Goal: Task Accomplishment & Management: Manage account settings

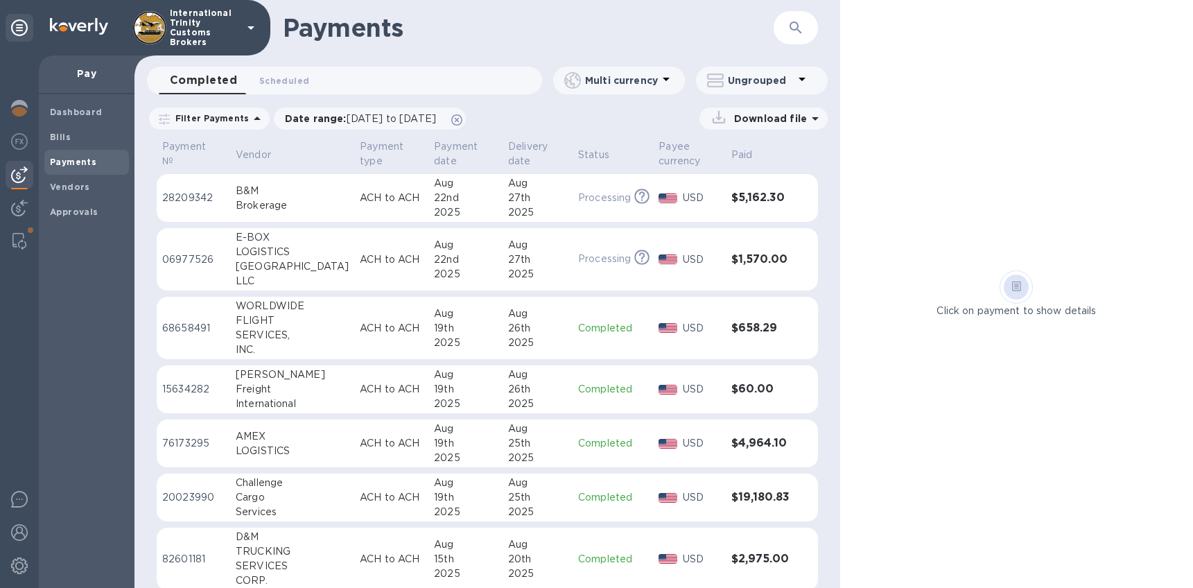
click at [20, 180] on img at bounding box center [19, 174] width 17 height 17
click at [70, 167] on span "Payments" at bounding box center [73, 162] width 46 height 14
click at [633, 506] on td "Completed" at bounding box center [613, 497] width 80 height 49
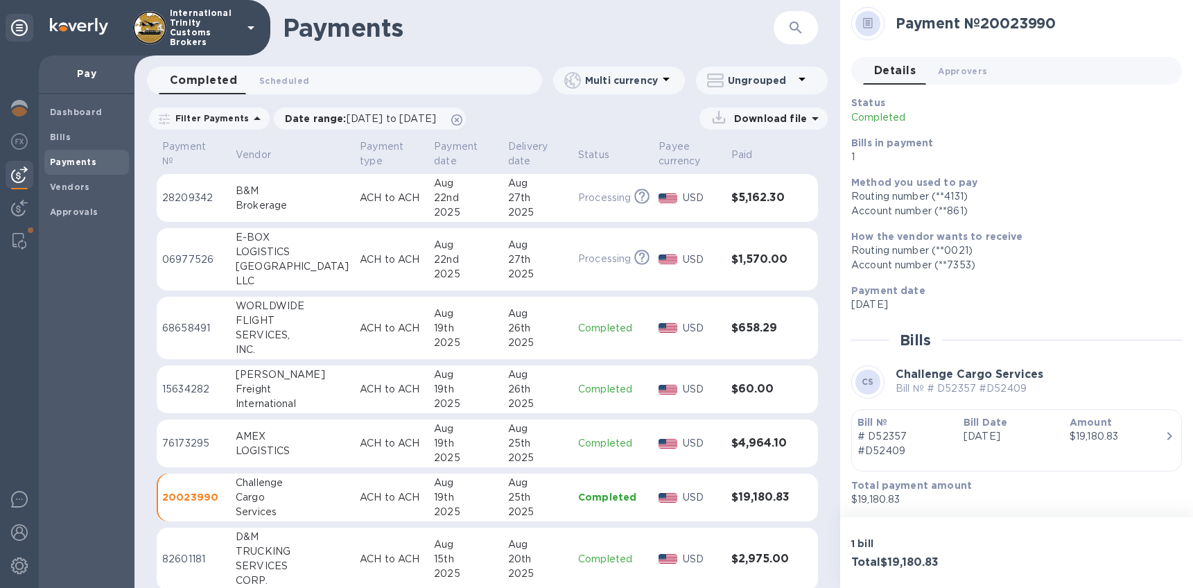
scroll to position [5, 0]
click at [939, 182] on b "Method you used to pay" at bounding box center [914, 181] width 126 height 11
click at [73, 192] on span "Vendors" at bounding box center [70, 187] width 40 height 14
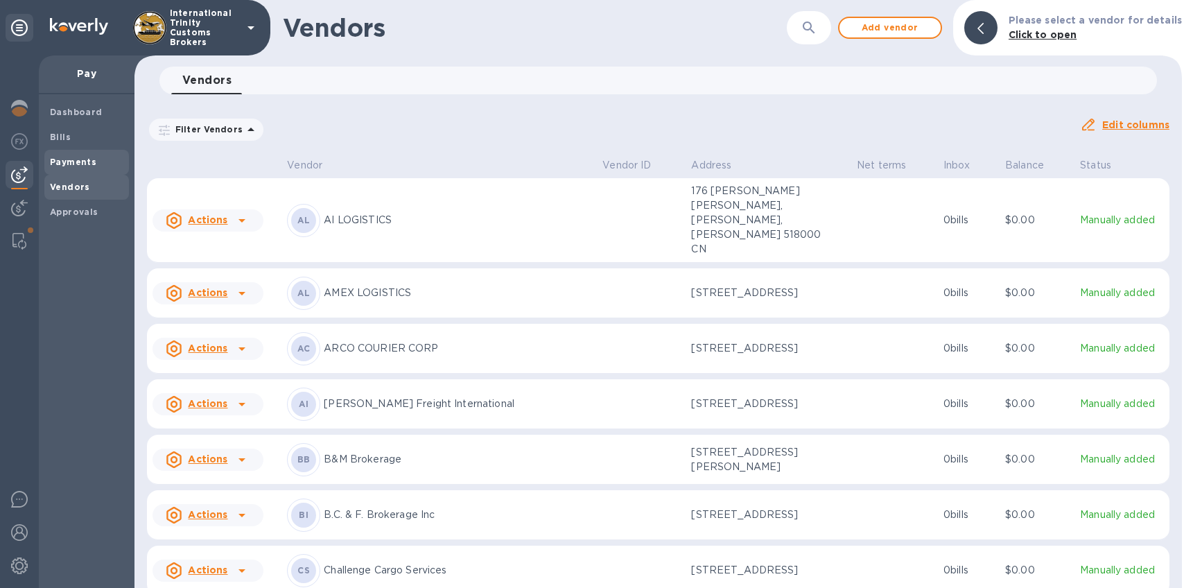
click at [58, 164] on b "Payments" at bounding box center [73, 162] width 46 height 10
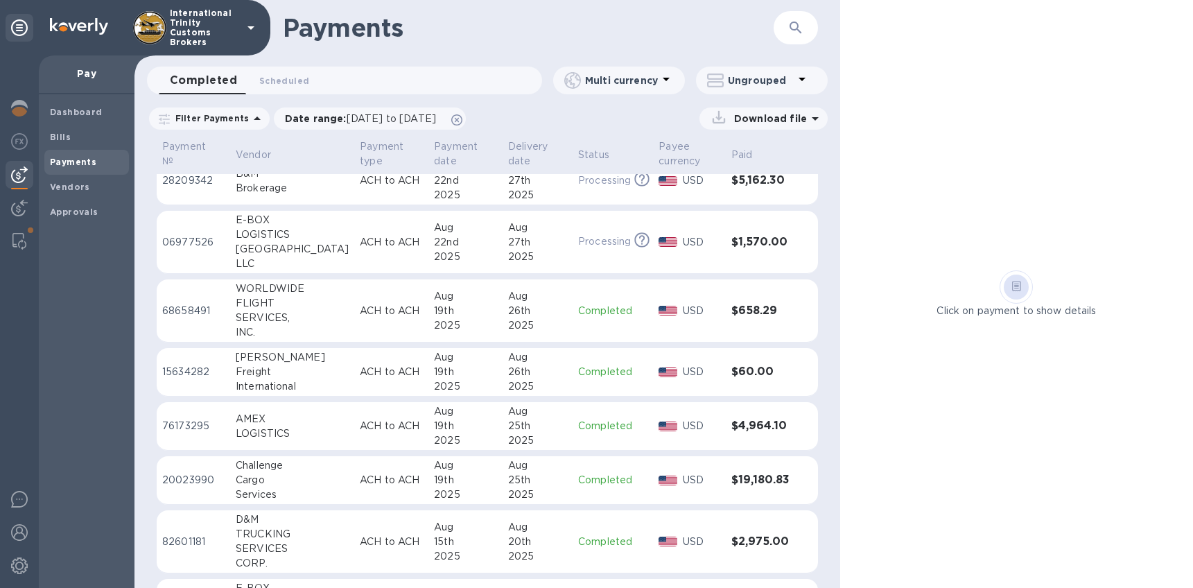
scroll to position [26, 0]
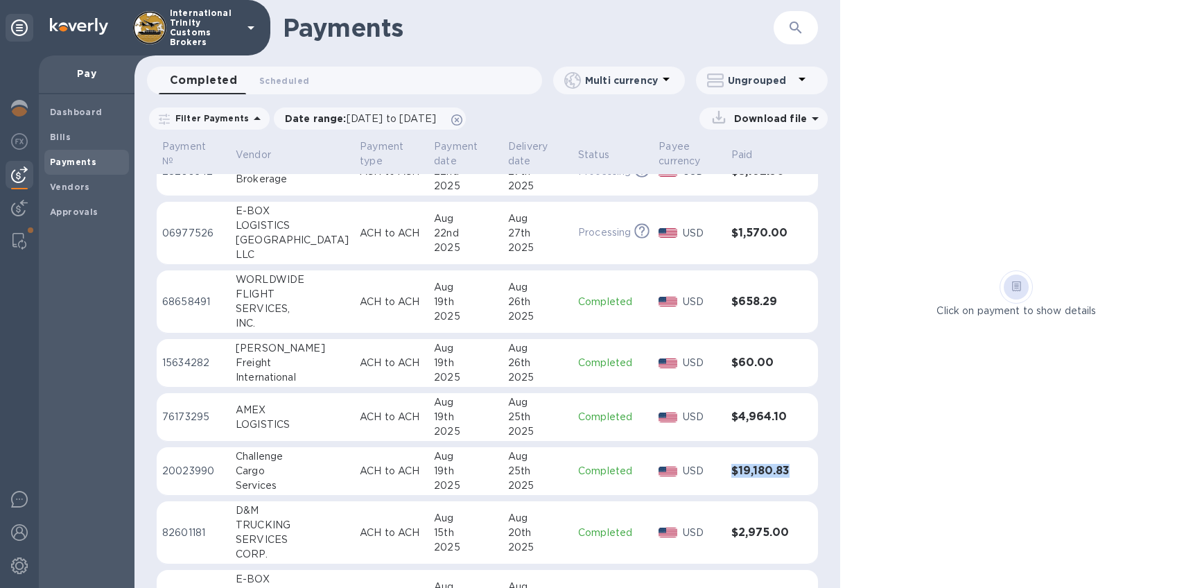
drag, startPoint x: 709, startPoint y: 464, endPoint x: 793, endPoint y: 472, distance: 84.3
click at [793, 472] on tr "20023990 Challenge Cargo Services ACH to ACH [DATE] [DATE] Completed USD $19,18…" at bounding box center [487, 471] width 661 height 49
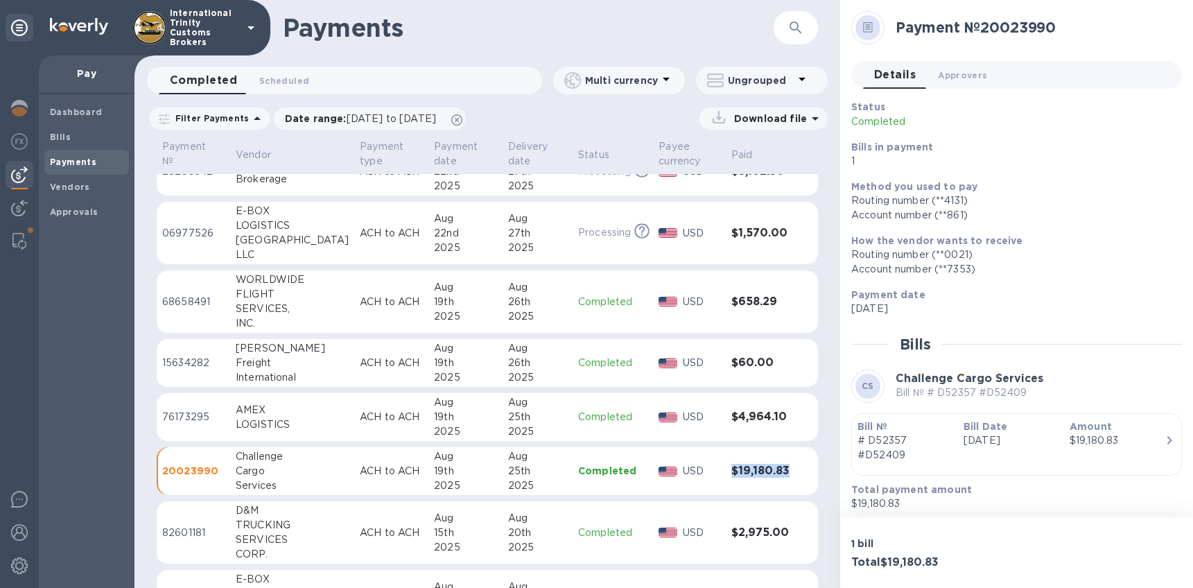
click at [94, 82] on div "Pay" at bounding box center [87, 74] width 96 height 39
click at [76, 189] on b "Vendors" at bounding box center [70, 187] width 40 height 10
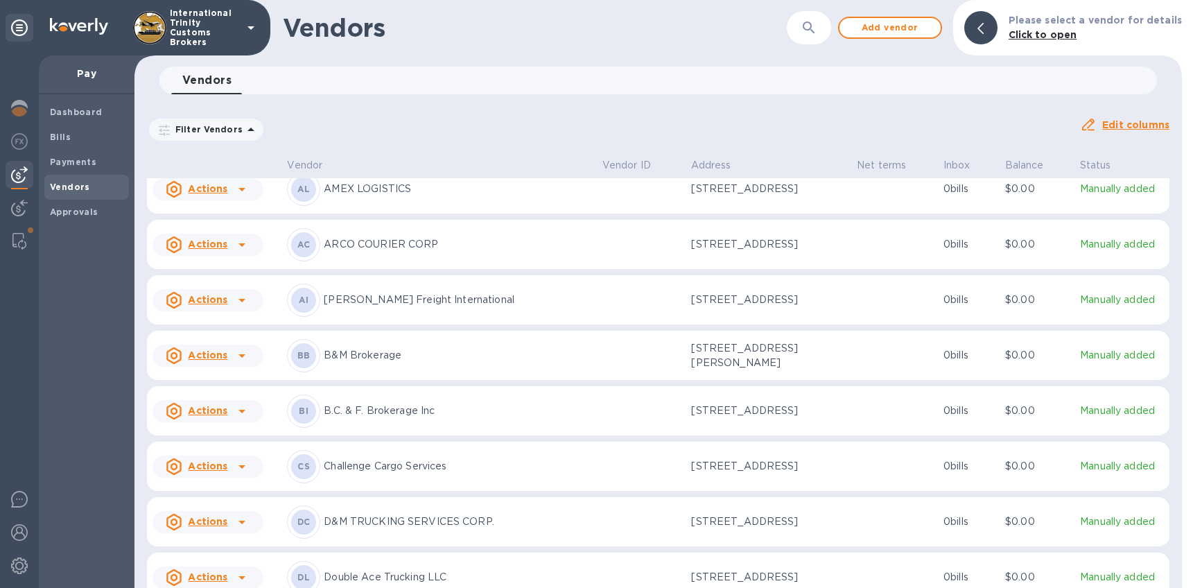
scroll to position [107, 0]
click at [245, 455] on icon at bounding box center [242, 463] width 17 height 17
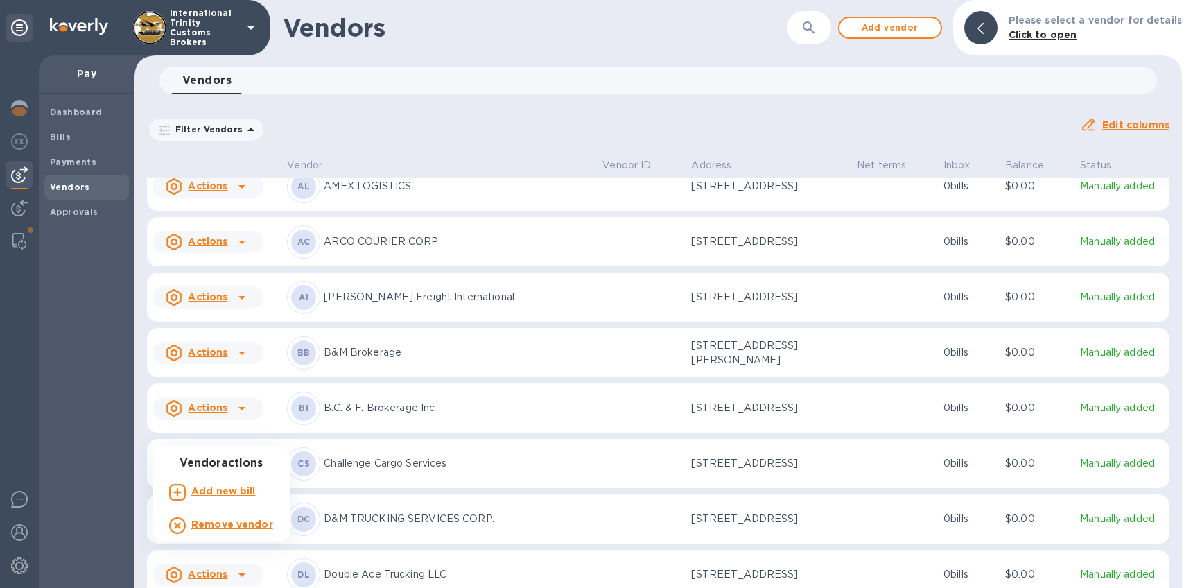
click at [242, 439] on div at bounding box center [596, 294] width 1193 height 588
click at [369, 456] on p "Challenge Cargo Services" at bounding box center [458, 463] width 268 height 15
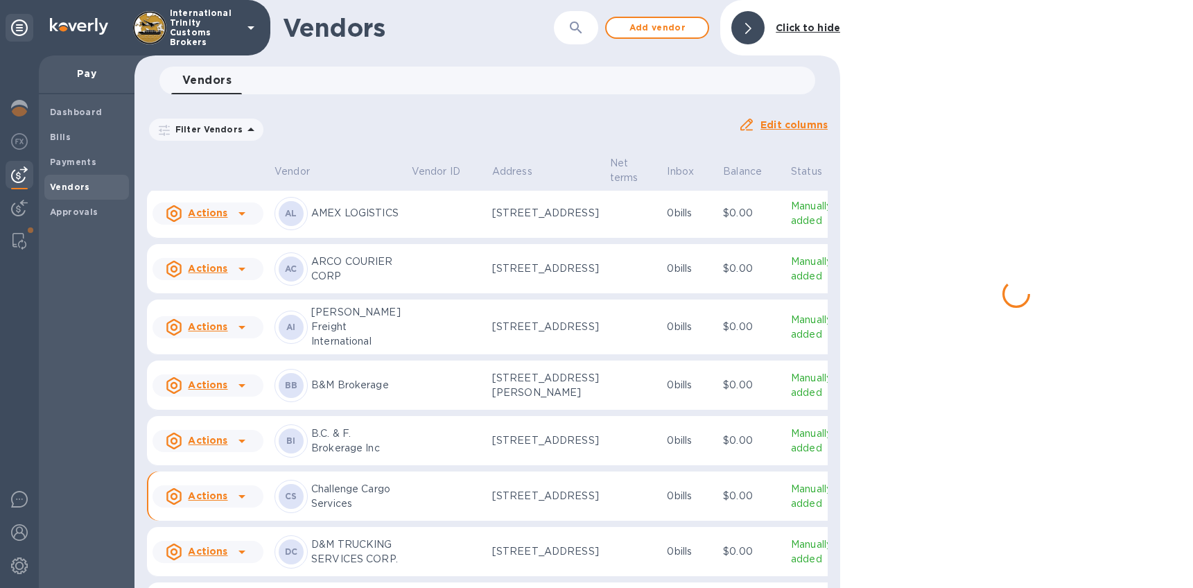
scroll to position [158, 0]
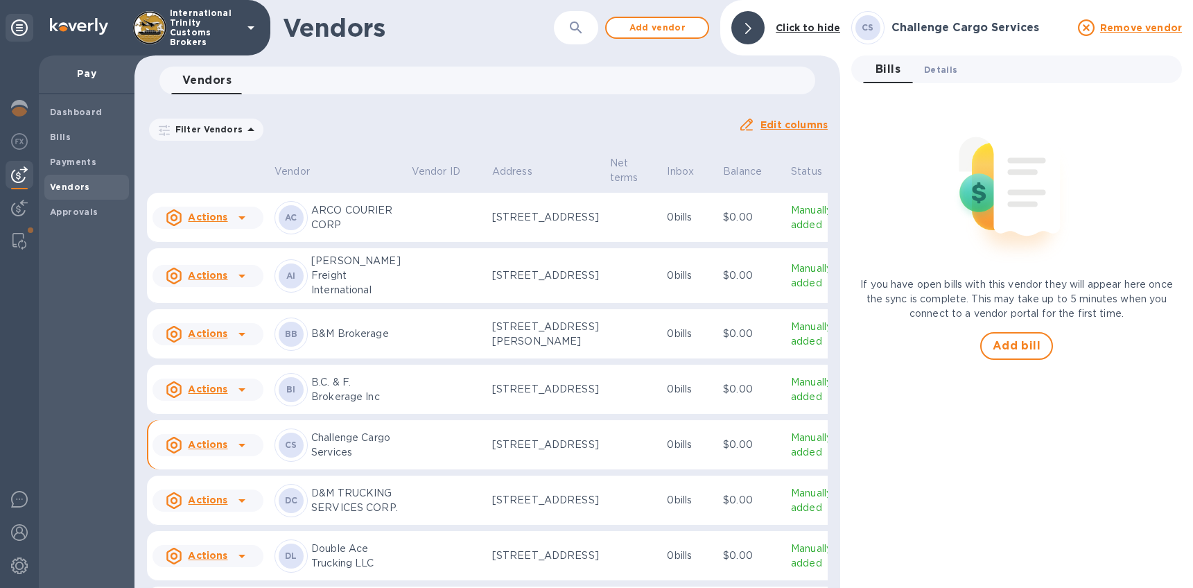
click at [941, 66] on span "Details 0" at bounding box center [940, 69] width 33 height 15
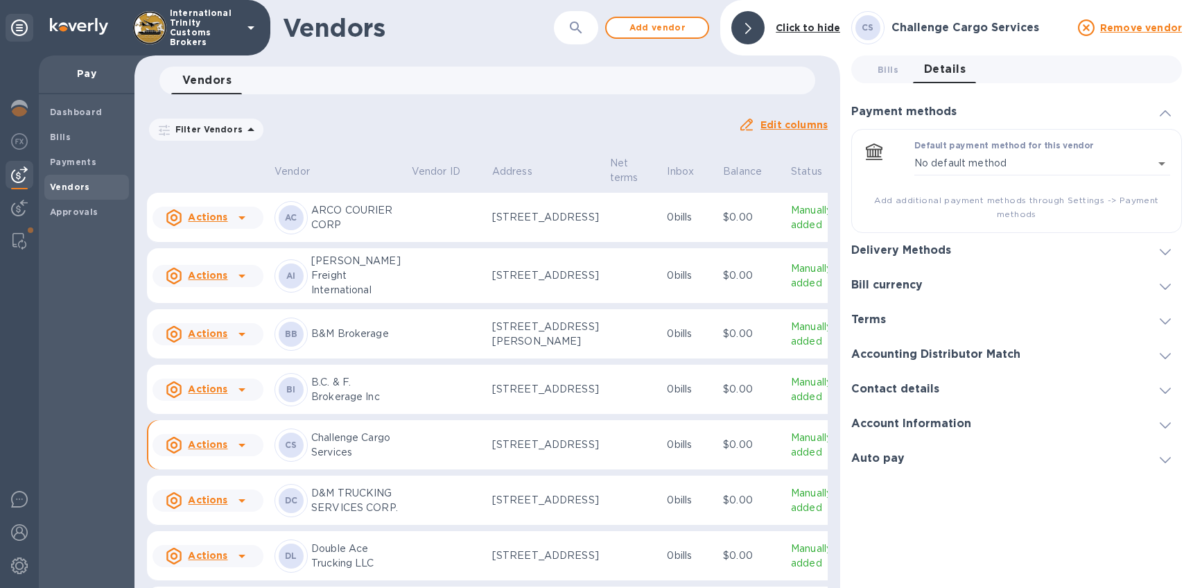
click at [905, 253] on h3 "Delivery Methods" at bounding box center [901, 250] width 100 height 13
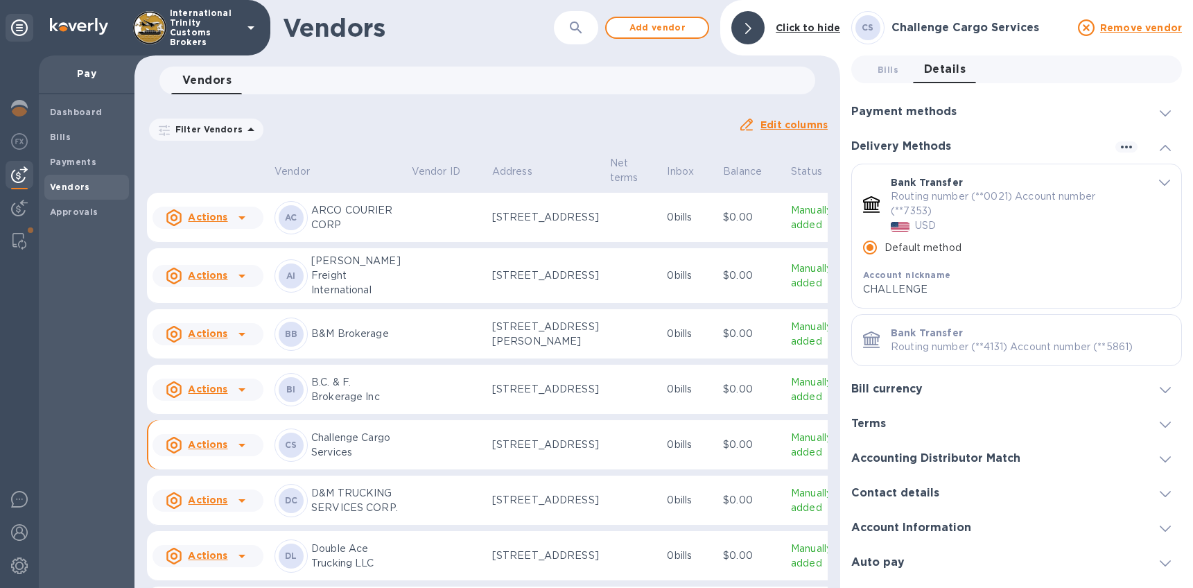
click at [1156, 180] on div "default-method" at bounding box center [1158, 181] width 26 height 13
click at [1160, 182] on icon "default-method" at bounding box center [1164, 183] width 11 height 6
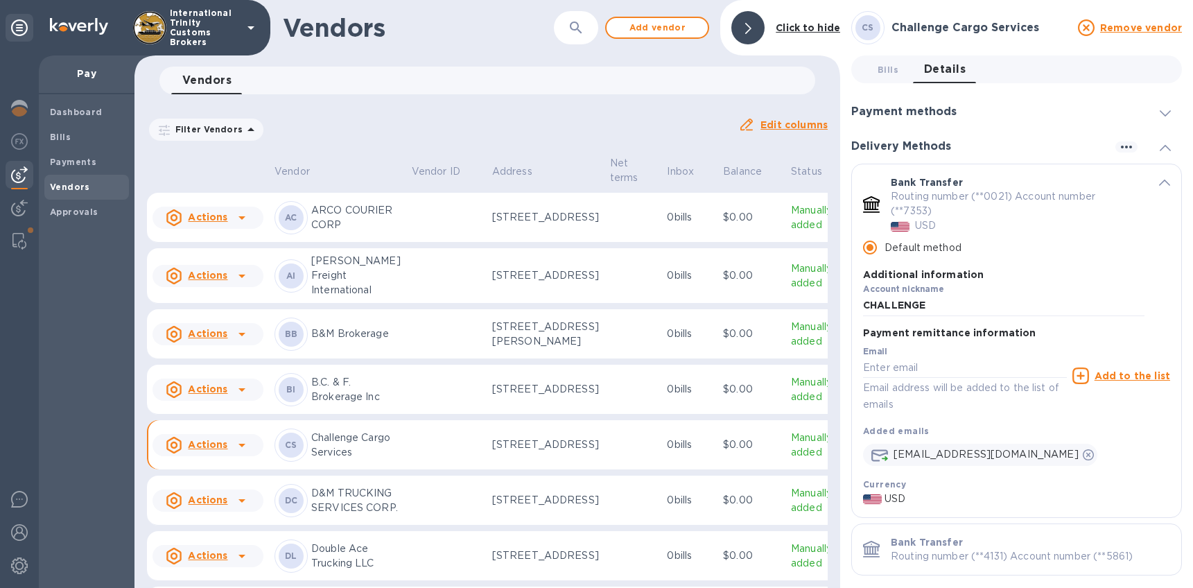
click at [1160, 182] on icon "default-method" at bounding box center [1164, 183] width 11 height 6
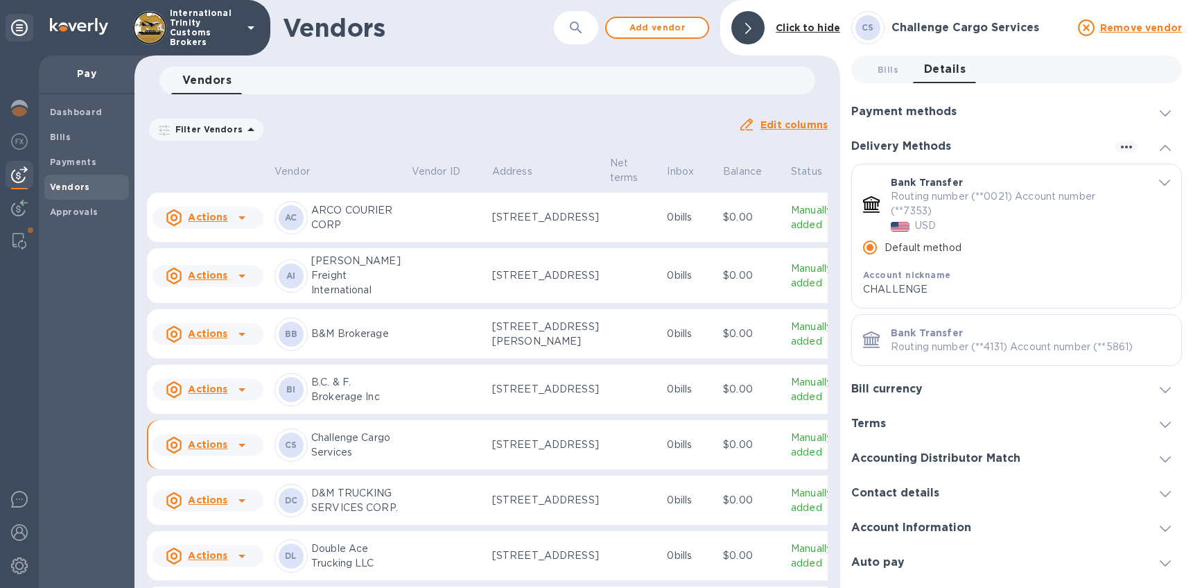
click at [1160, 182] on icon "default-method" at bounding box center [1164, 183] width 11 height 6
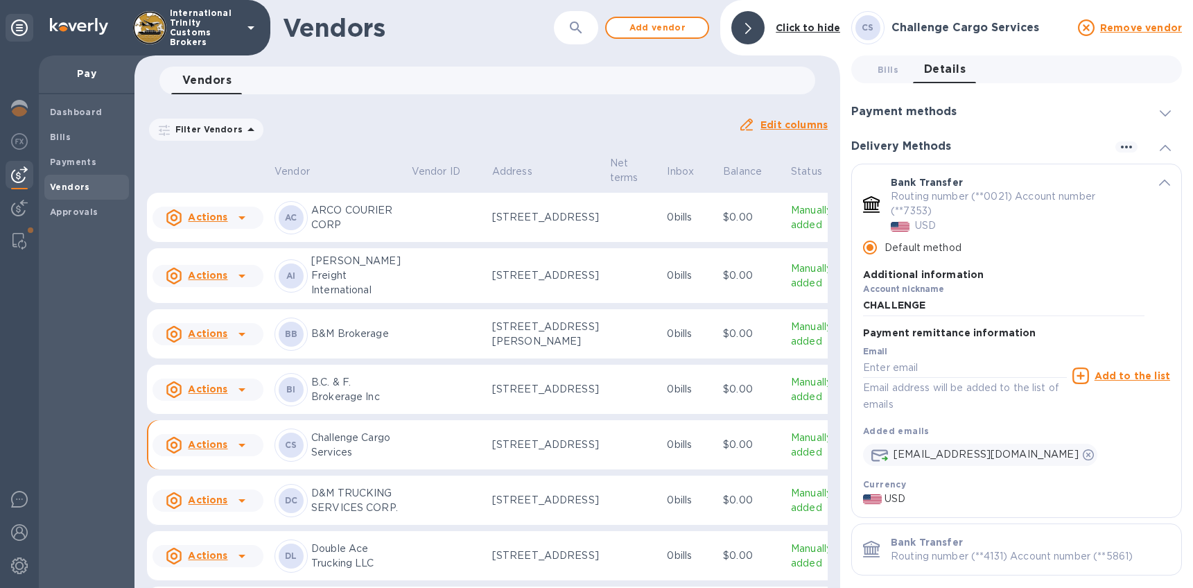
click at [948, 221] on div "Routing number (**0021) Account number (**7353) USD" at bounding box center [1018, 211] width 254 height 44
click at [909, 217] on div "default-method" at bounding box center [900, 225] width 24 height 19
click at [900, 200] on p "Routing number (**0021) Account number (**7353)" at bounding box center [1012, 203] width 243 height 29
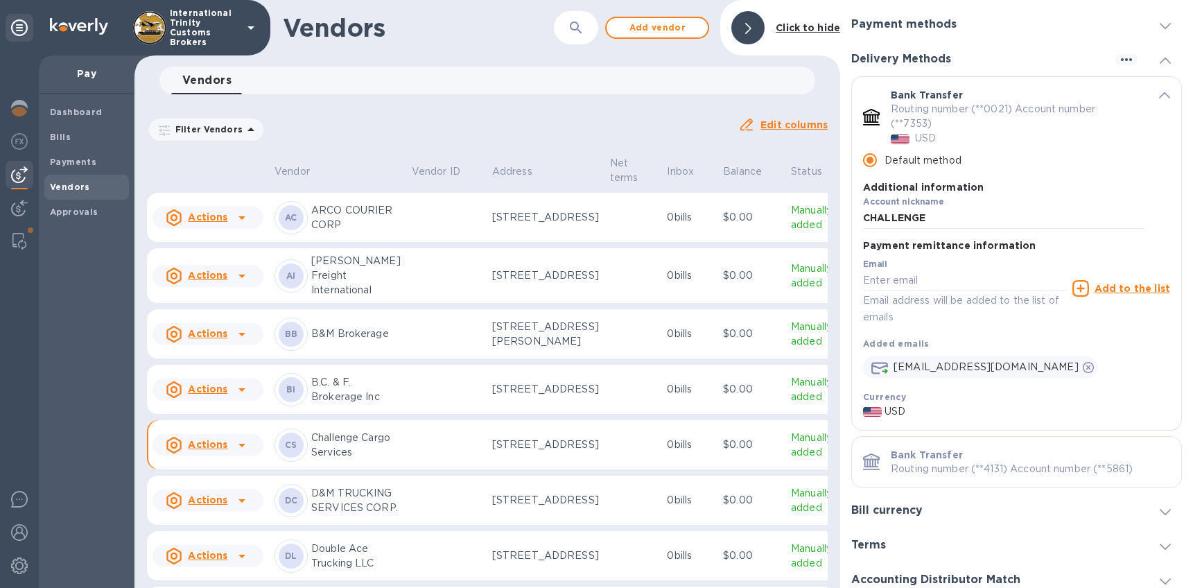
scroll to position [201, 0]
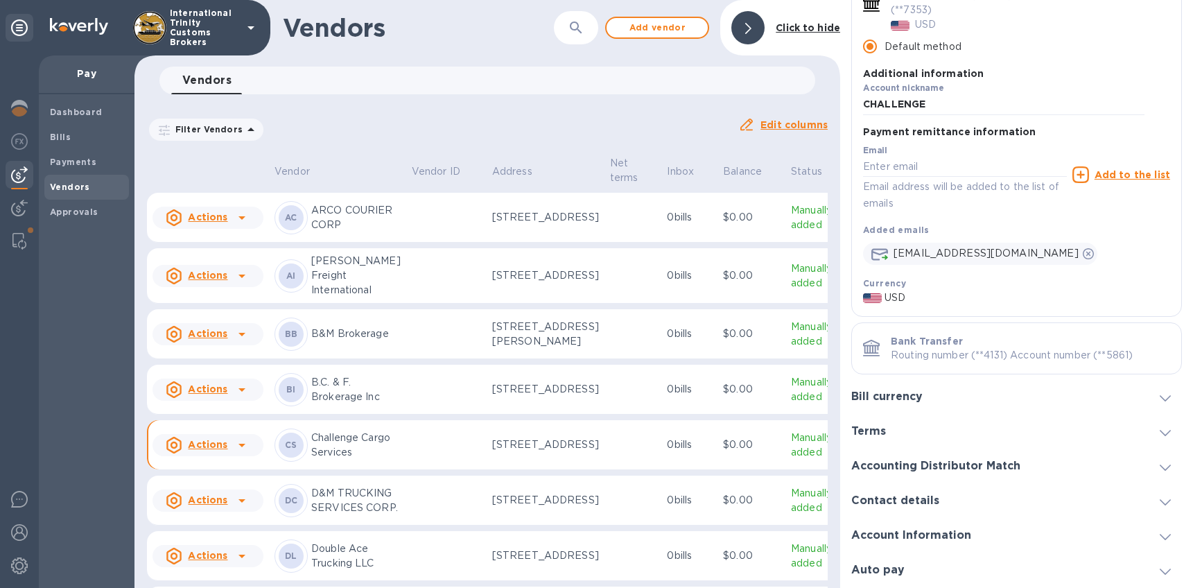
click at [961, 358] on p "Routing number (**4131) Account number (**5861)" at bounding box center [1030, 355] width 279 height 15
click at [968, 354] on p "Routing number (**4131) Account number (**5861)" at bounding box center [1030, 355] width 279 height 15
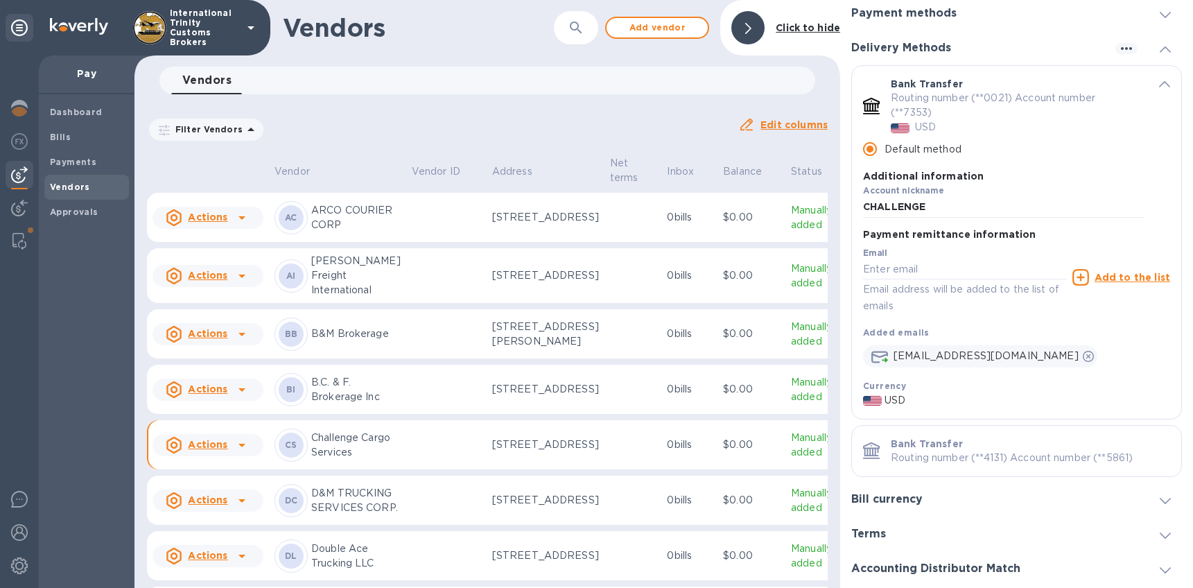
scroll to position [0, 0]
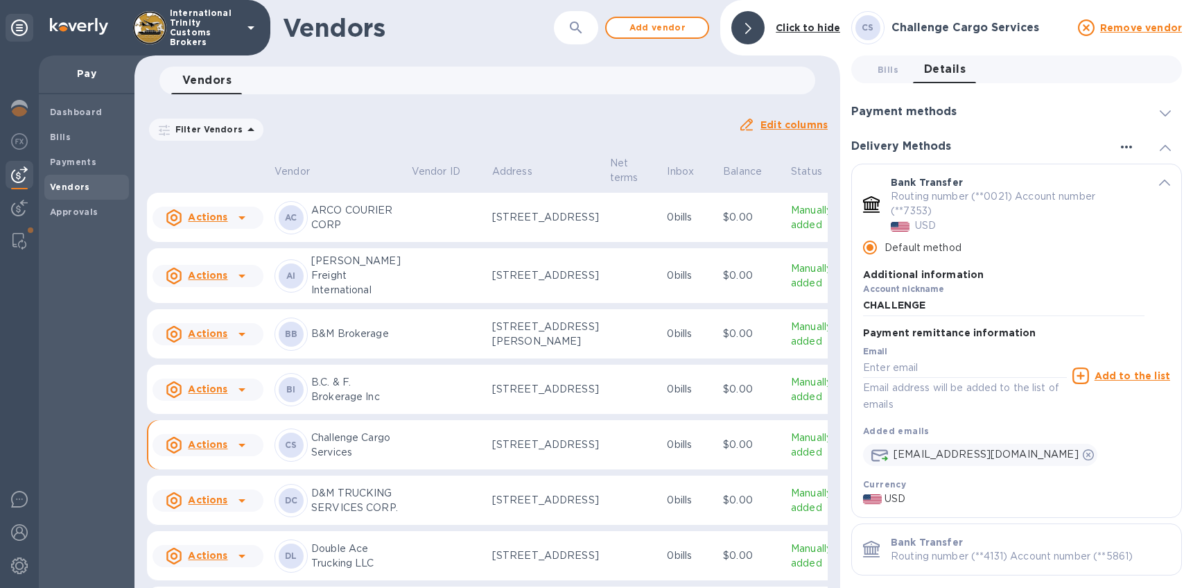
click at [1129, 143] on button "button" at bounding box center [1126, 146] width 22 height 11
click at [1129, 143] on div at bounding box center [596, 294] width 1193 height 588
click at [1160, 146] on icon at bounding box center [1165, 148] width 11 height 6
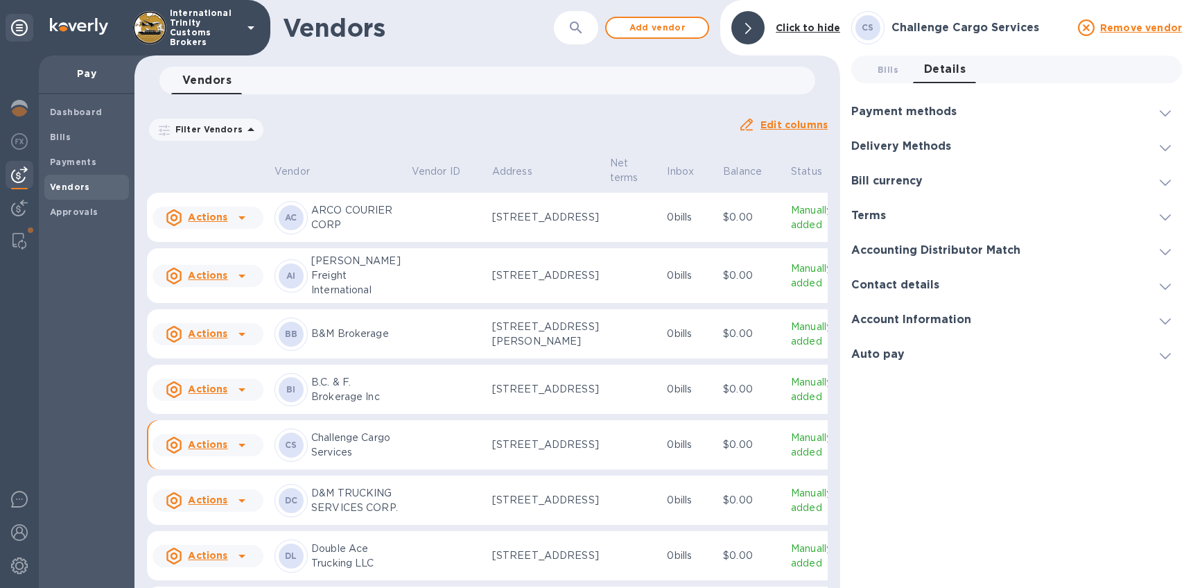
click at [1158, 148] on div at bounding box center [1165, 146] width 33 height 14
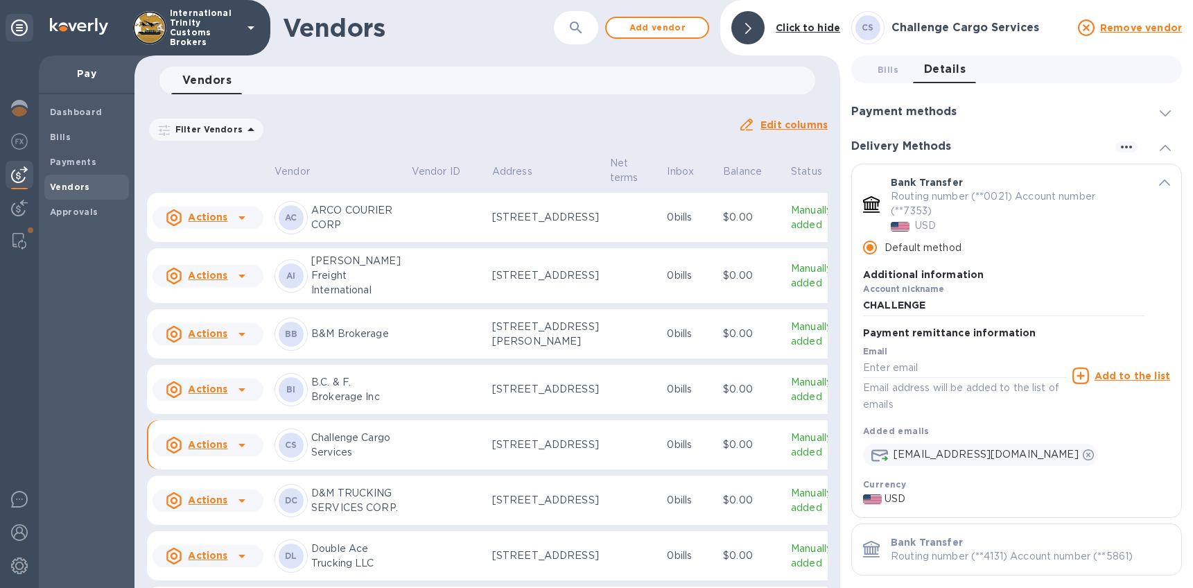
click at [1162, 186] on span "default-method" at bounding box center [1164, 181] width 11 height 13
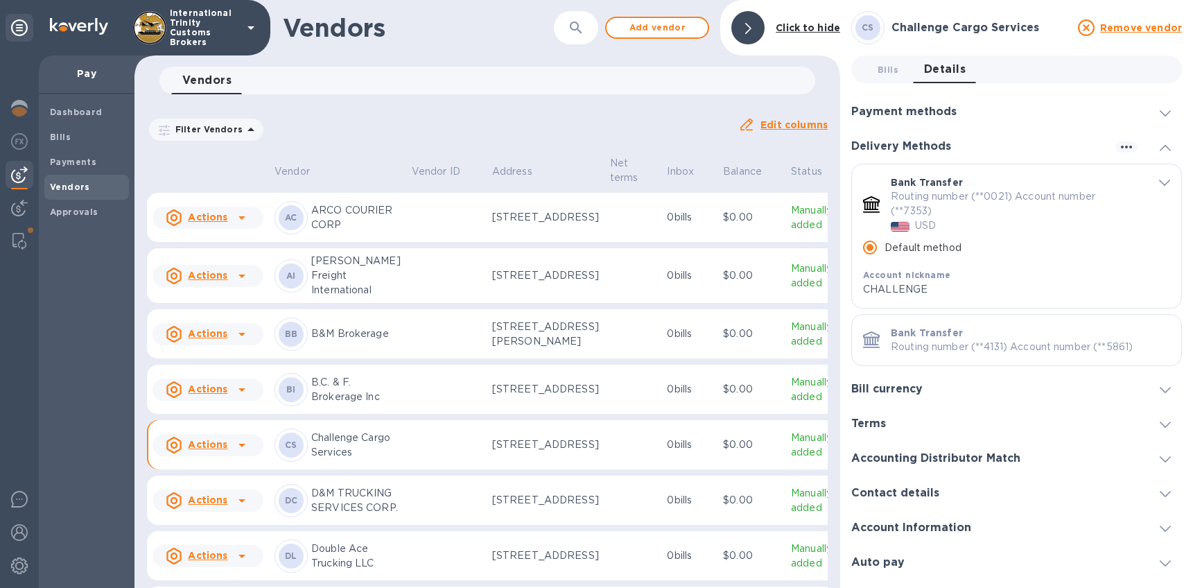
click at [1161, 182] on icon "default-method" at bounding box center [1164, 183] width 11 height 6
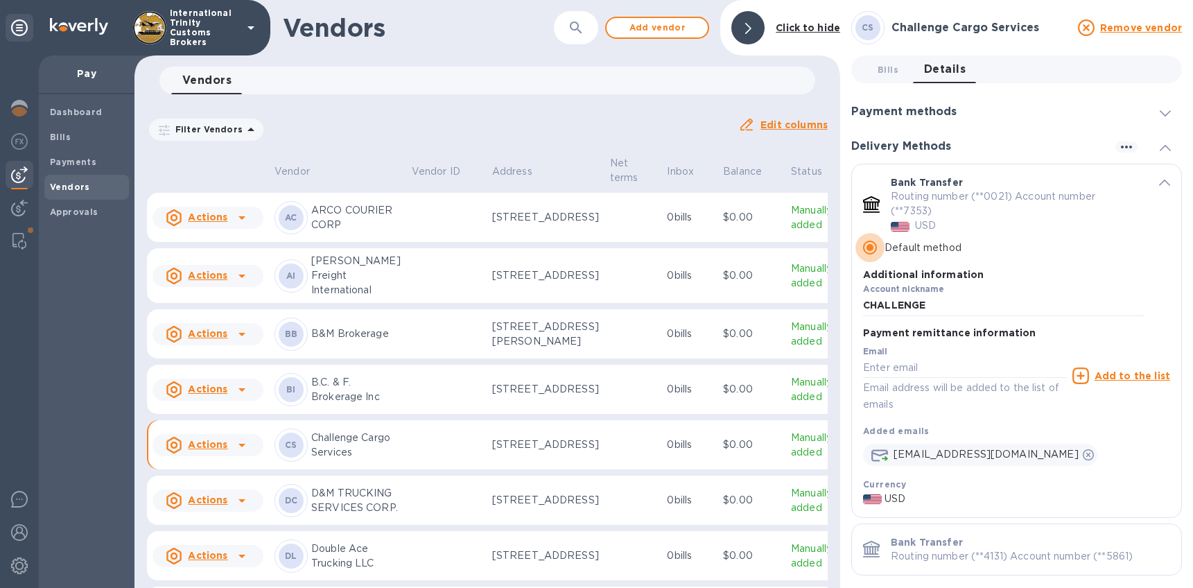
click at [873, 247] on input "Default method" at bounding box center [869, 247] width 29 height 29
click at [916, 218] on p "USD" at bounding box center [925, 225] width 21 height 15
click at [880, 208] on div "default-method" at bounding box center [872, 205] width 28 height 28
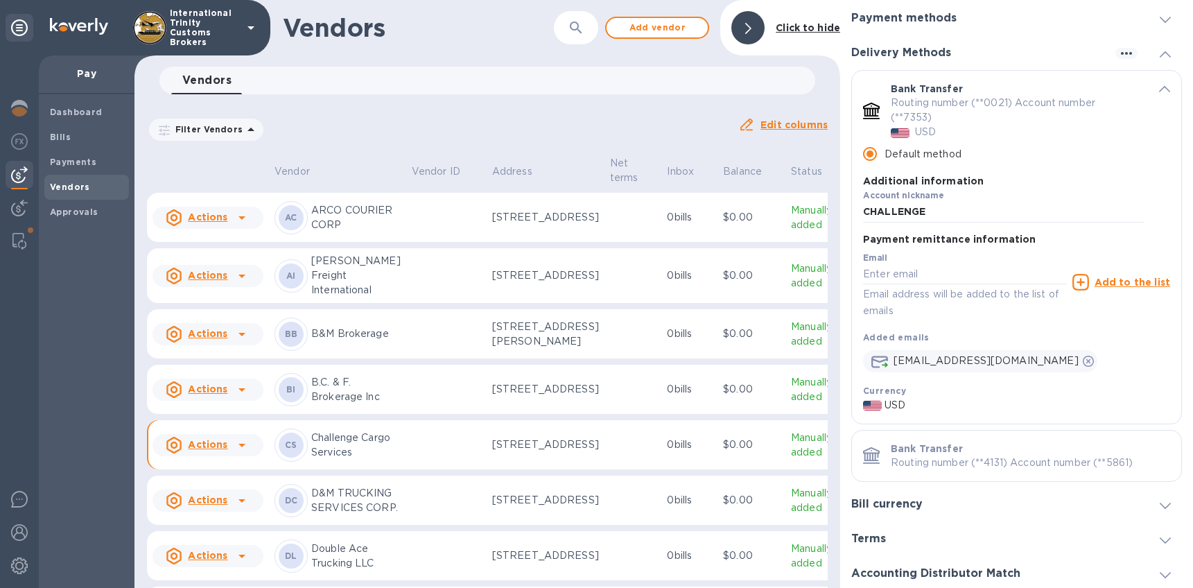
scroll to position [101, 0]
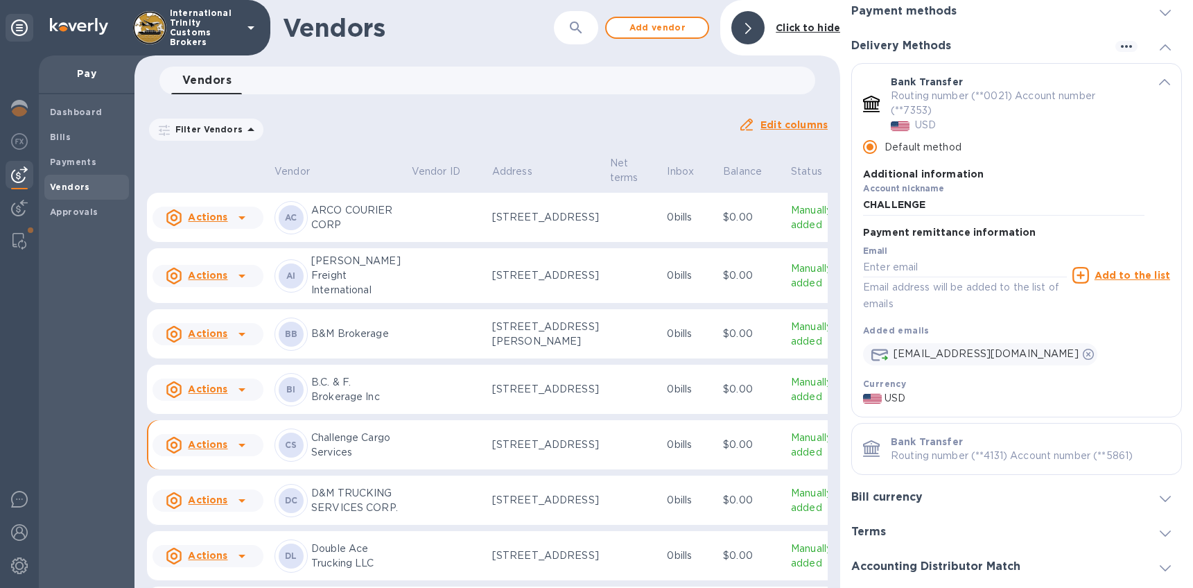
click at [959, 438] on p "Bank Transfer" at bounding box center [927, 442] width 72 height 14
click at [955, 454] on p "Routing number (**4131) Account number (**5861)" at bounding box center [1030, 456] width 279 height 15
click at [1153, 468] on div "Bank Transfer Routing number (**4131) Account number (**5861)" at bounding box center [1030, 449] width 290 height 40
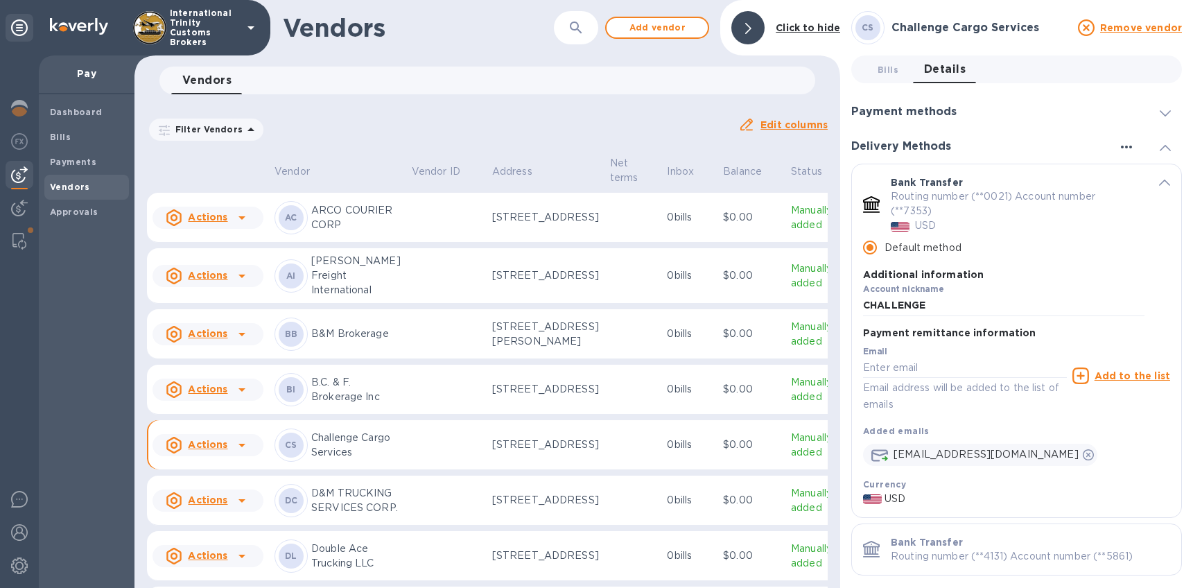
click at [1126, 147] on icon "button" at bounding box center [1126, 147] width 11 height 3
click at [1135, 168] on li "Add new" at bounding box center [1143, 175] width 79 height 44
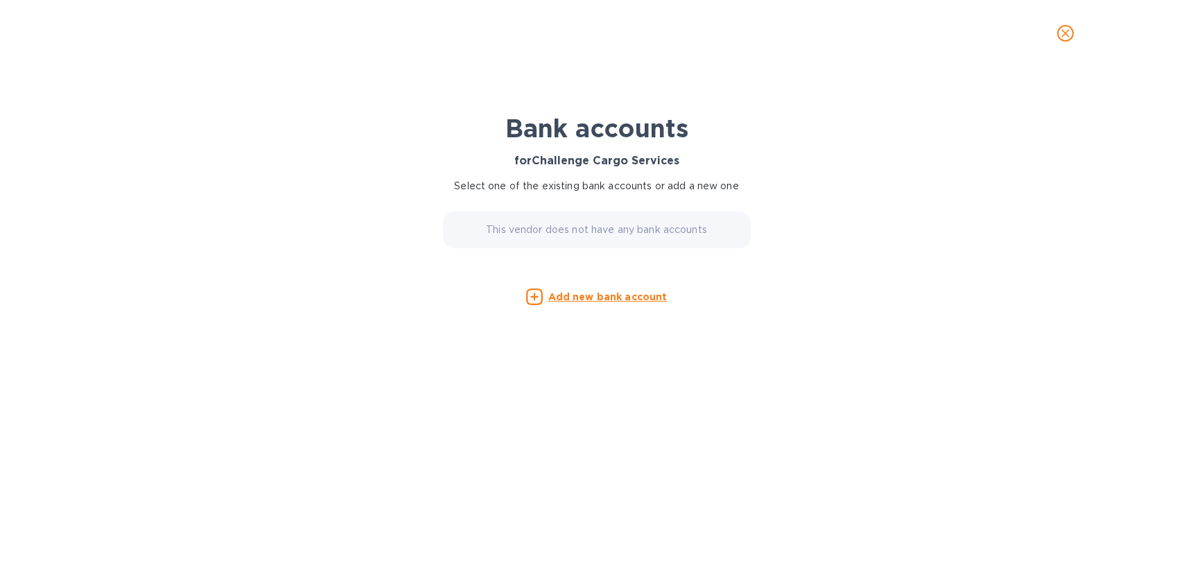
click at [532, 241] on div "This vendor does not have any bank accounts" at bounding box center [597, 229] width 308 height 37
click at [541, 234] on p "This vendor does not have any bank accounts" at bounding box center [596, 230] width 221 height 15
click at [684, 226] on p "This vendor does not have any bank accounts" at bounding box center [596, 230] width 221 height 15
click at [1072, 35] on span "close" at bounding box center [1065, 33] width 17 height 17
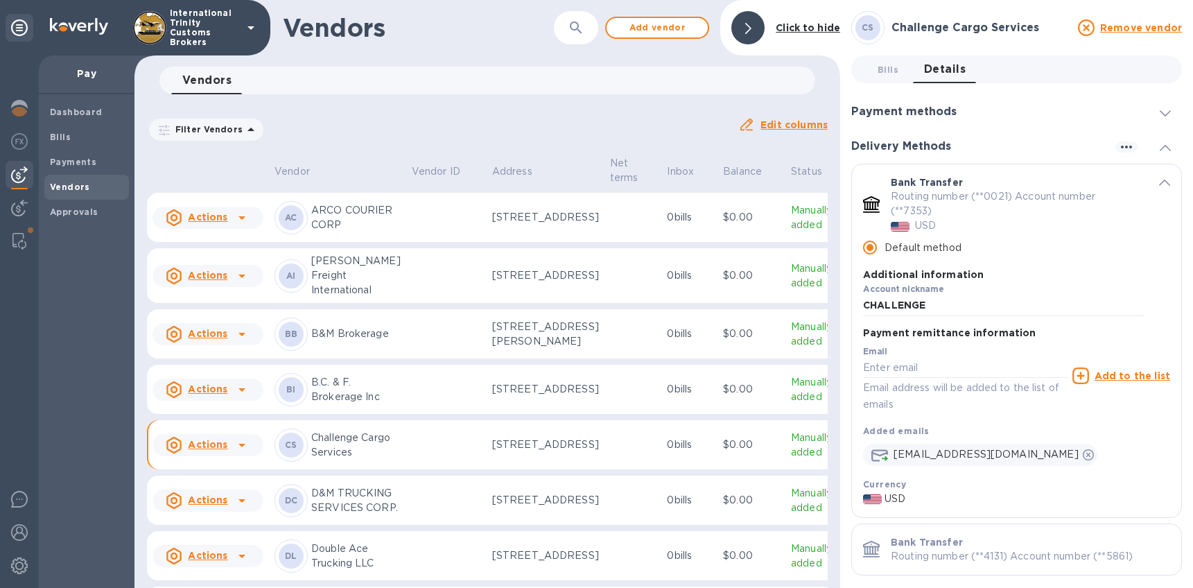
click at [241, 453] on icon at bounding box center [242, 445] width 17 height 17
click at [239, 558] on b "Remove vendor" at bounding box center [232, 558] width 82 height 11
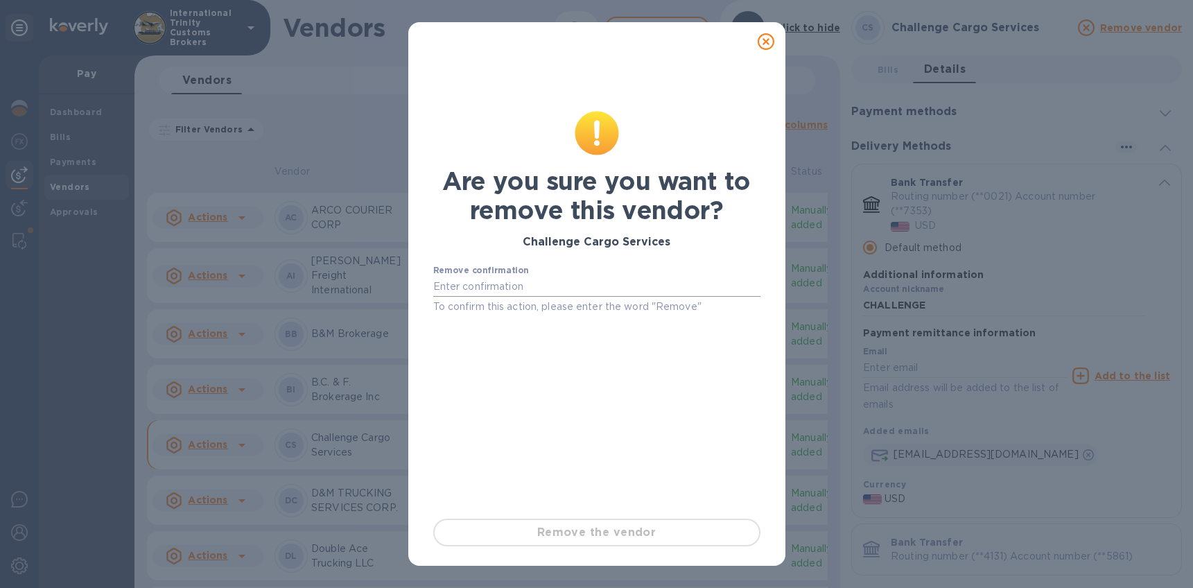
click at [516, 288] on input "text" at bounding box center [596, 287] width 327 height 21
drag, startPoint x: 487, startPoint y: 284, endPoint x: 323, endPoint y: 268, distance: 164.4
click at [348, 275] on div "Are you sure you want to remove this vendor? Challenge Cargo Services Remove co…" at bounding box center [596, 294] width 1193 height 588
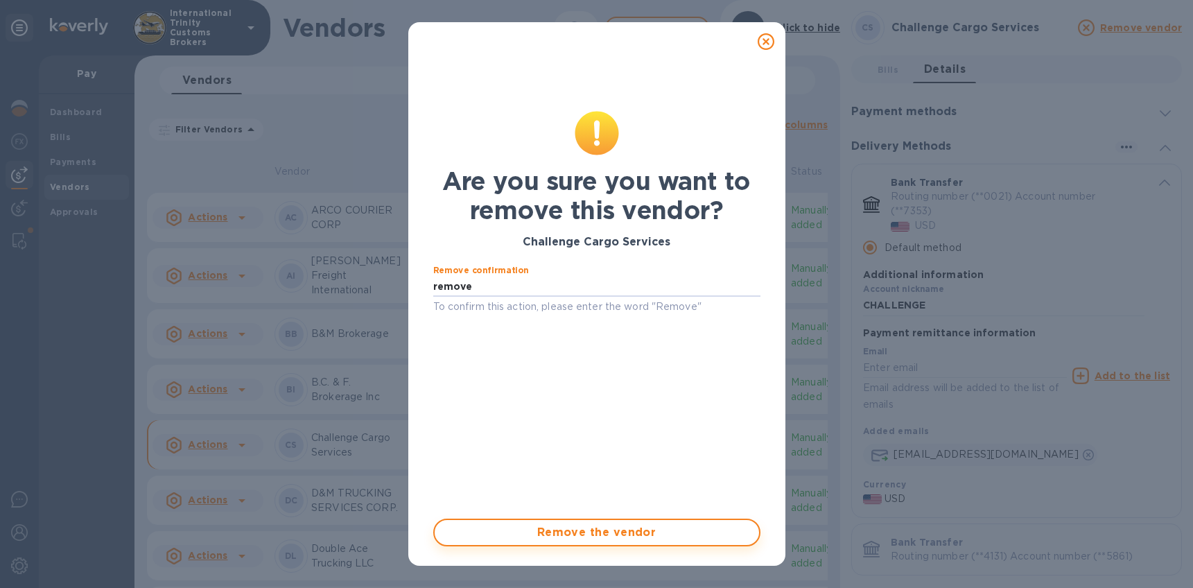
type input "remove"
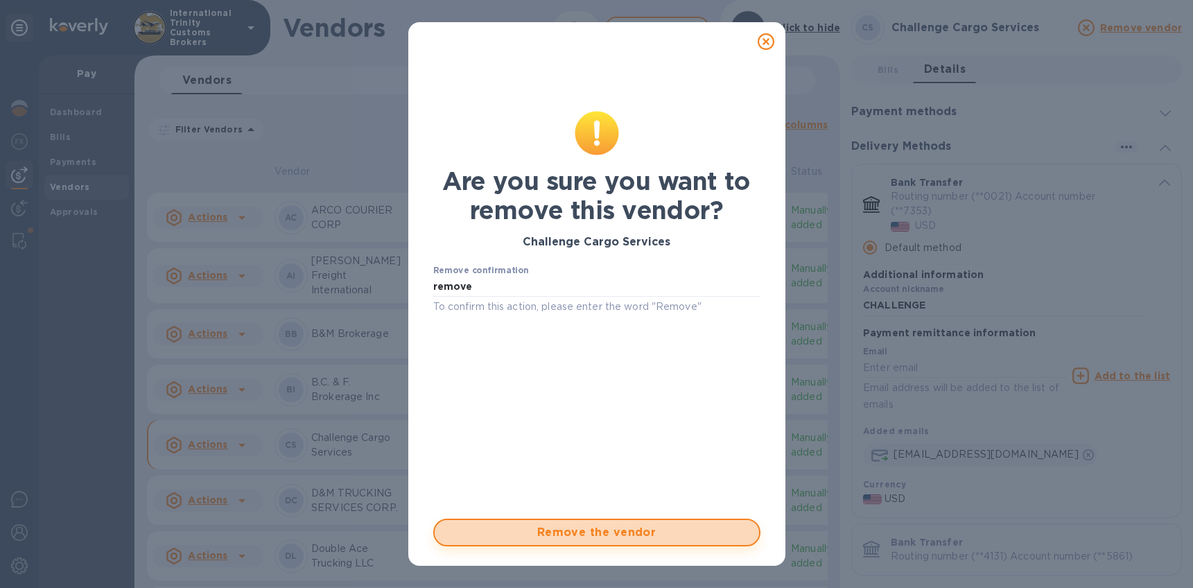
click at [548, 522] on button "Remove the vendor" at bounding box center [596, 533] width 327 height 28
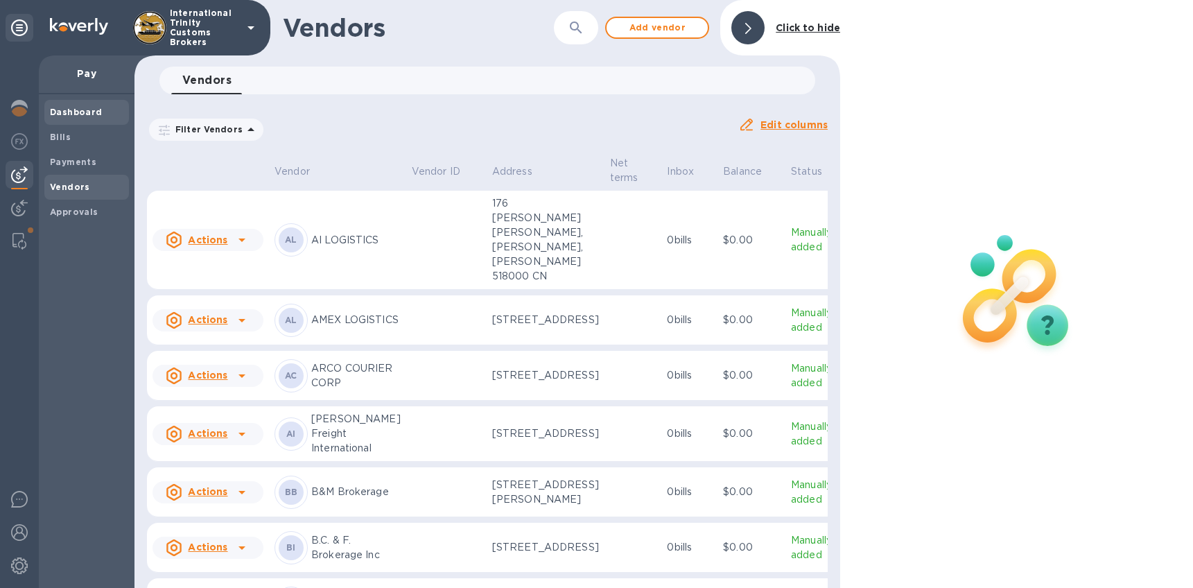
click at [86, 113] on b "Dashboard" at bounding box center [76, 112] width 53 height 10
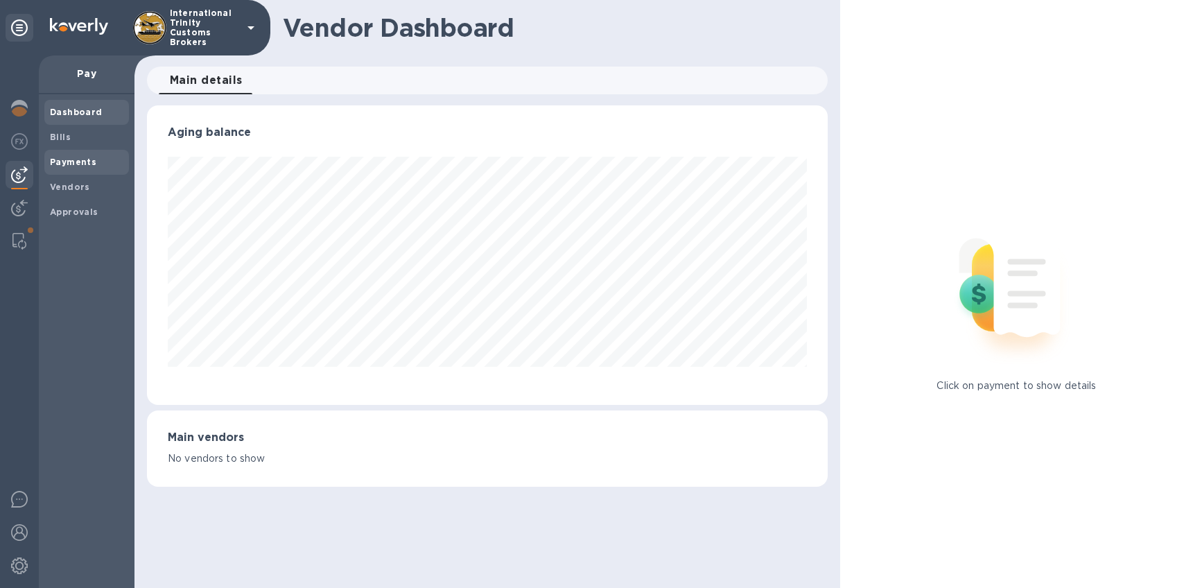
scroll to position [299, 681]
click at [73, 182] on b "Vendors" at bounding box center [70, 187] width 40 height 10
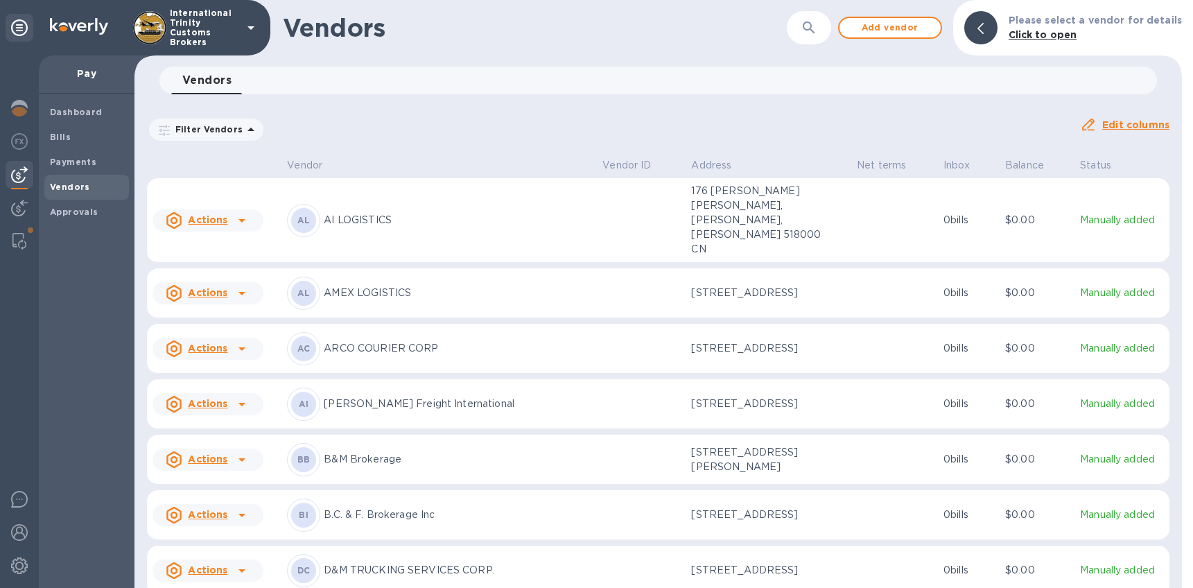
click at [25, 175] on img at bounding box center [19, 174] width 17 height 17
click at [887, 30] on span "Add vendor" at bounding box center [890, 27] width 79 height 17
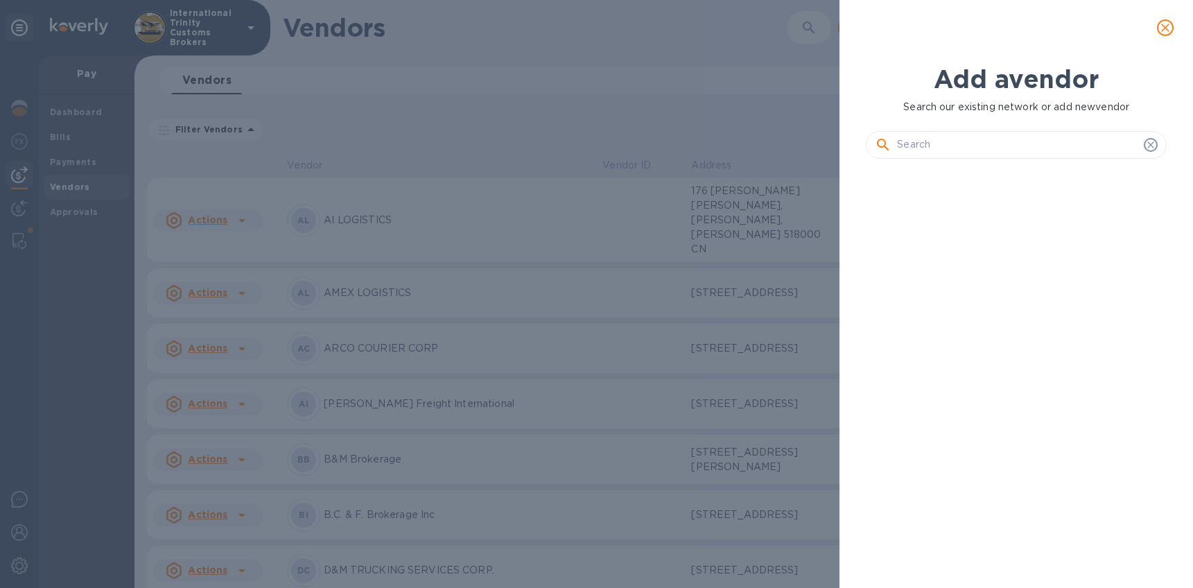
scroll to position [371, 306]
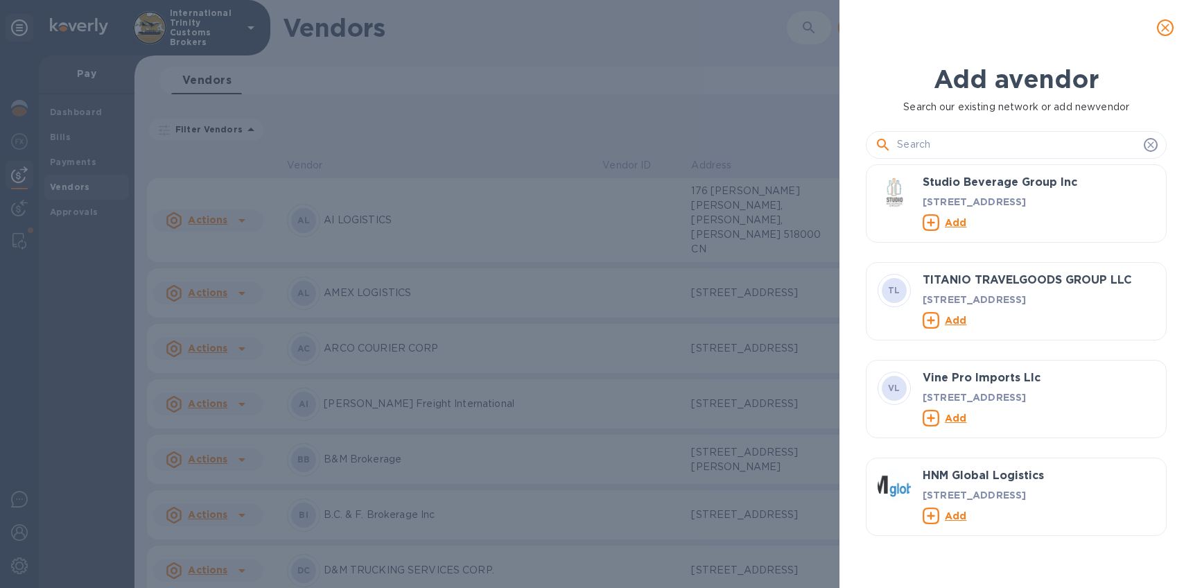
click at [938, 150] on input "text" at bounding box center [1017, 144] width 241 height 21
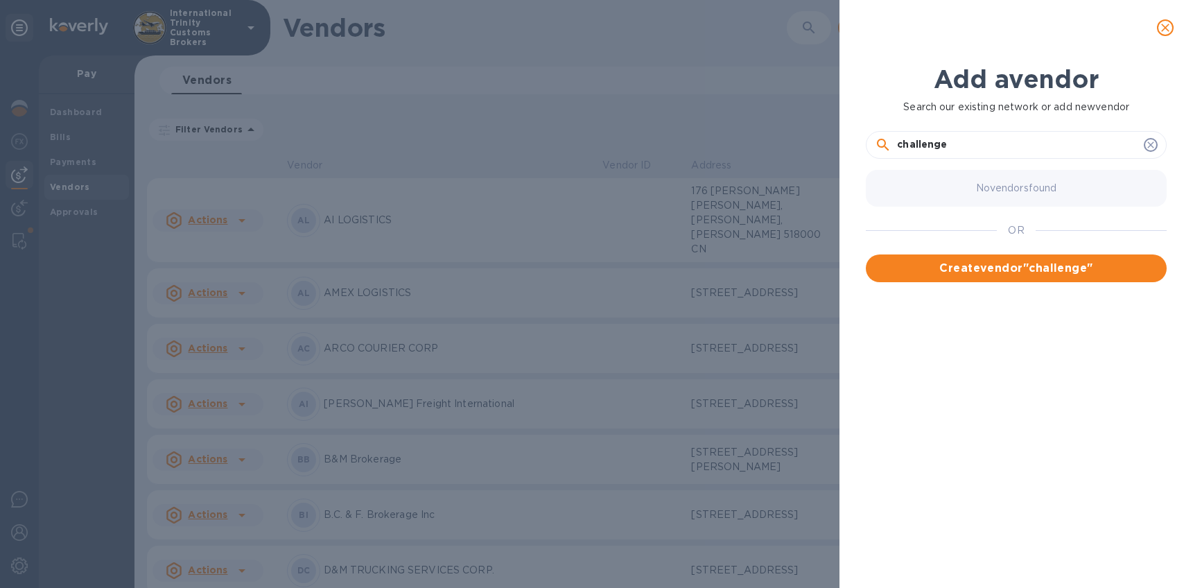
drag, startPoint x: 935, startPoint y: 142, endPoint x: 833, endPoint y: 131, distance: 102.5
click at [833, 131] on div "Add a vendor Search our existing network or add new vendor challenge No vendors…" at bounding box center [596, 294] width 1193 height 588
type input "challenge"
click at [1010, 270] on span "Create vendor " challenge "" at bounding box center [1016, 268] width 279 height 17
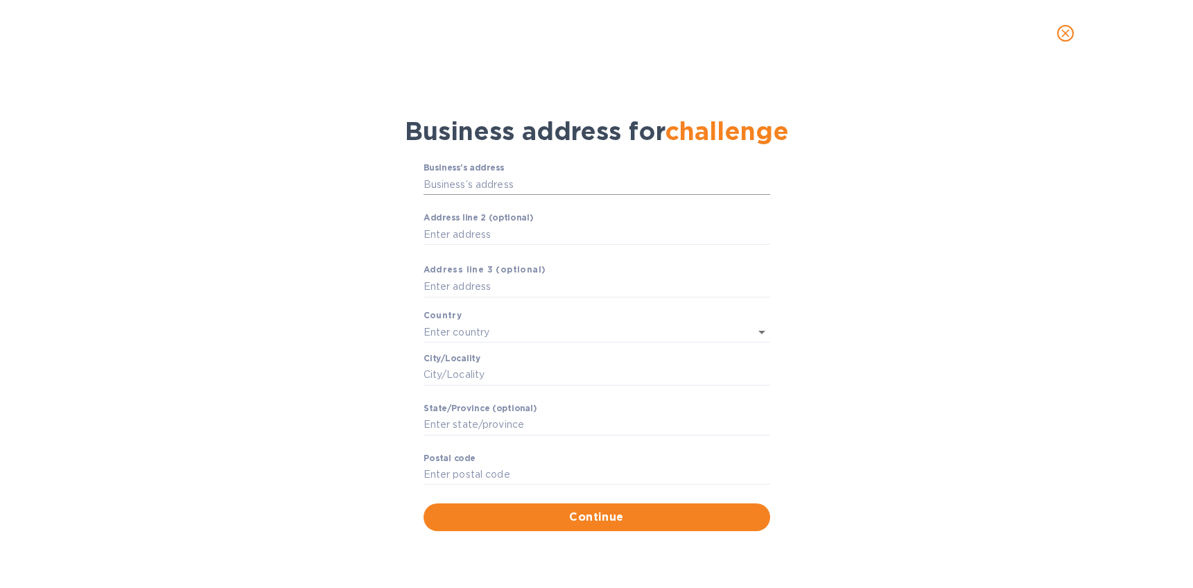
click at [467, 191] on input "Business’s аddress" at bounding box center [597, 184] width 347 height 21
type input "CHALLENGE CARGO SERVICES"
click at [467, 233] on input "Аddress line 2 (optional)" at bounding box center [597, 234] width 347 height 21
type input "[STREET_ADDRESS]"
click at [471, 333] on input "text" at bounding box center [578, 332] width 308 height 20
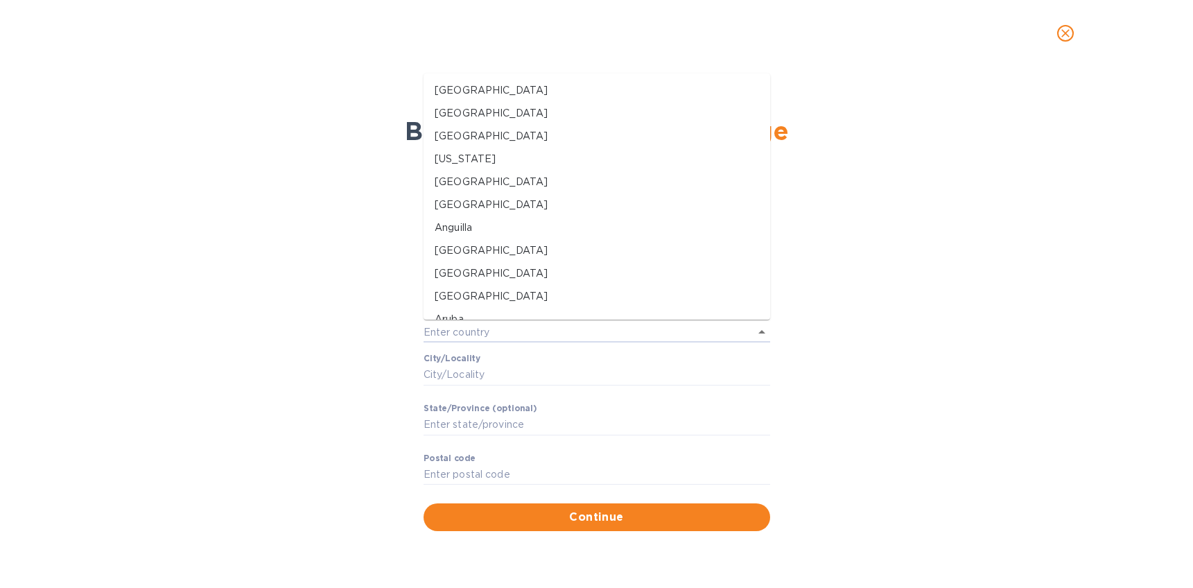
type input "[GEOGRAPHIC_DATA]"
type input "[US_STATE]"
type input "33316-3078"
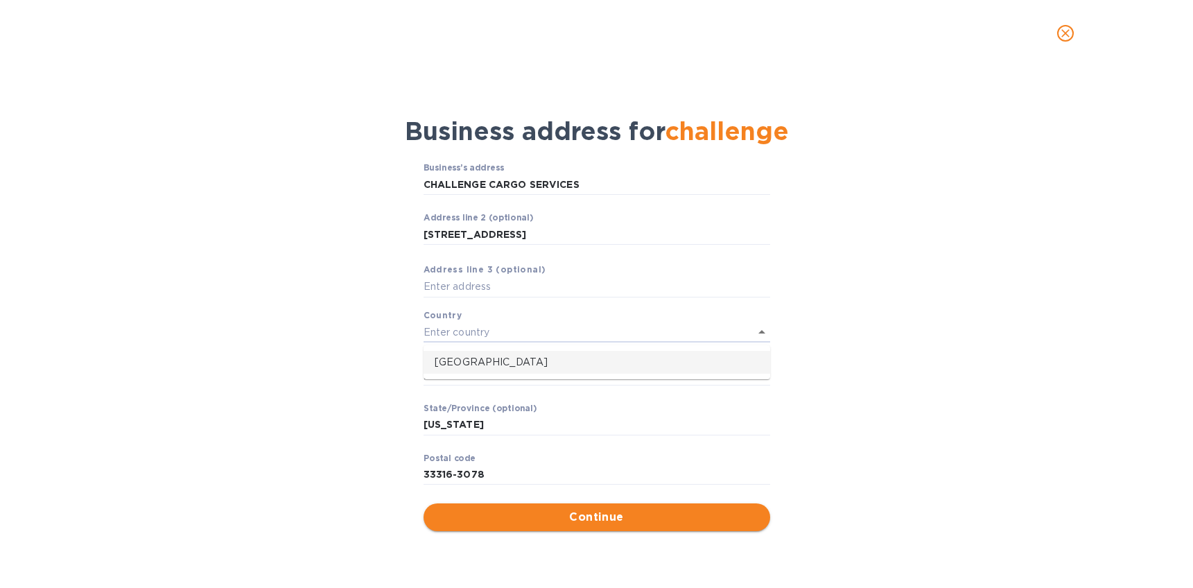
click at [532, 530] on button "Continue" at bounding box center [597, 517] width 347 height 28
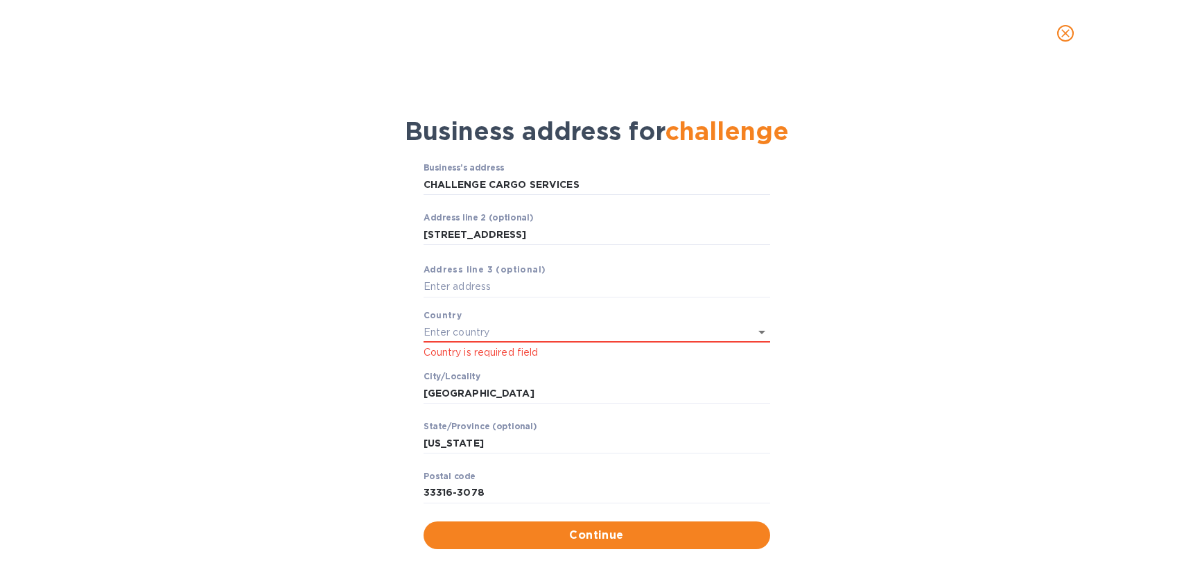
click at [453, 506] on p "​" at bounding box center [597, 513] width 347 height 16
click at [440, 491] on input "33316-3078" at bounding box center [597, 492] width 347 height 21
type input "33166-3078"
click at [555, 532] on span "Continue" at bounding box center [597, 535] width 324 height 17
click at [478, 329] on input "text" at bounding box center [578, 332] width 308 height 20
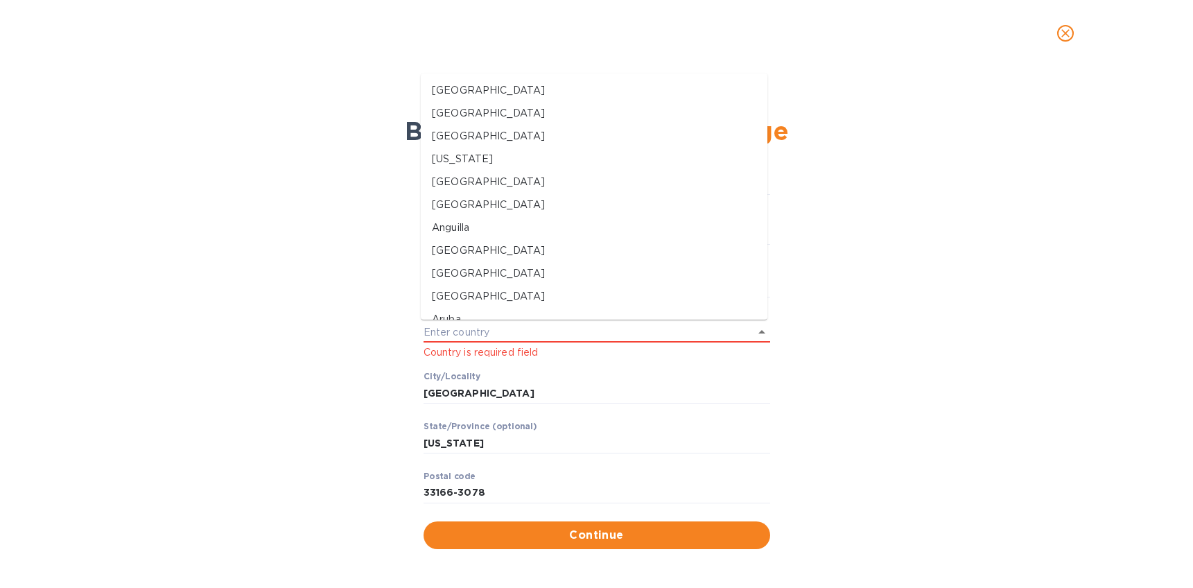
type input "[GEOGRAPHIC_DATA]"
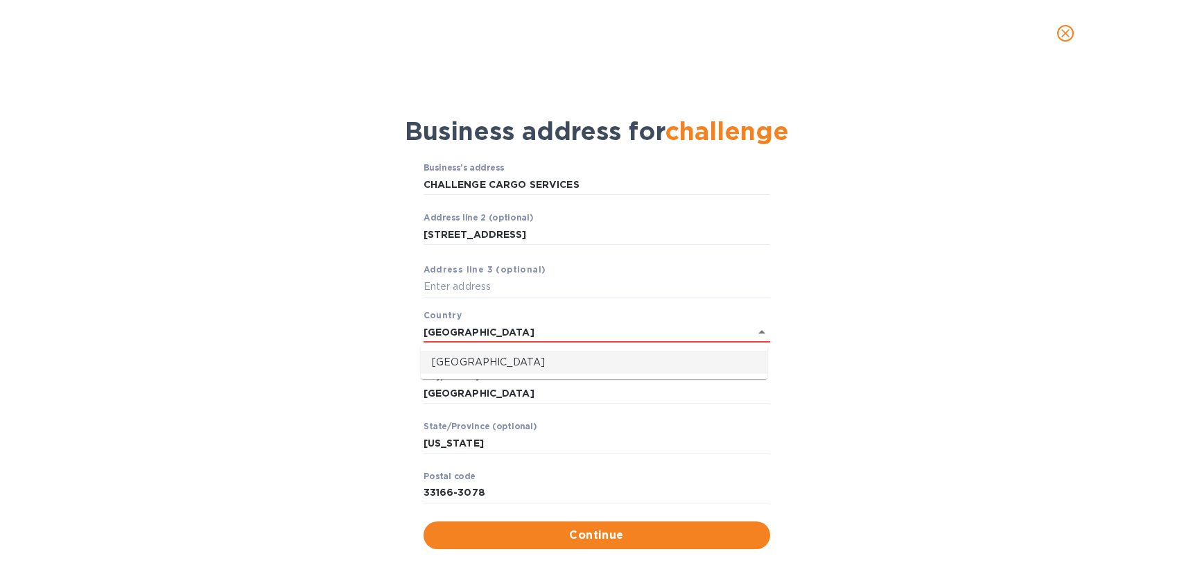
click at [496, 351] on li "[GEOGRAPHIC_DATA]" at bounding box center [594, 362] width 347 height 23
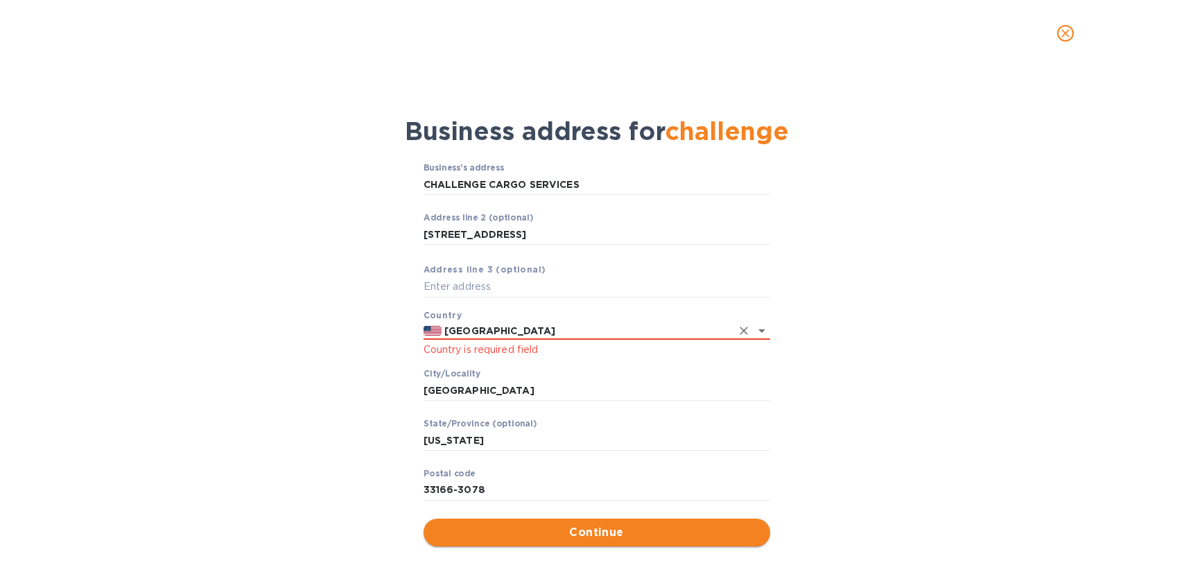
click at [591, 541] on button "Continue" at bounding box center [597, 533] width 347 height 28
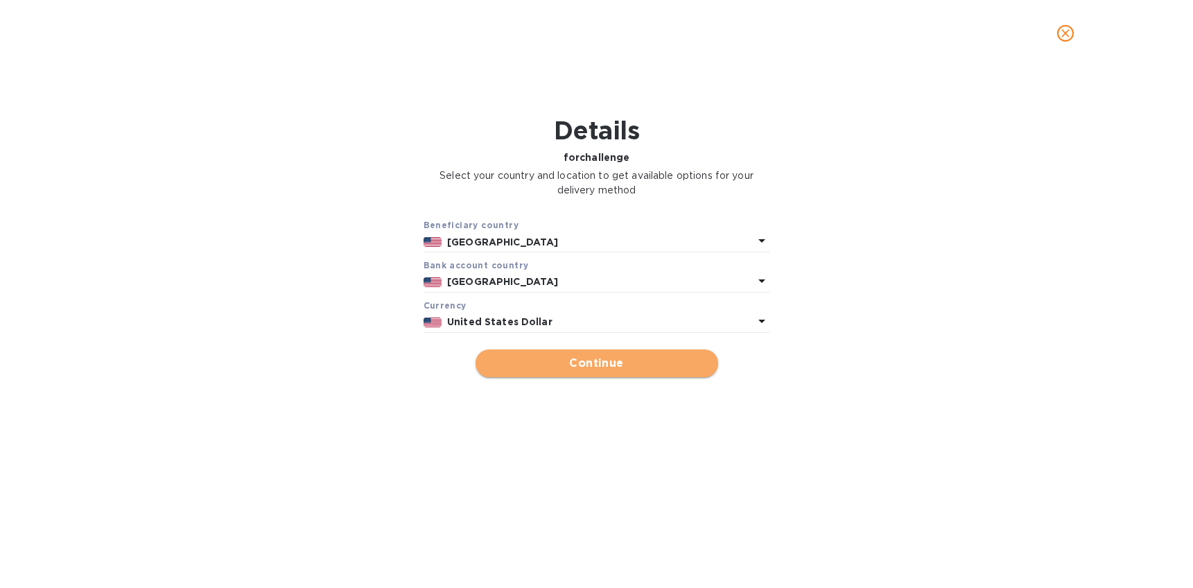
click at [592, 364] on span "Continue" at bounding box center [597, 363] width 220 height 17
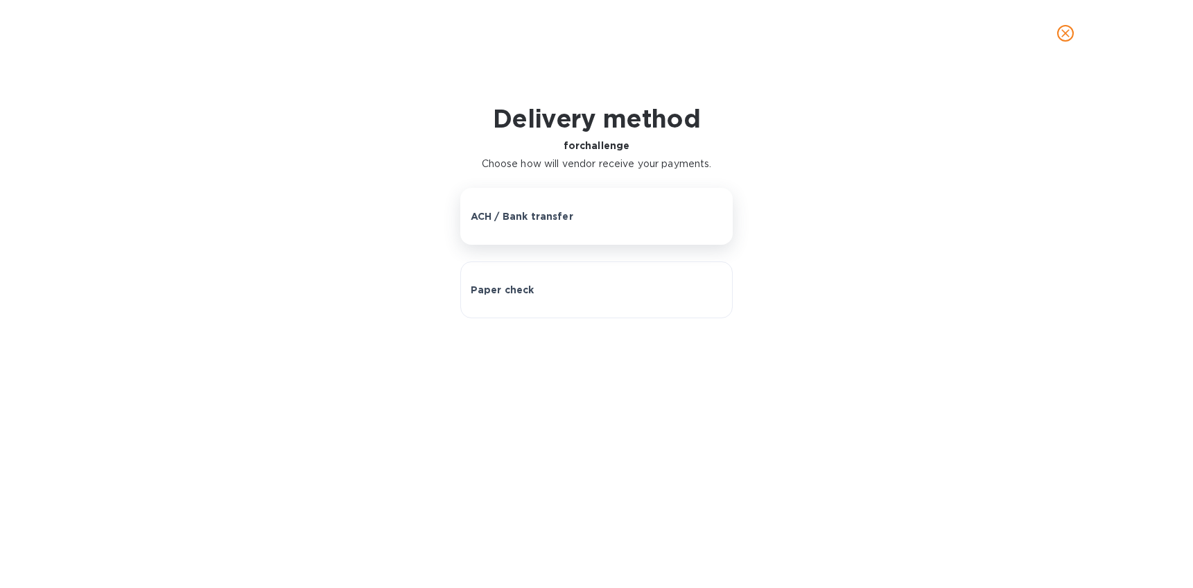
click at [525, 214] on p "ACH / Bank transfer" at bounding box center [522, 216] width 103 height 14
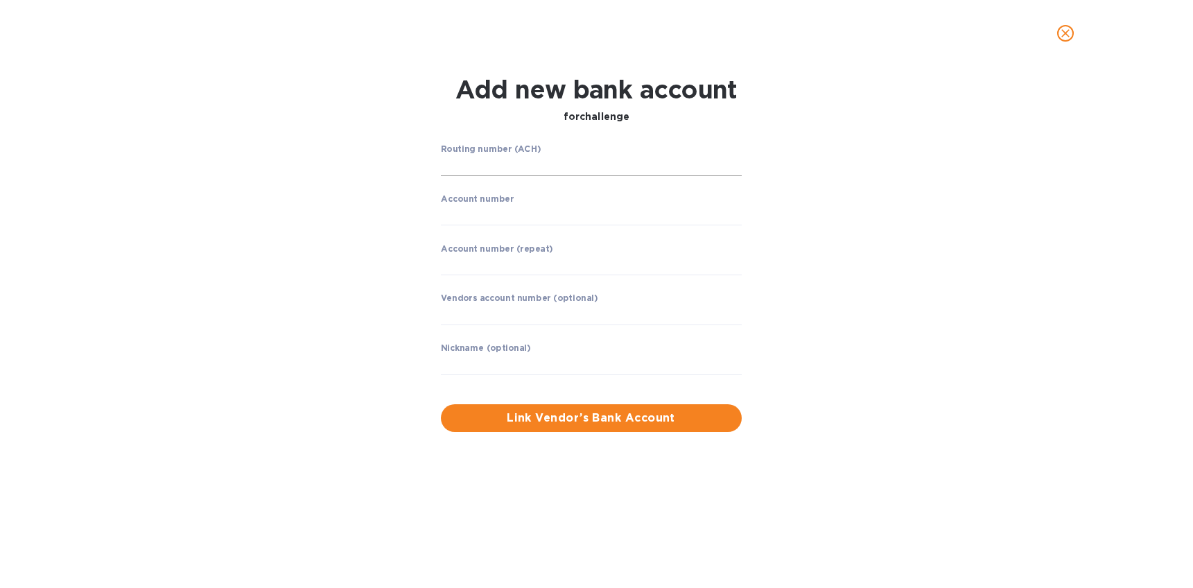
click at [501, 170] on input "string" at bounding box center [591, 165] width 301 height 21
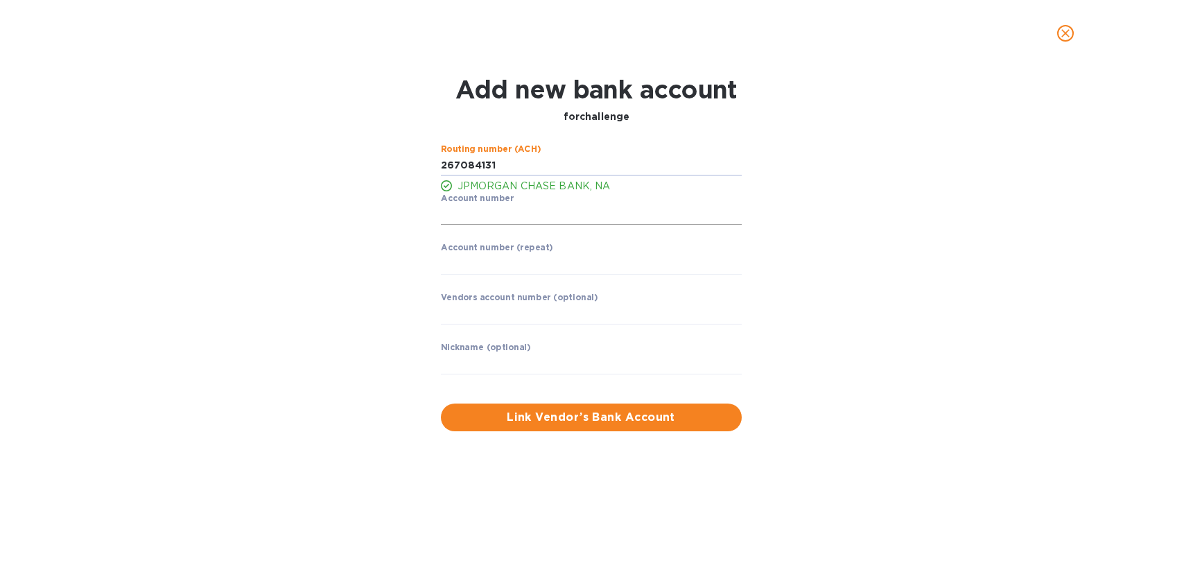
type input "267084131"
click at [514, 228] on p "​" at bounding box center [591, 235] width 301 height 16
click at [521, 218] on input "string" at bounding box center [591, 215] width 301 height 21
type input "610727353"
click at [553, 270] on input "string" at bounding box center [591, 264] width 301 height 21
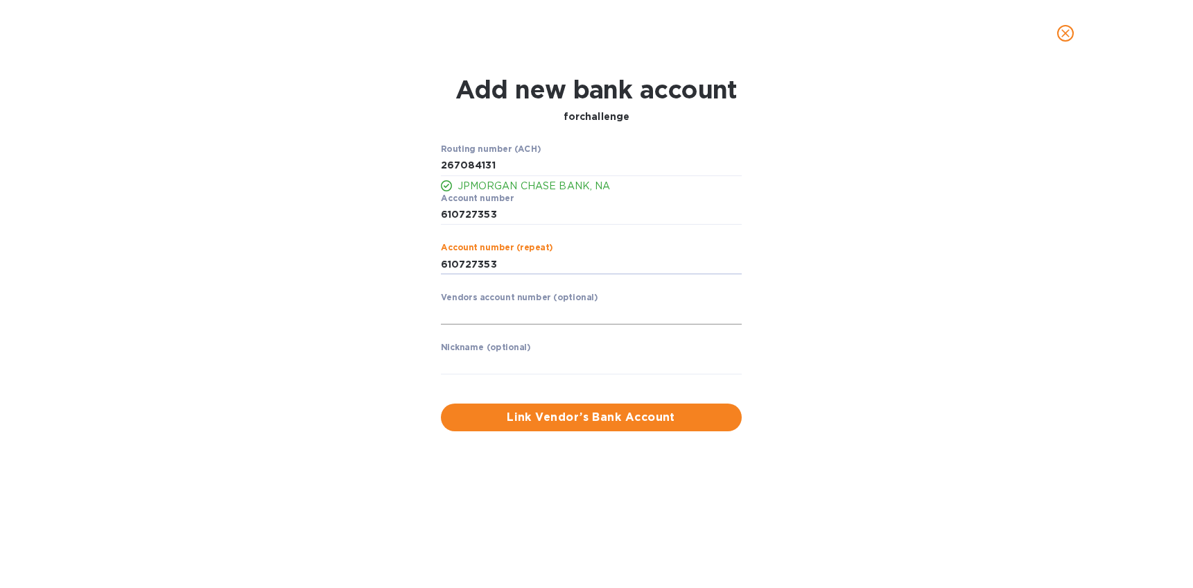
type input "610727353"
click at [575, 309] on input "text" at bounding box center [591, 314] width 301 height 21
click at [508, 364] on input "text" at bounding box center [591, 364] width 301 height 21
click at [551, 419] on span "Link Vendor’s Bank Account" at bounding box center [591, 417] width 279 height 17
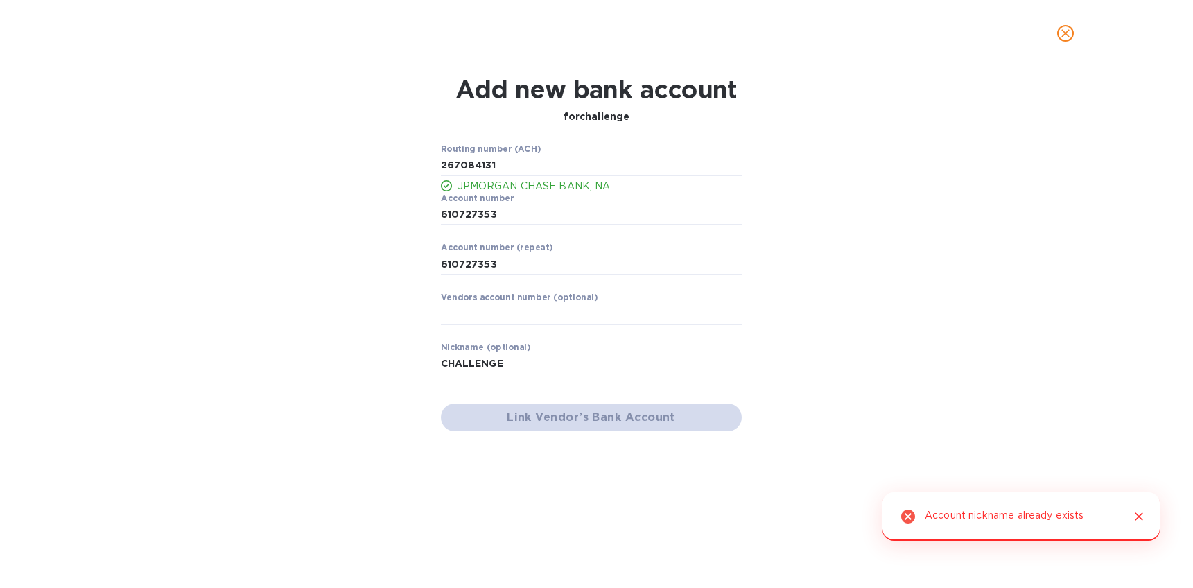
click at [531, 365] on input "CHALLENGE" at bounding box center [591, 364] width 301 height 21
click at [542, 413] on div "Link Vendor’s Bank Account" at bounding box center [591, 417] width 312 height 39
click at [530, 361] on input "CHALLENGE1" at bounding box center [591, 364] width 301 height 21
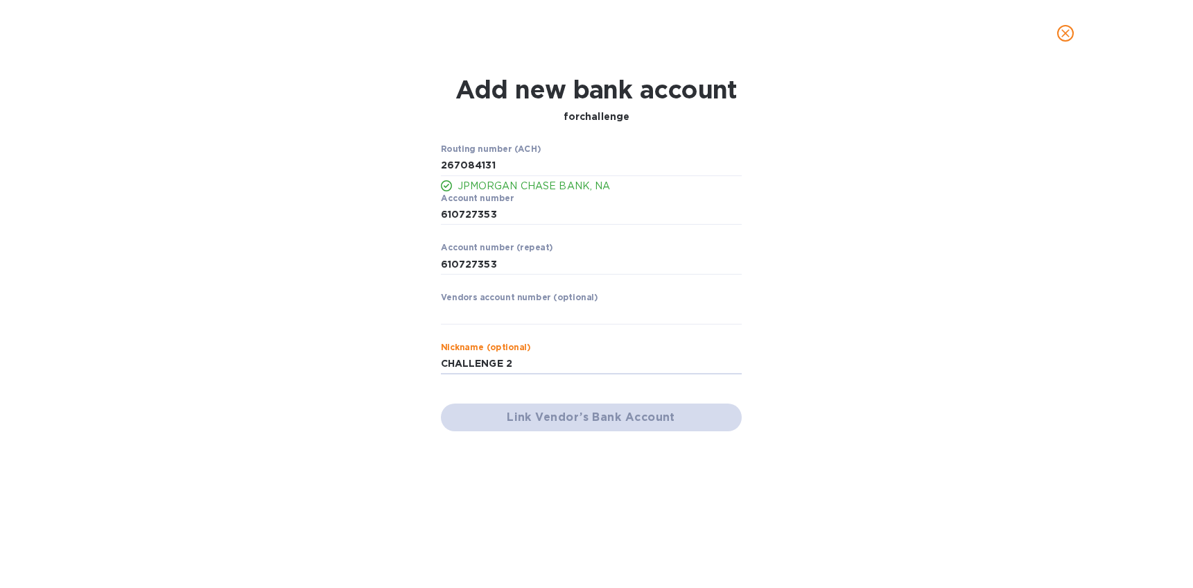
type input "CHALLENGE 2"
click at [535, 394] on div "Routing number (ACH) JPMORGAN CHASE BANK, NA Account number ​ Account number (r…" at bounding box center [591, 268] width 312 height 259
click at [521, 363] on input "CHALLENGE 2" at bounding box center [591, 364] width 301 height 21
drag, startPoint x: 521, startPoint y: 363, endPoint x: 349, endPoint y: 355, distance: 172.1
click at [351, 356] on div "Routing number (ACH) JPMORGAN CHASE BANK, NA Account number ​ Account number (r…" at bounding box center [597, 288] width 772 height 304
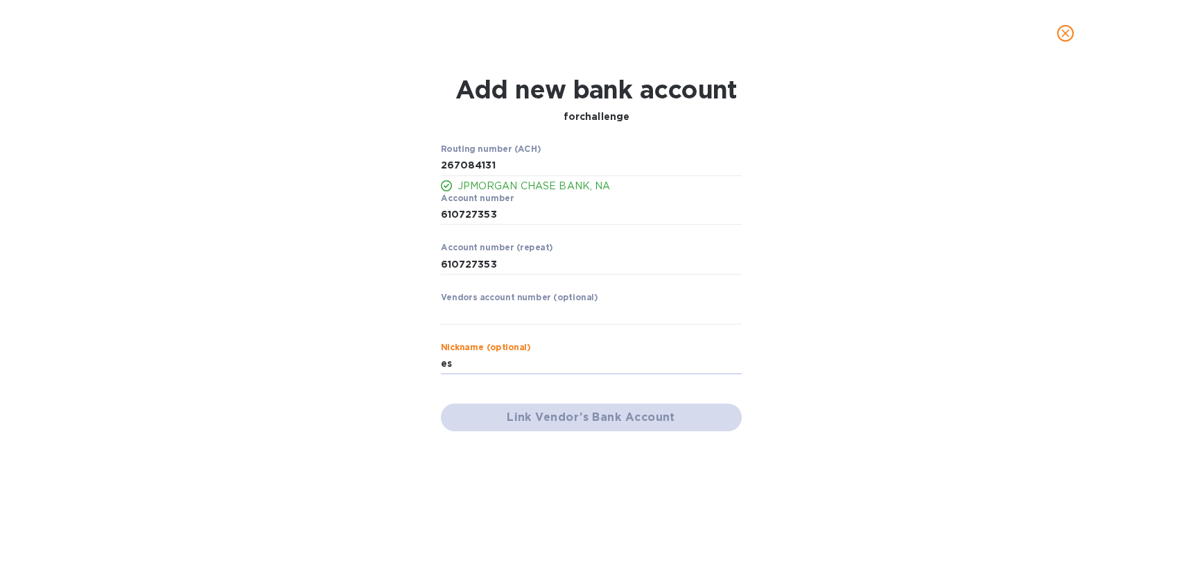
type input "e"
click at [584, 305] on input "text" at bounding box center [591, 314] width 301 height 21
click at [553, 227] on p "​" at bounding box center [591, 235] width 301 height 16
click at [541, 218] on input "string" at bounding box center [591, 215] width 301 height 21
click at [558, 173] on input "string" at bounding box center [591, 165] width 301 height 21
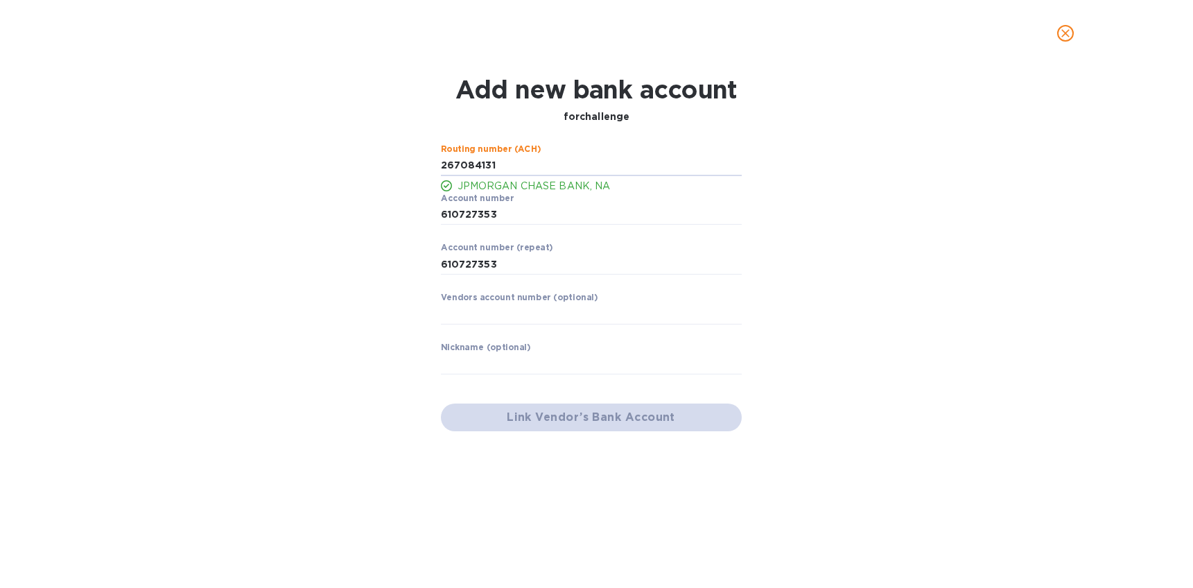
click at [592, 225] on div "Account number ​" at bounding box center [591, 218] width 301 height 50
click at [589, 400] on div "Link Vendor’s Bank Account" at bounding box center [591, 417] width 312 height 39
click at [595, 429] on div "Link Vendor’s Bank Account" at bounding box center [591, 417] width 312 height 39
click at [596, 428] on div "Link Vendor’s Bank Account" at bounding box center [591, 417] width 312 height 39
click at [528, 295] on label "Vendors account number (optional)" at bounding box center [519, 298] width 157 height 8
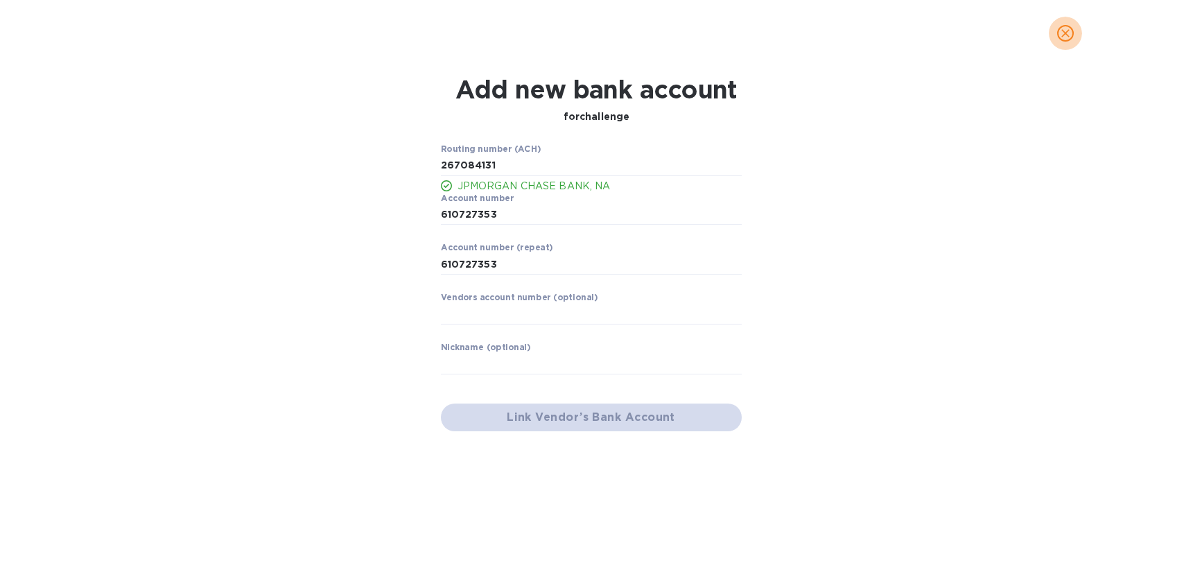
click at [1068, 31] on icon "close" at bounding box center [1066, 33] width 14 height 14
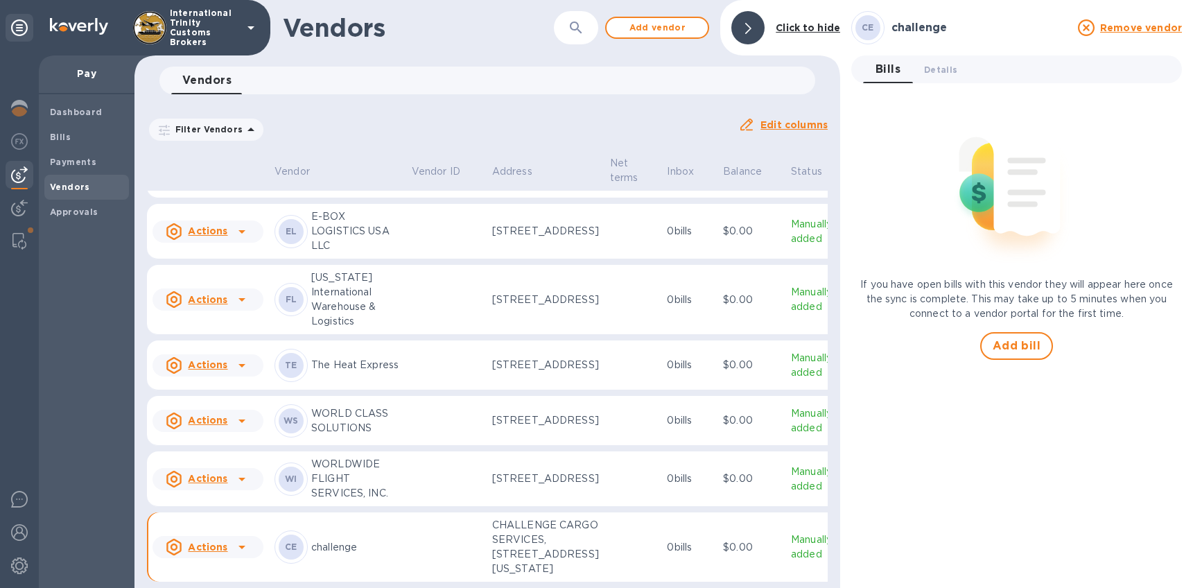
scroll to position [763, 0]
click at [237, 539] on icon at bounding box center [242, 547] width 17 height 17
click at [315, 482] on div at bounding box center [596, 294] width 1193 height 588
click at [324, 530] on div "CE challenge" at bounding box center [338, 546] width 126 height 33
click at [331, 540] on p "challenge" at bounding box center [355, 547] width 89 height 15
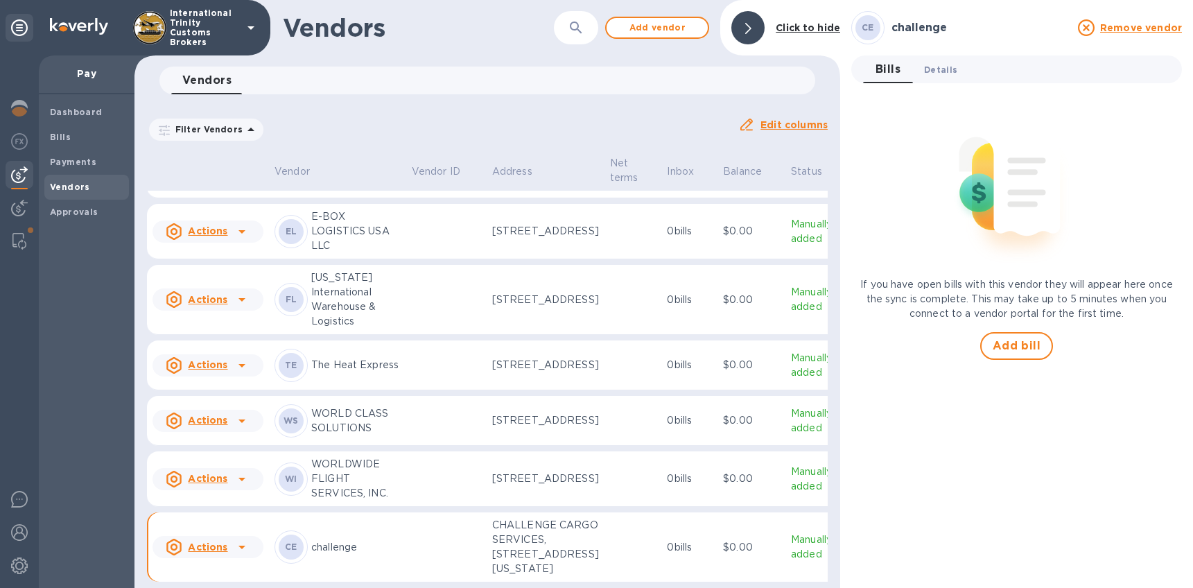
click at [952, 69] on span "Details 0" at bounding box center [940, 69] width 33 height 15
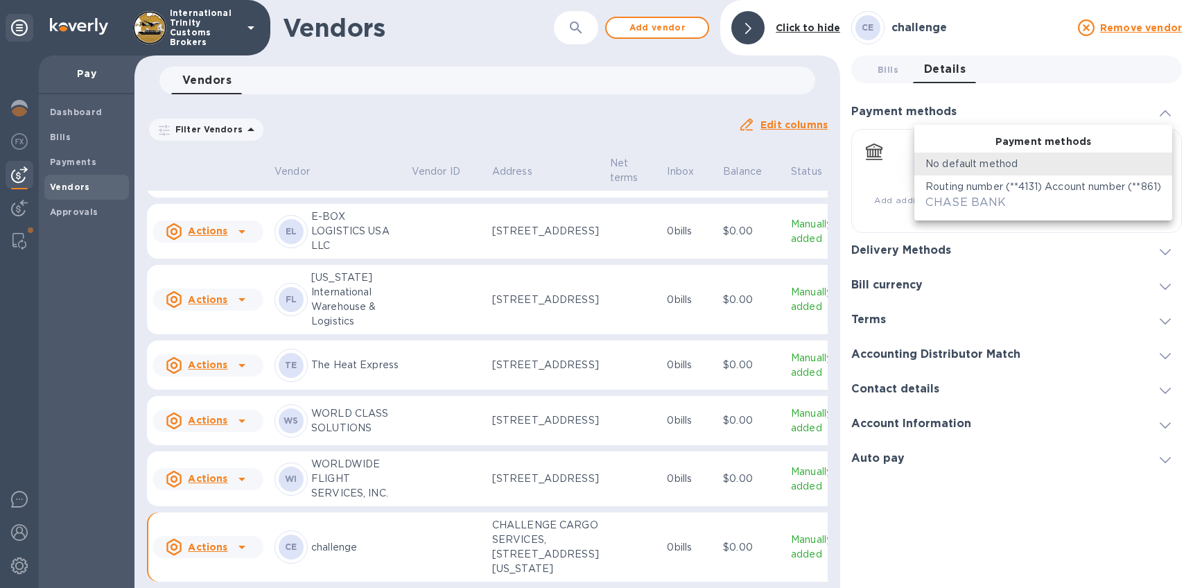
click at [991, 165] on body "International Trinity Customs Brokers Pay Dashboard Bills Payments Vendors Appr…" at bounding box center [596, 294] width 1193 height 588
click at [989, 198] on span "CHASE BANK" at bounding box center [965, 201] width 81 height 13
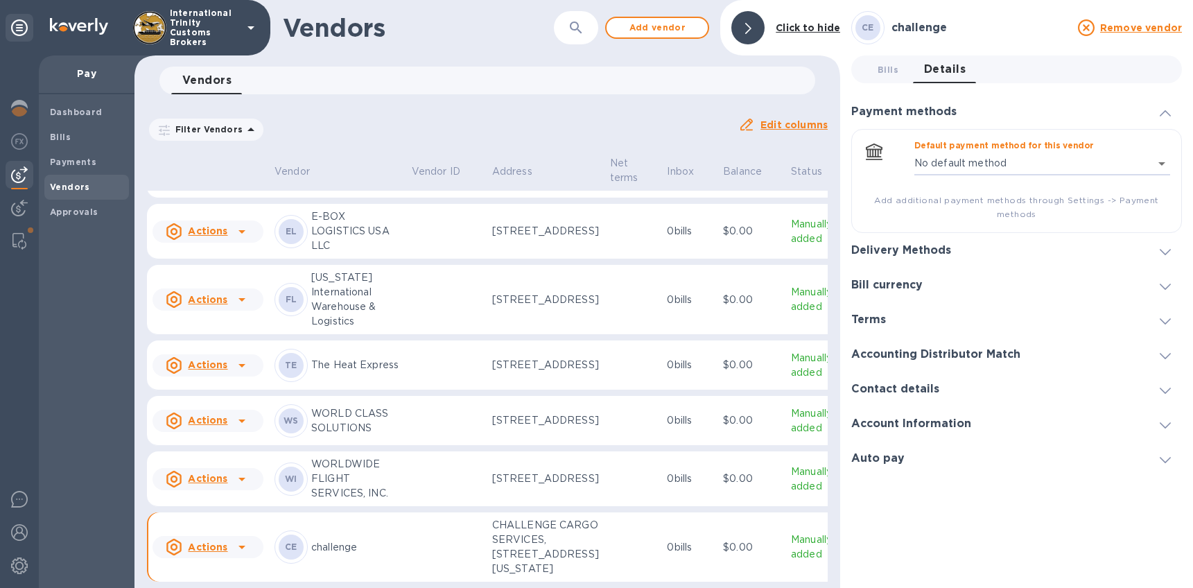
type input "817635466255061929165650162400016"
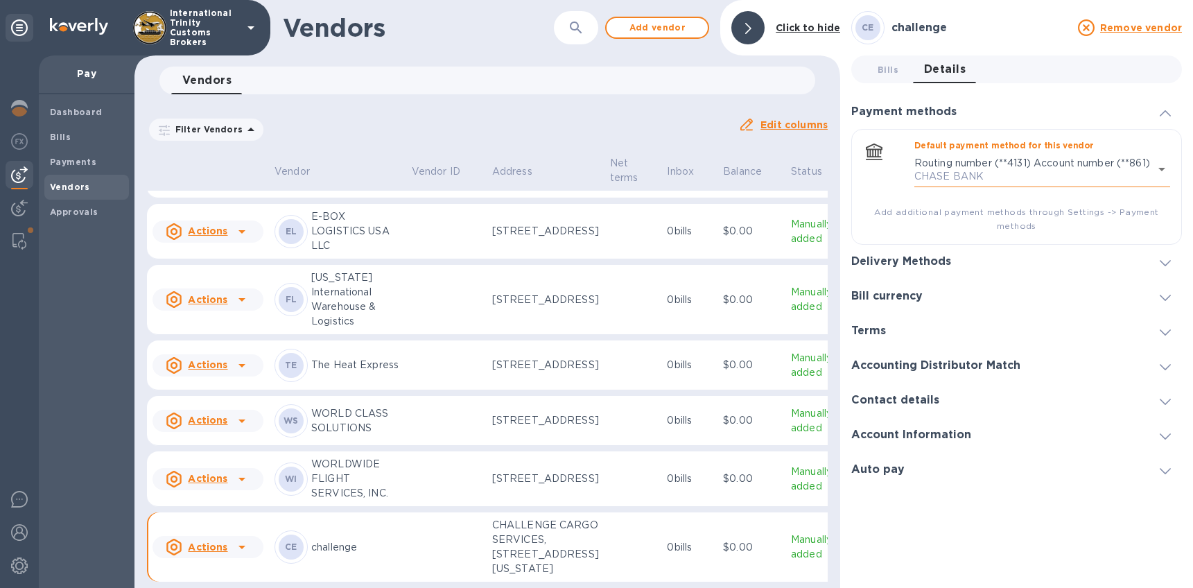
click at [1020, 180] on body "International Trinity Customs Brokers Pay Dashboard Bills Payments Vendors Appr…" at bounding box center [596, 294] width 1193 height 588
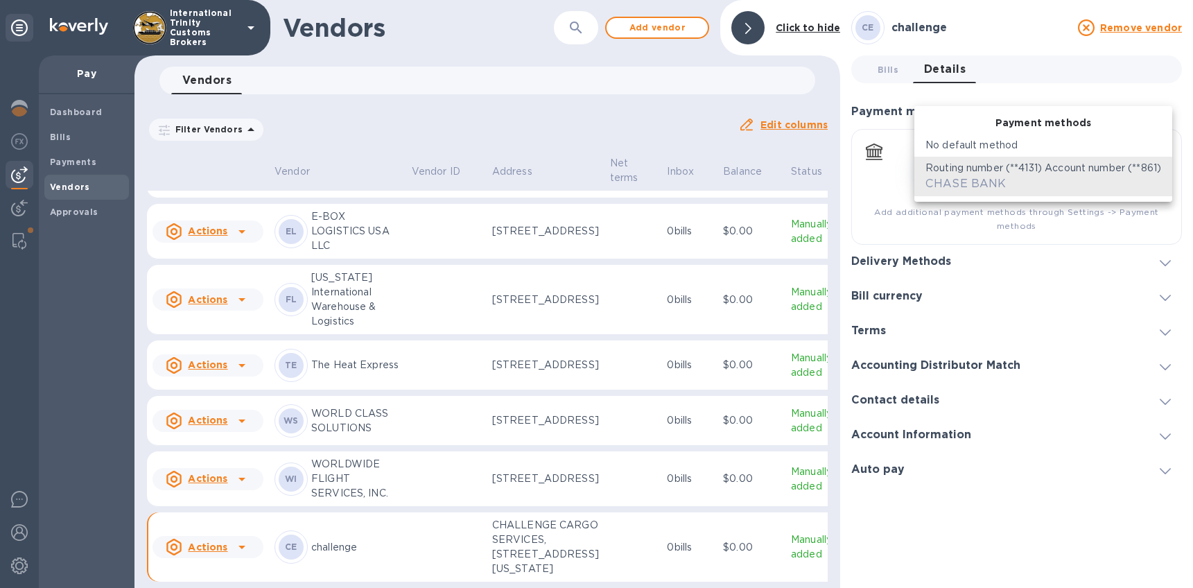
click at [1020, 180] on div "Routing number (**4131) Account number (**861‬) CHASE BANK" at bounding box center [1043, 176] width 236 height 31
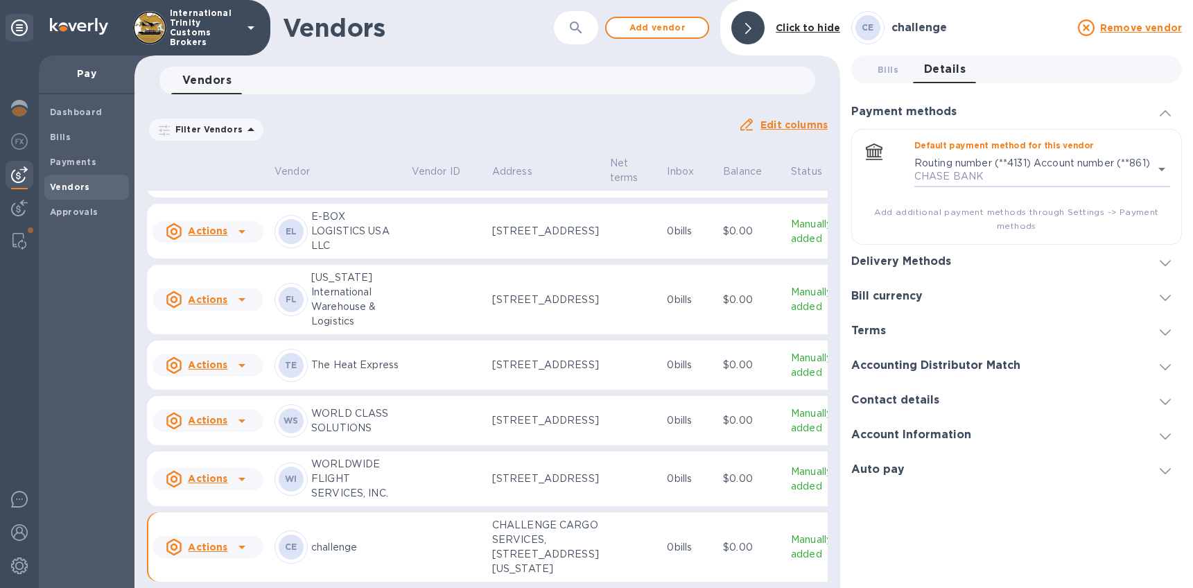
click at [966, 279] on div "Delivery Methods" at bounding box center [1016, 262] width 331 height 35
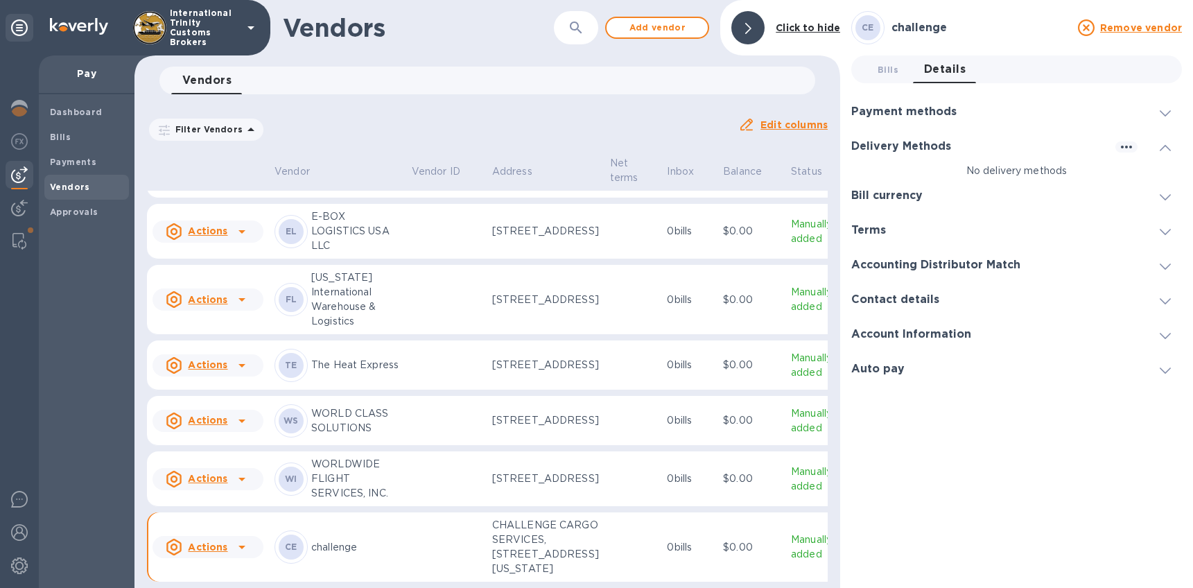
click at [949, 195] on div at bounding box center [1036, 195] width 204 height 1
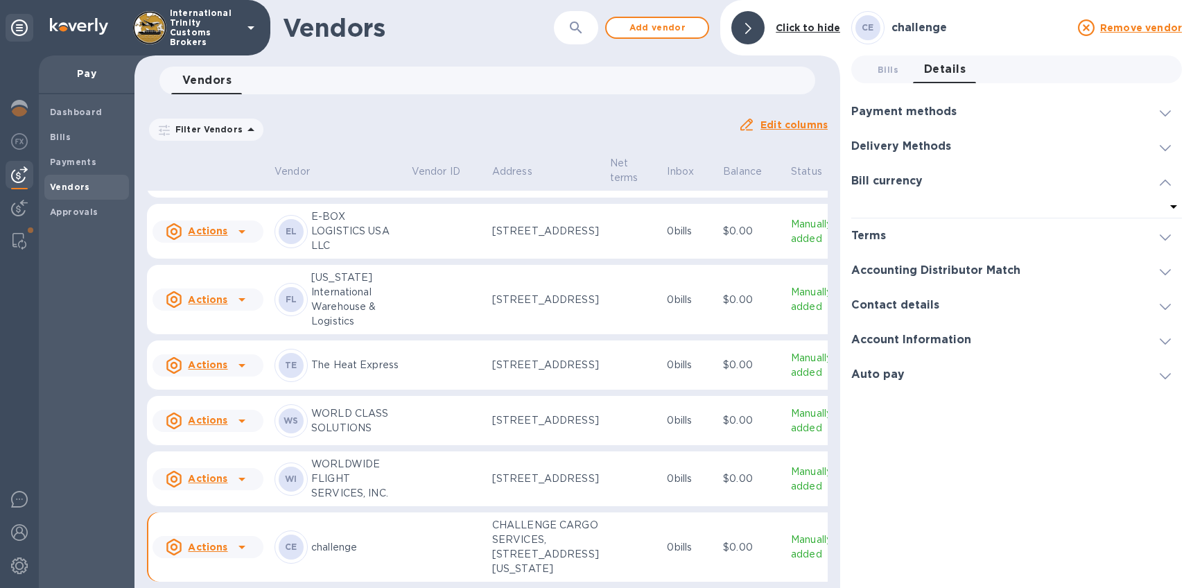
click at [930, 234] on div "Terms" at bounding box center [1016, 235] width 331 height 35
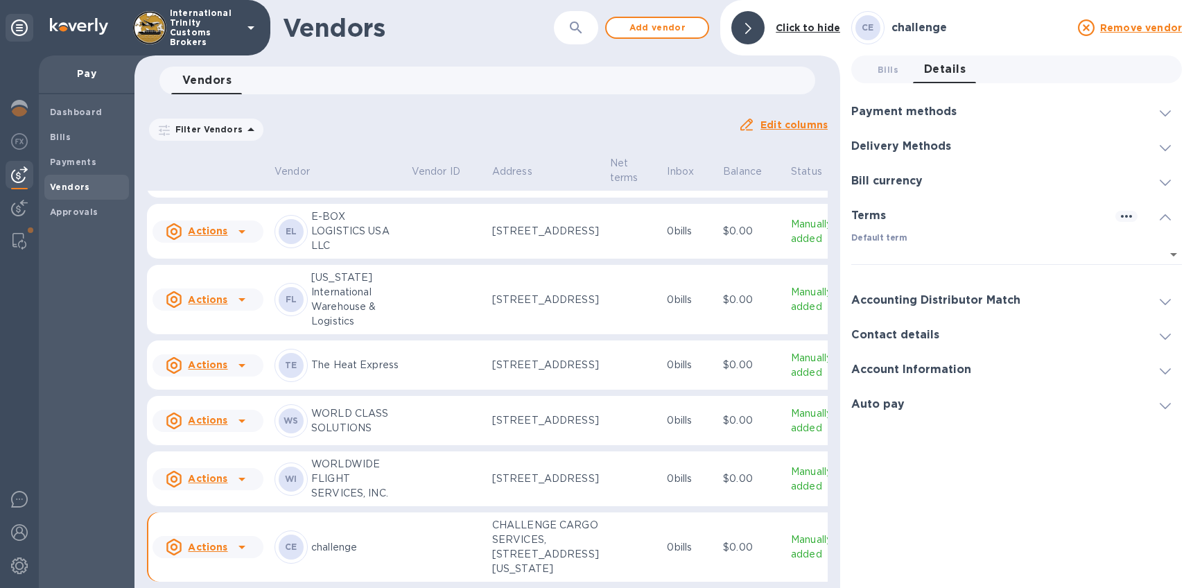
click at [942, 267] on p "​" at bounding box center [1016, 275] width 331 height 16
click at [966, 295] on h3 "Accounting Distributor Match" at bounding box center [935, 300] width 169 height 13
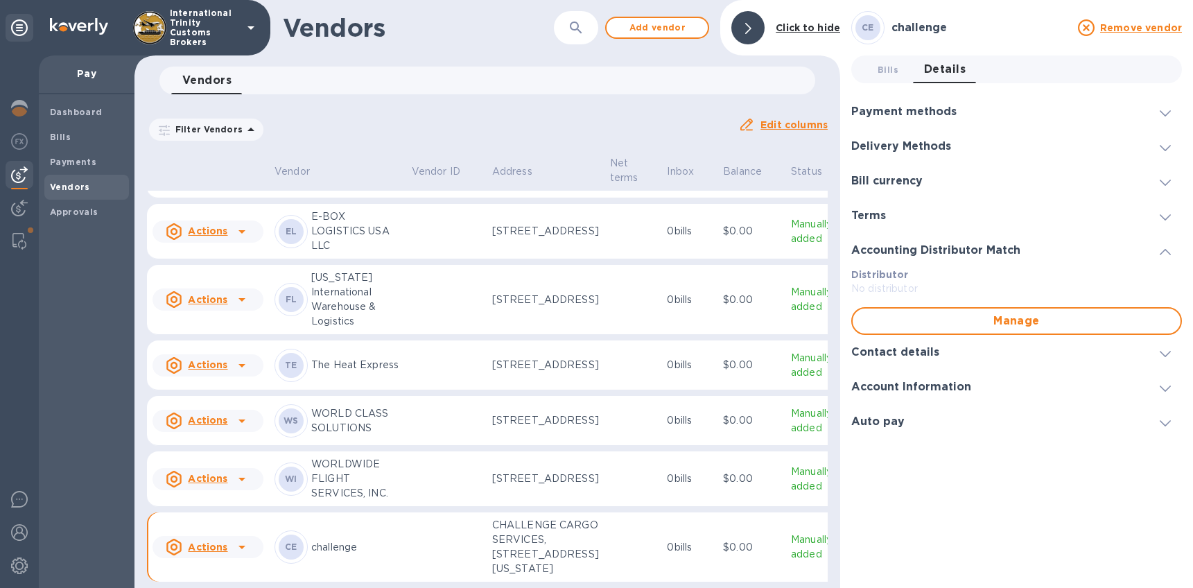
click at [926, 352] on h3 "Contact details" at bounding box center [895, 352] width 88 height 13
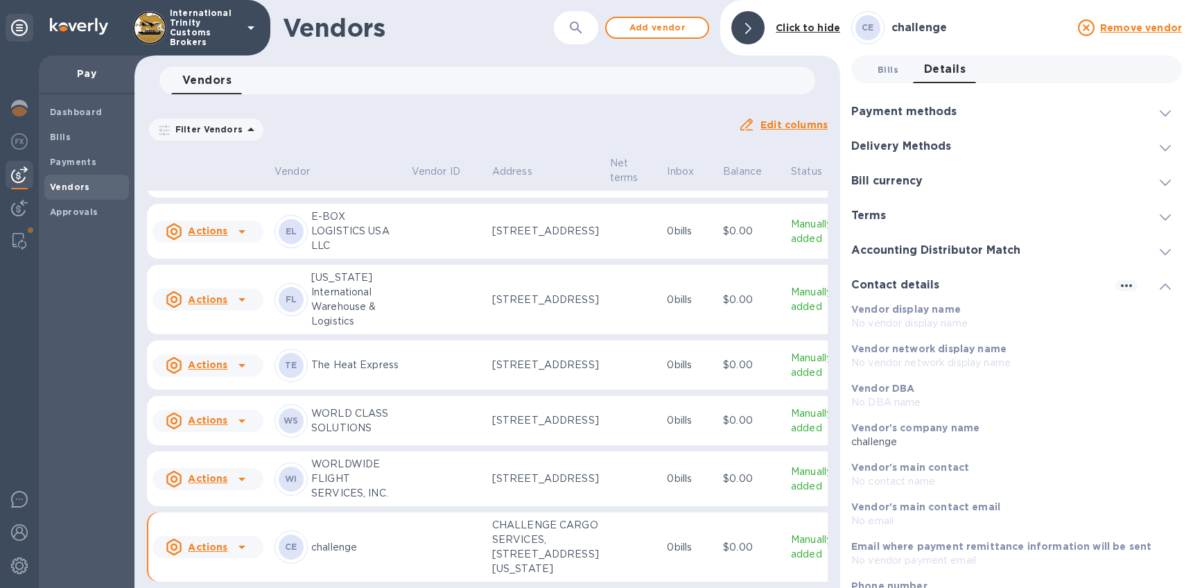
click at [899, 62] on span "Bills 0" at bounding box center [888, 69] width 28 height 15
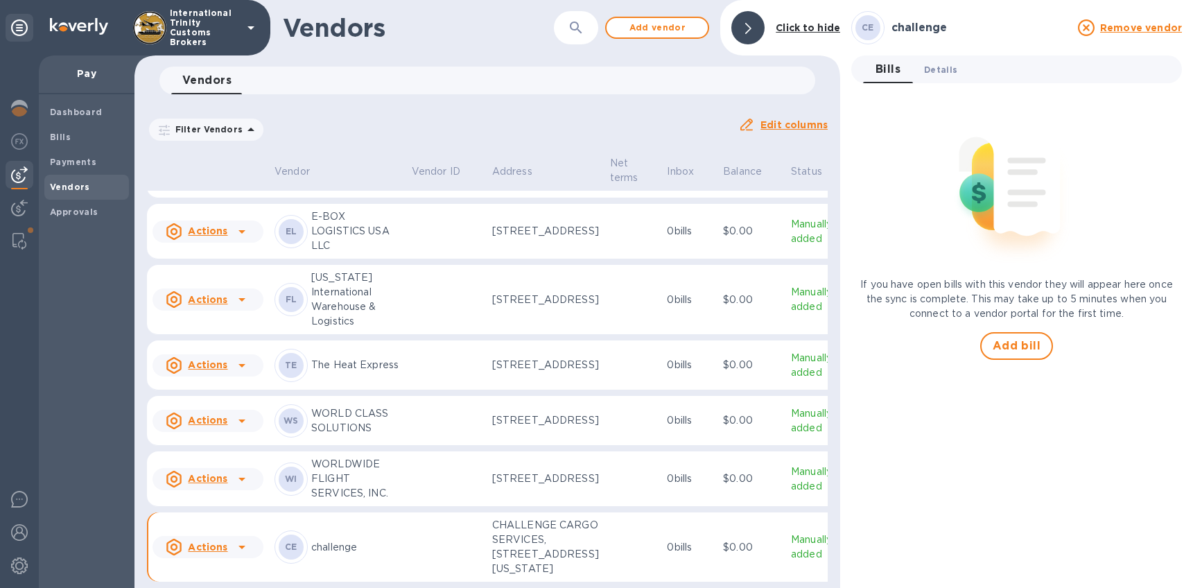
click at [931, 64] on span "Details 0" at bounding box center [940, 69] width 33 height 15
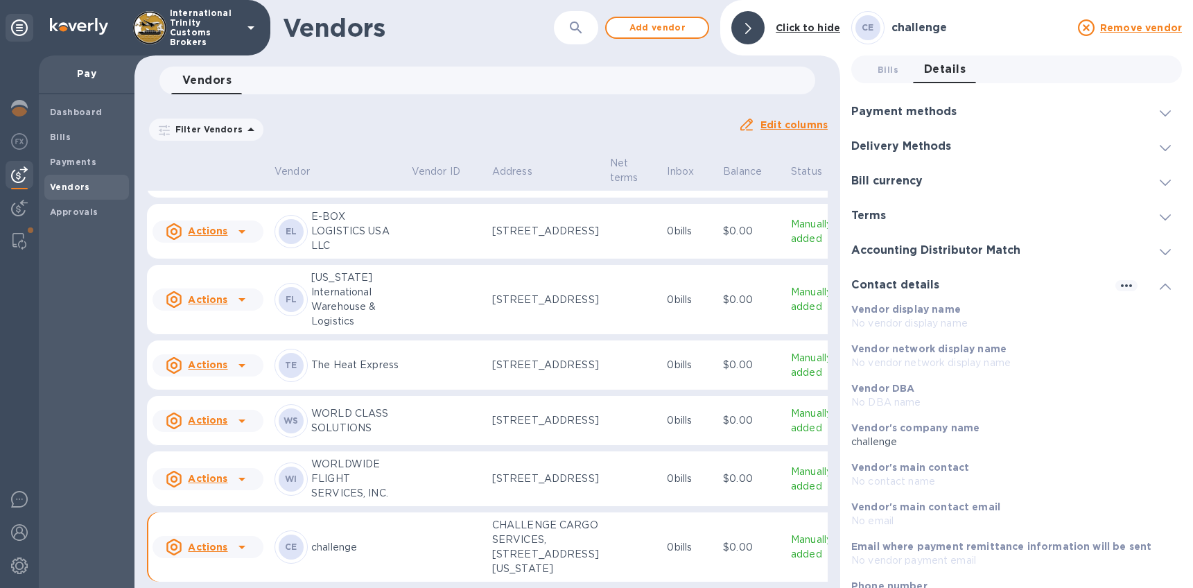
click at [979, 150] on div "Delivery Methods" at bounding box center [1016, 146] width 331 height 35
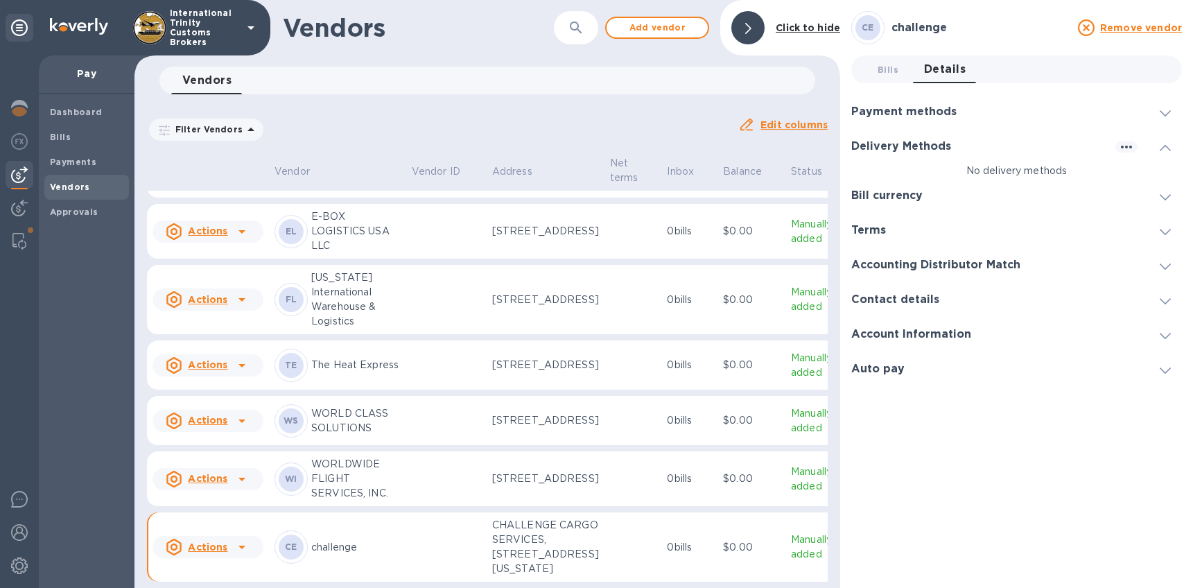
click at [981, 114] on div "Payment methods" at bounding box center [1016, 111] width 331 height 35
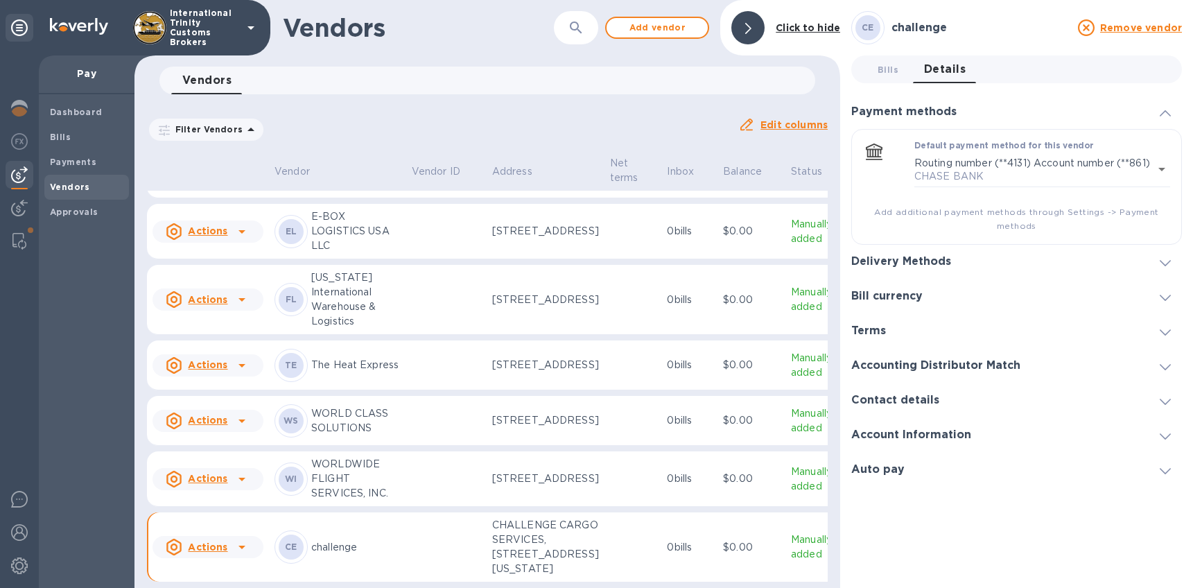
click at [937, 268] on h3 "Delivery Methods" at bounding box center [901, 261] width 100 height 13
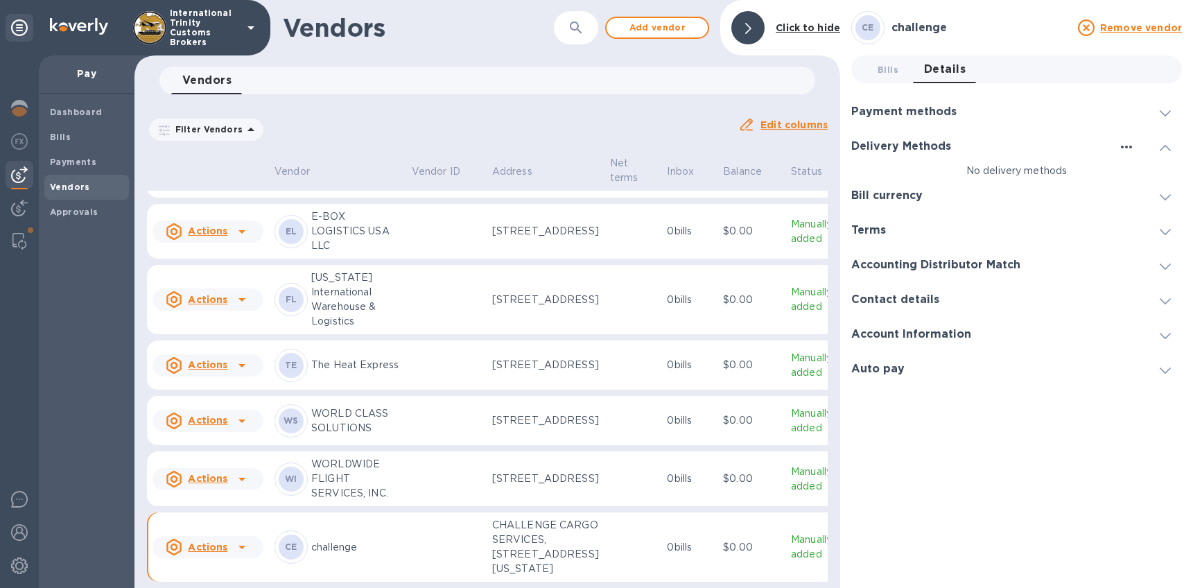
click at [1122, 149] on icon "button" at bounding box center [1126, 147] width 17 height 17
click at [1133, 175] on p "Add new" at bounding box center [1144, 175] width 46 height 14
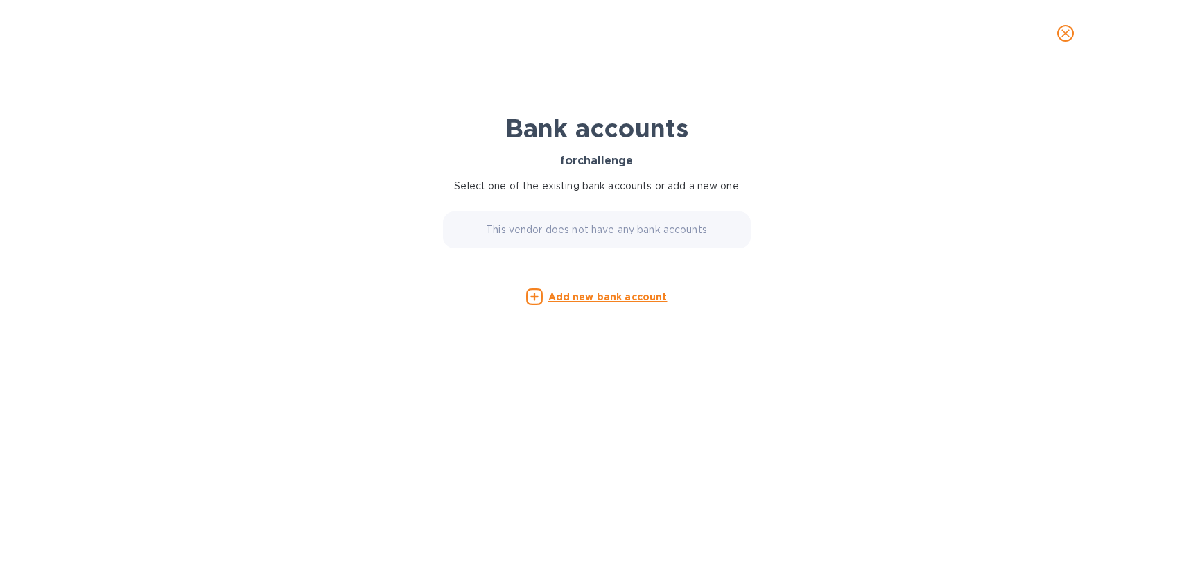
click at [576, 236] on p "This vendor does not have any bank accounts" at bounding box center [596, 230] width 221 height 15
click at [597, 231] on p "This vendor does not have any bank accounts" at bounding box center [596, 230] width 221 height 15
click at [618, 295] on u "Add new bank account" at bounding box center [607, 296] width 119 height 11
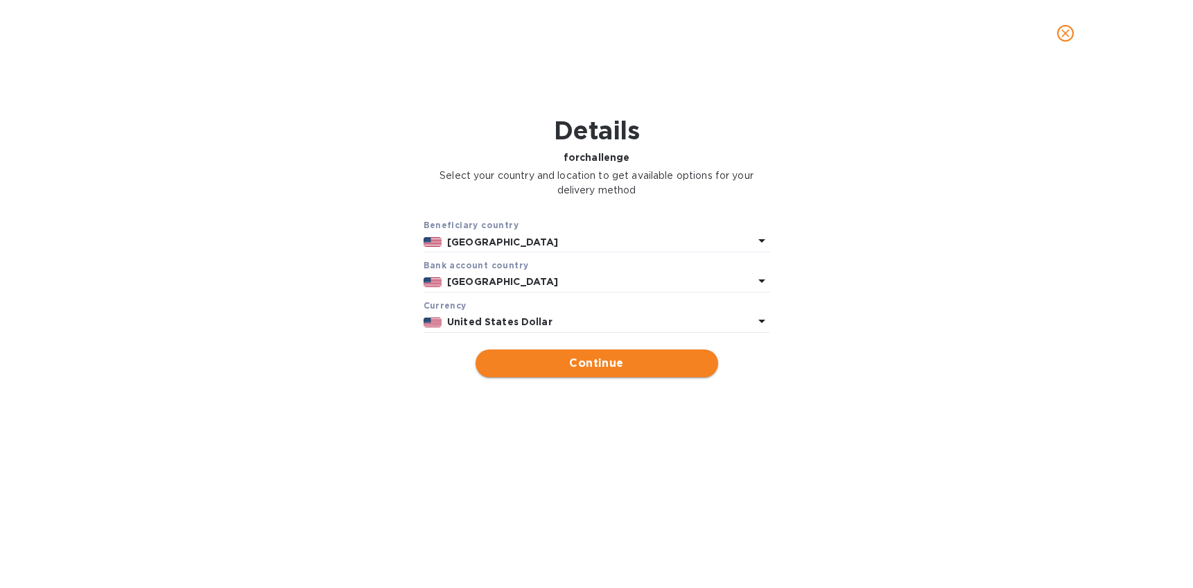
click at [617, 356] on span "Continue" at bounding box center [597, 363] width 220 height 17
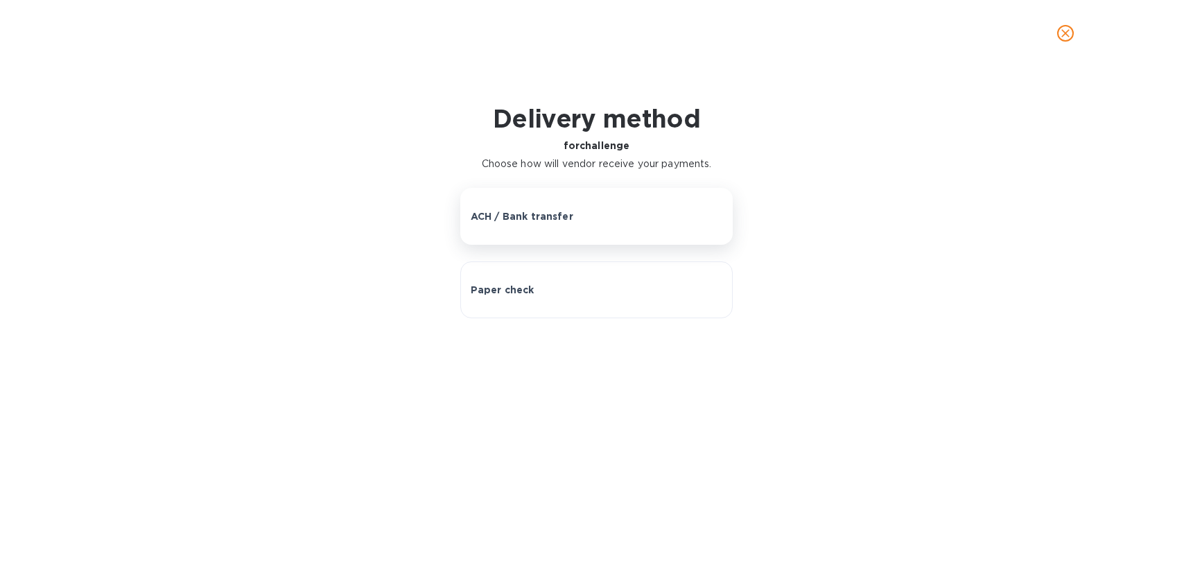
click at [566, 222] on p "ACH / Bank transfer" at bounding box center [522, 216] width 103 height 14
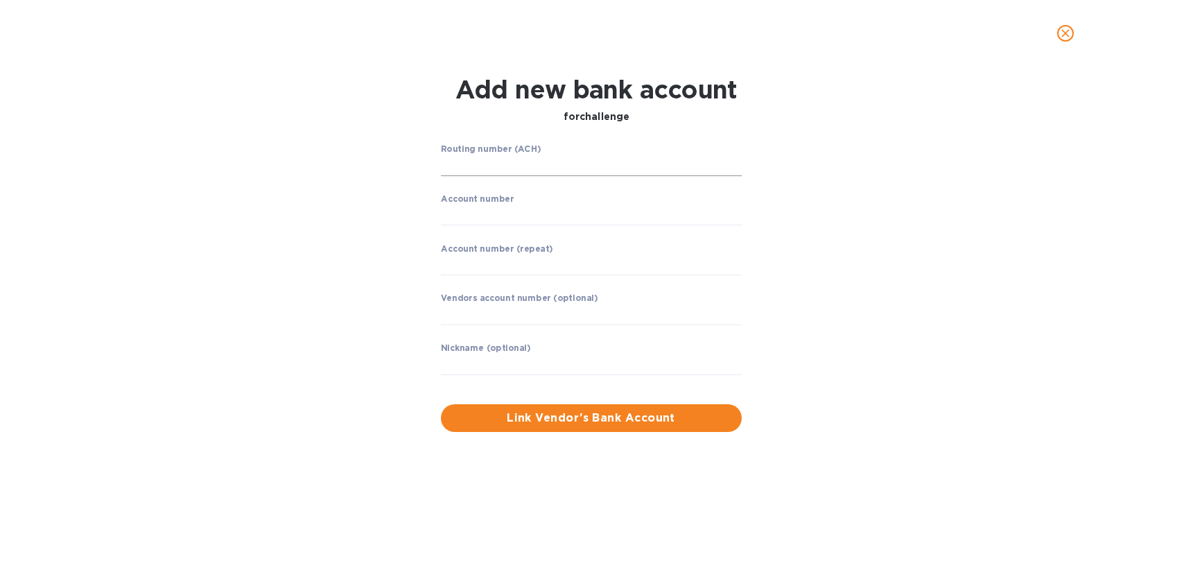
click at [510, 172] on input "string" at bounding box center [591, 165] width 301 height 21
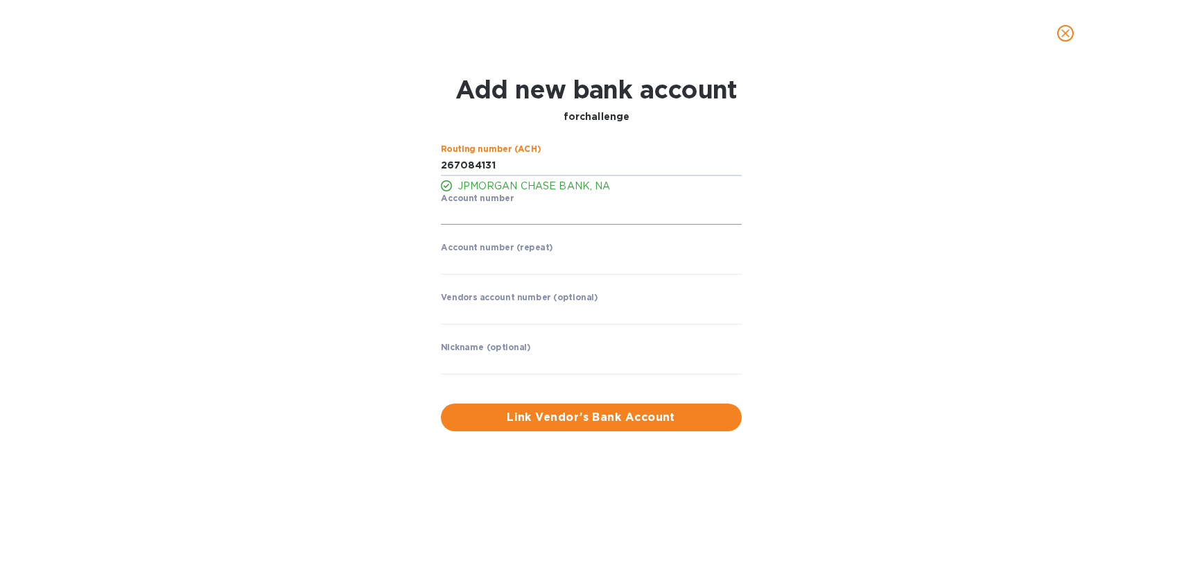
type input "267084131"
click at [495, 216] on input "string" at bounding box center [591, 215] width 301 height 21
drag, startPoint x: 520, startPoint y: 213, endPoint x: 381, endPoint y: 202, distance: 139.7
click at [383, 202] on div "Routing number (ACH) JPMORGAN CHASE BANK, NA Account number ​ Account number (r…" at bounding box center [597, 288] width 772 height 304
type input "610727353"
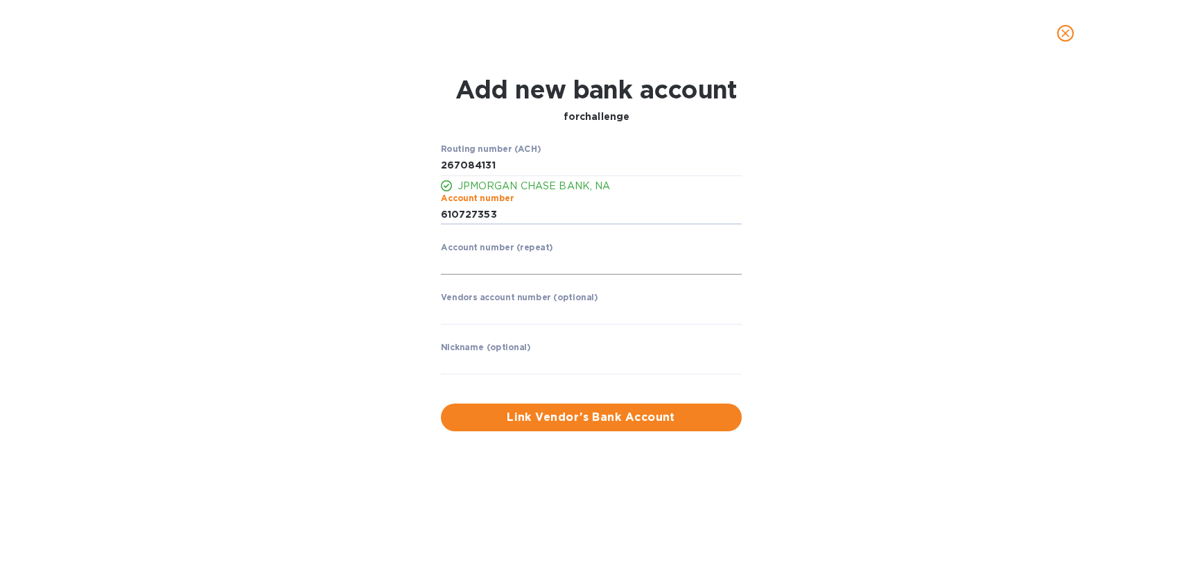
click at [487, 254] on input "string" at bounding box center [591, 264] width 301 height 21
click at [472, 266] on input "string" at bounding box center [591, 264] width 301 height 21
drag, startPoint x: 502, startPoint y: 216, endPoint x: 419, endPoint y: 216, distance: 82.5
click at [419, 216] on div "Routing number (ACH) JPMORGAN CHASE BANK, NA Account number ​ Account number (r…" at bounding box center [597, 288] width 772 height 304
click at [457, 256] on input "string" at bounding box center [591, 264] width 301 height 21
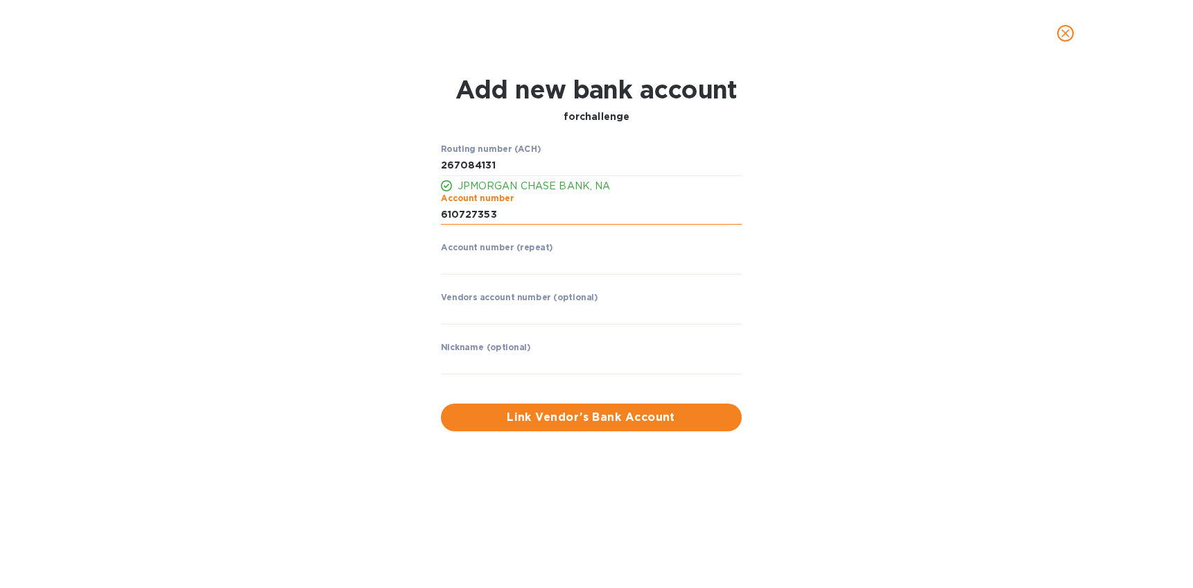
click at [530, 216] on input "string" at bounding box center [591, 215] width 301 height 21
click at [472, 267] on input "string" at bounding box center [591, 264] width 301 height 21
type input "610727353"
click at [811, 265] on div "Routing number (ACH) JPMORGAN CHASE BANK, NA Account number ​ Account number (r…" at bounding box center [597, 288] width 772 height 304
click at [591, 415] on span "Link Vendor’s Bank Account" at bounding box center [591, 417] width 279 height 17
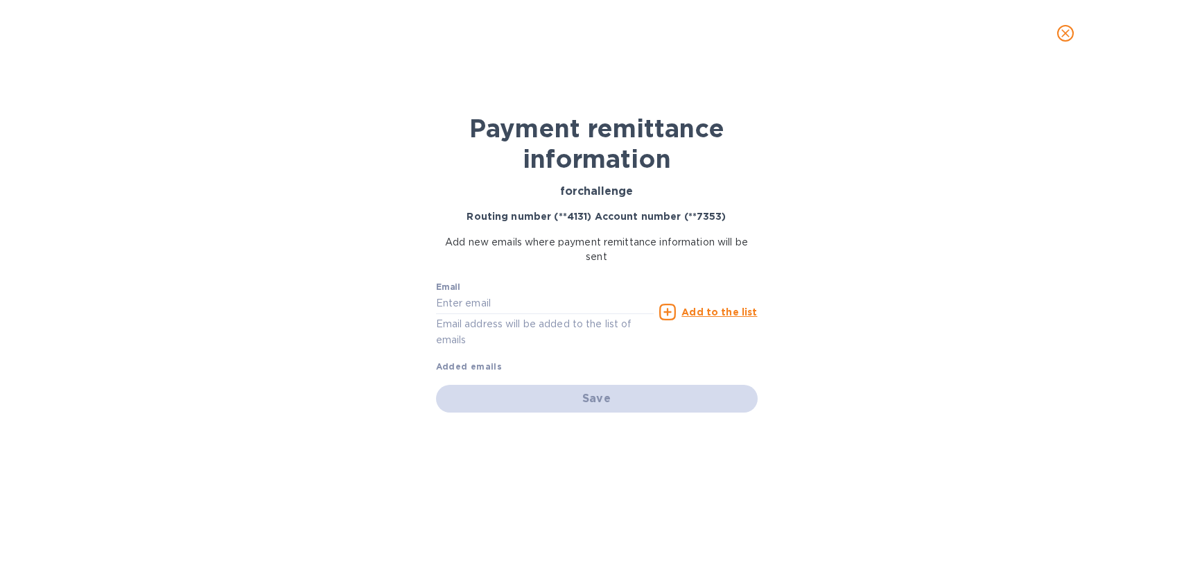
click at [473, 287] on div "Email Email address will be added to the list of emails" at bounding box center [545, 315] width 218 height 66
click at [470, 302] on input "text" at bounding box center [545, 303] width 218 height 21
paste input "[EMAIL_ADDRESS][DOMAIN_NAME]"
type input "[EMAIL_ADDRESS][DOMAIN_NAME]"
click at [684, 312] on div "Add to the list" at bounding box center [708, 312] width 98 height 17
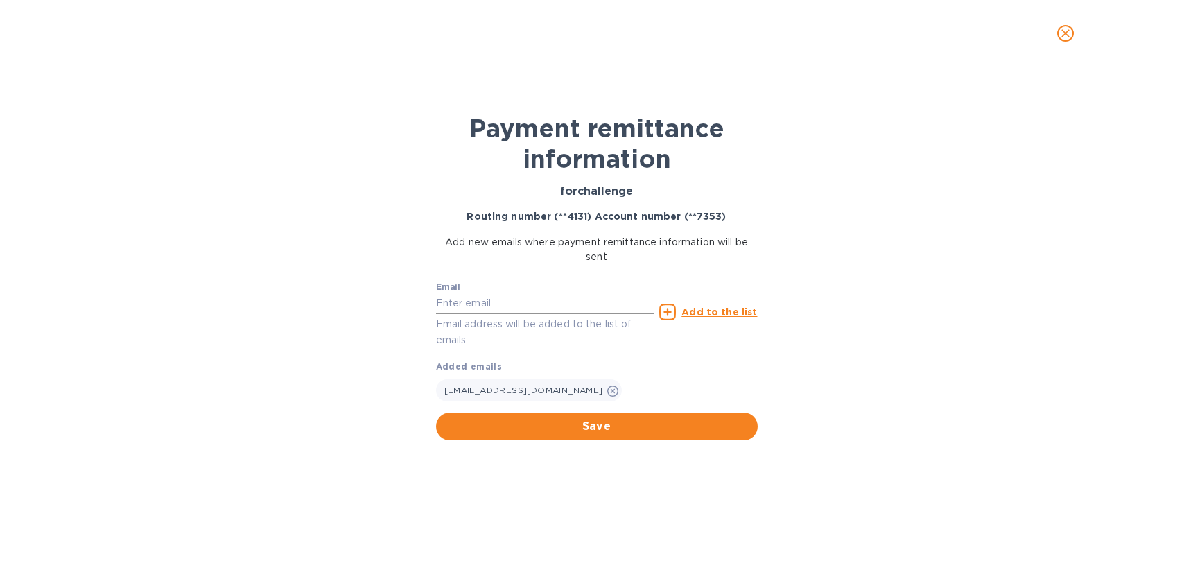
click at [463, 294] on div "Email Email address will be added to the list of emails" at bounding box center [545, 315] width 218 height 66
click at [467, 301] on input "text" at bounding box center [545, 303] width 218 height 21
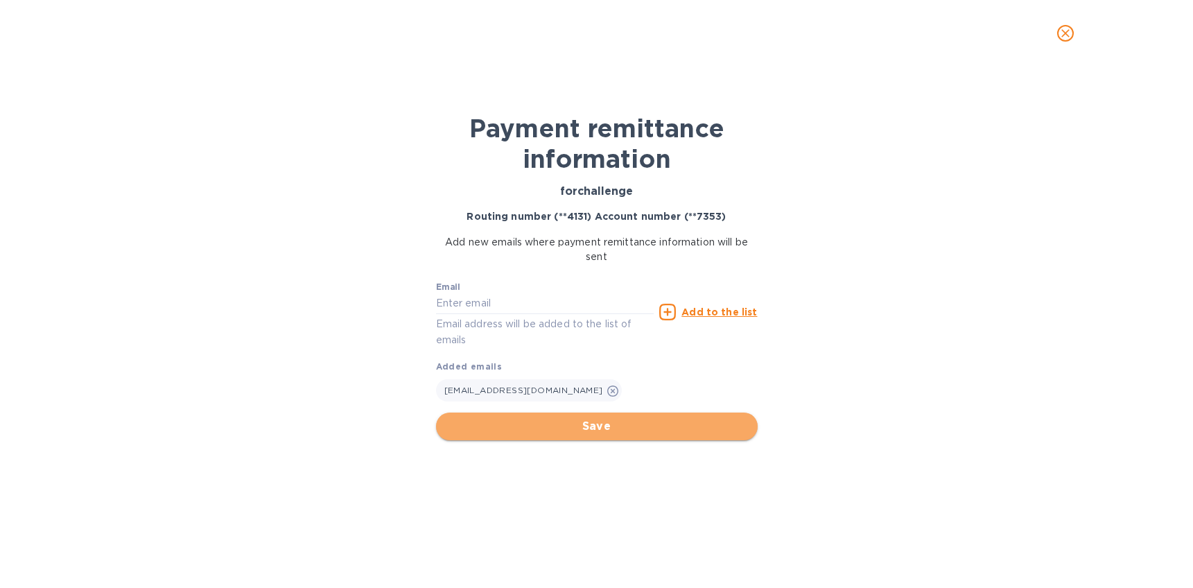
click at [516, 431] on span "Save" at bounding box center [596, 426] width 299 height 17
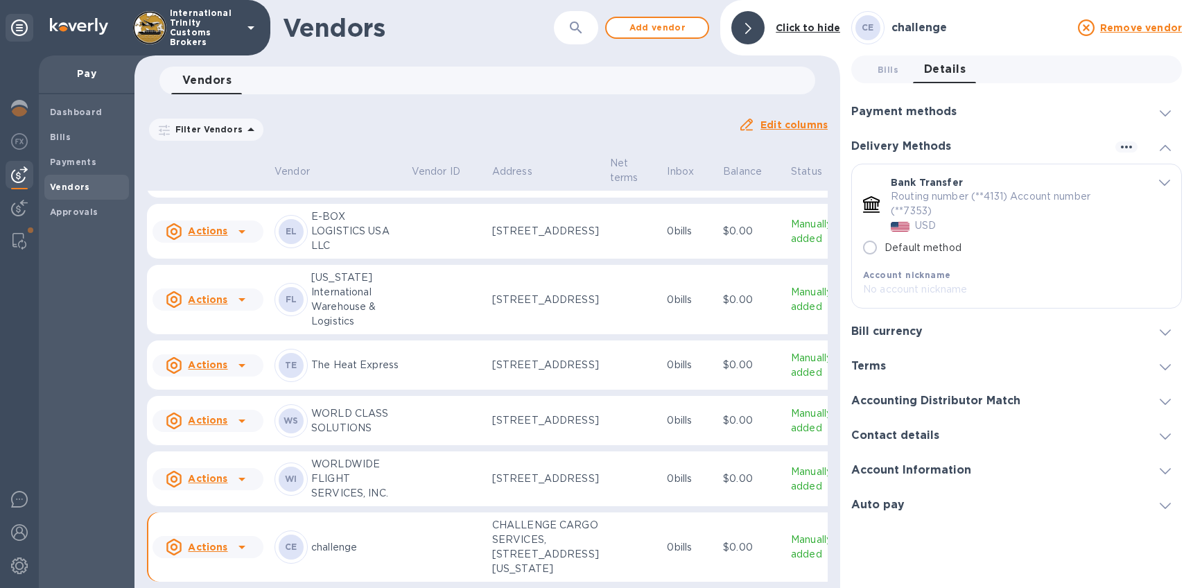
radio input "true"
click at [645, 94] on div "Vendors 0 Filter Vendors Auto pay: All Edit columns" at bounding box center [487, 105] width 706 height 76
click at [889, 74] on span "Bills 0" at bounding box center [888, 69] width 21 height 15
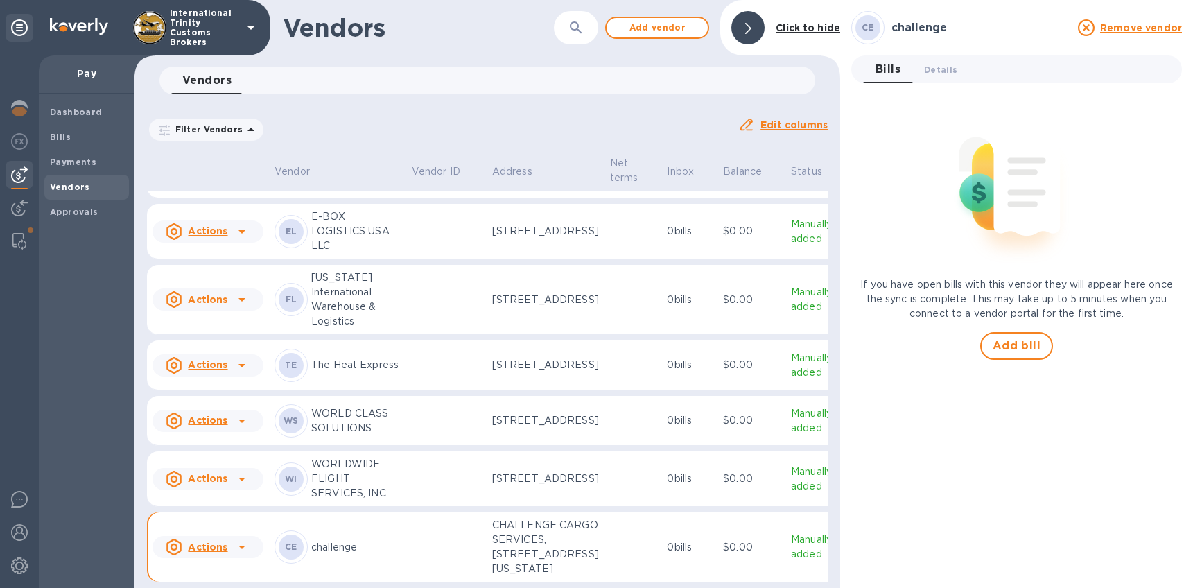
click at [320, 540] on p "challenge" at bounding box center [355, 547] width 89 height 15
click at [951, 67] on span "Details 0" at bounding box center [940, 69] width 33 height 15
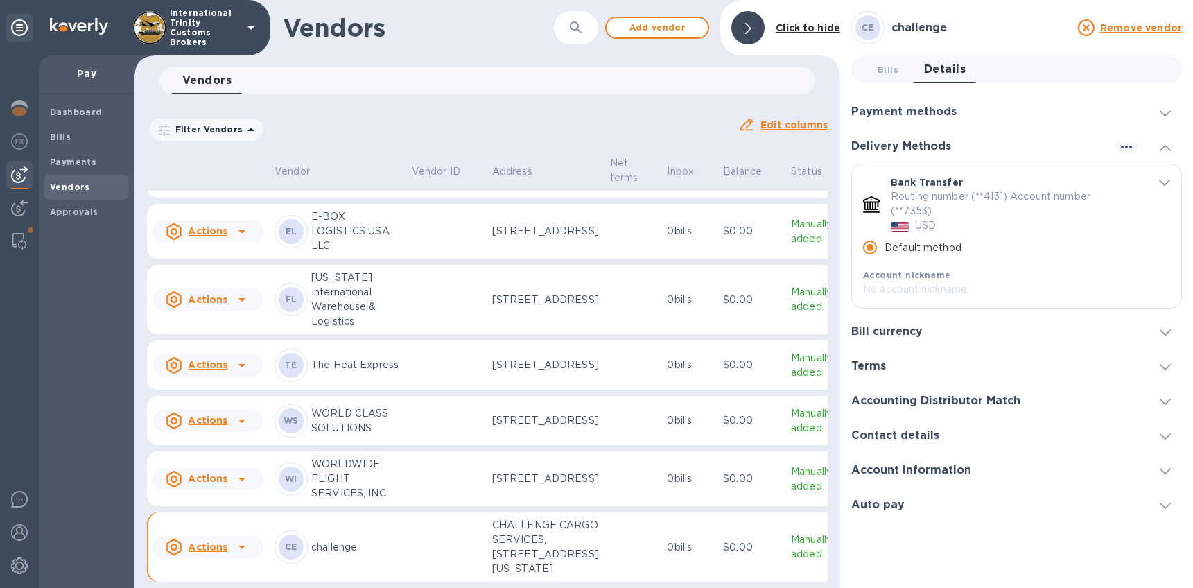
click at [968, 317] on div "Bill currency" at bounding box center [1016, 331] width 331 height 35
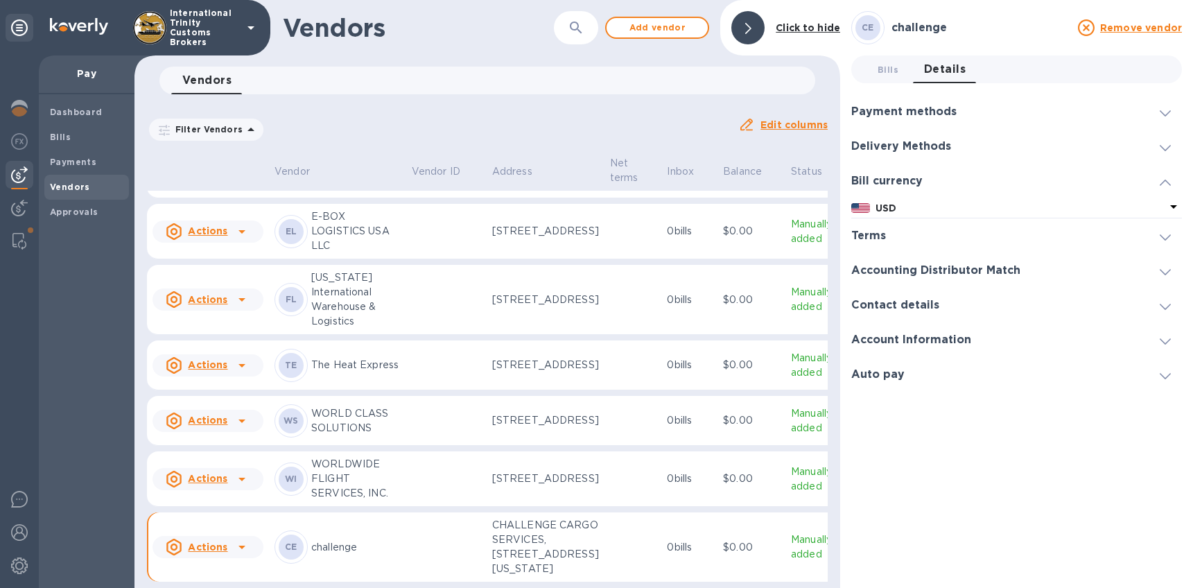
click at [44, 278] on div "Dashboard Bills Payments Vendors Approvals" at bounding box center [87, 341] width 96 height 494
click at [22, 175] on img at bounding box center [19, 174] width 17 height 17
click at [88, 73] on p "Pay" at bounding box center [86, 74] width 73 height 14
click at [67, 132] on b "Bills" at bounding box center [60, 137] width 21 height 10
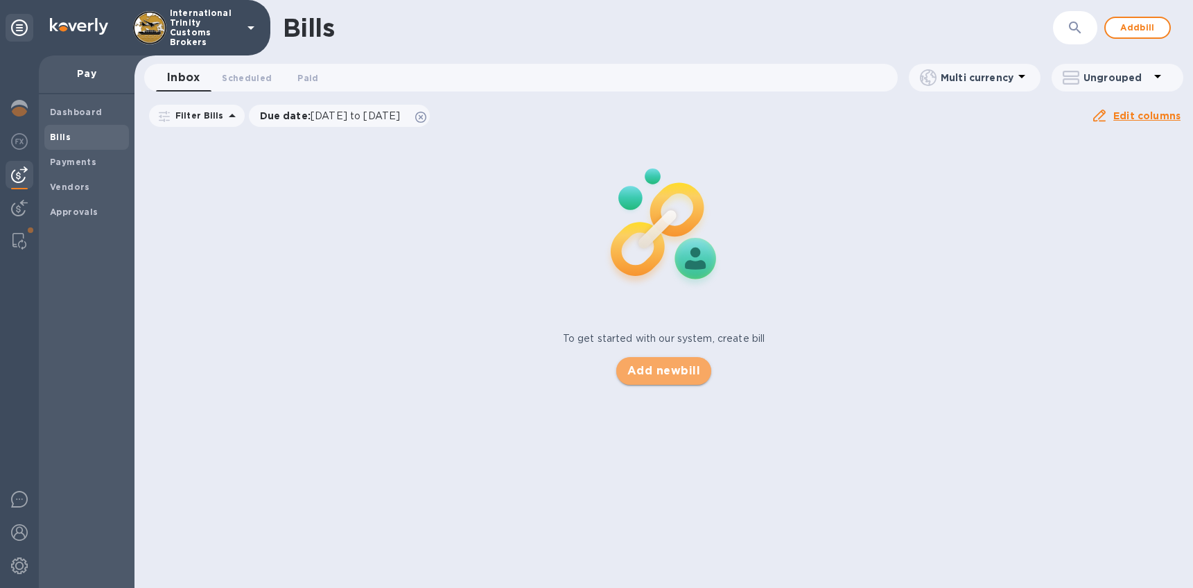
click at [641, 368] on span "Add new bill" at bounding box center [663, 371] width 73 height 17
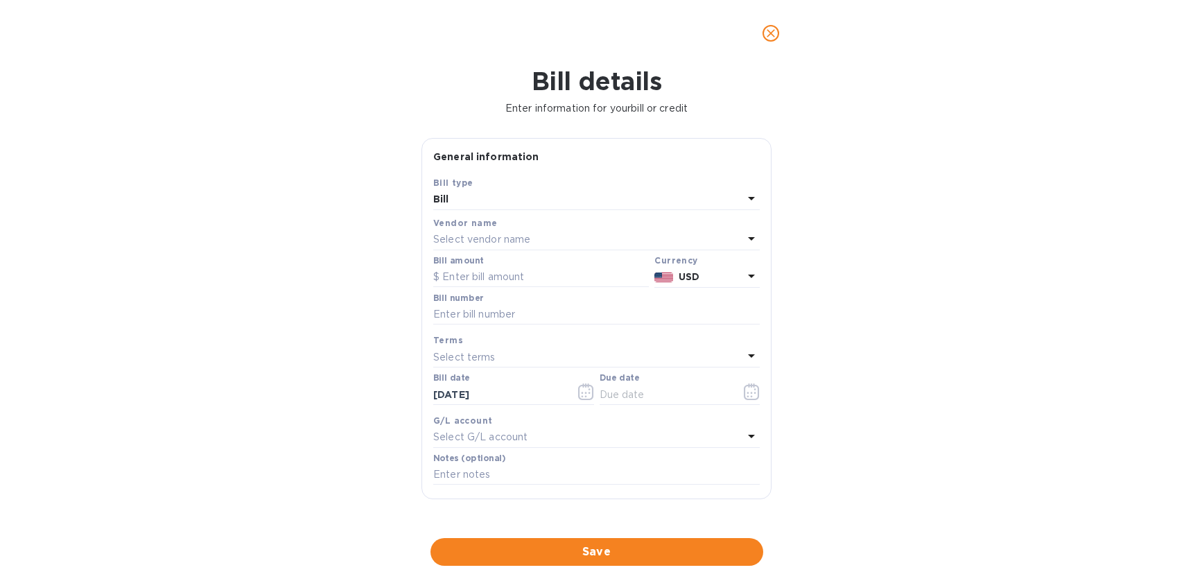
click at [513, 246] on p "Select vendor name" at bounding box center [481, 239] width 97 height 15
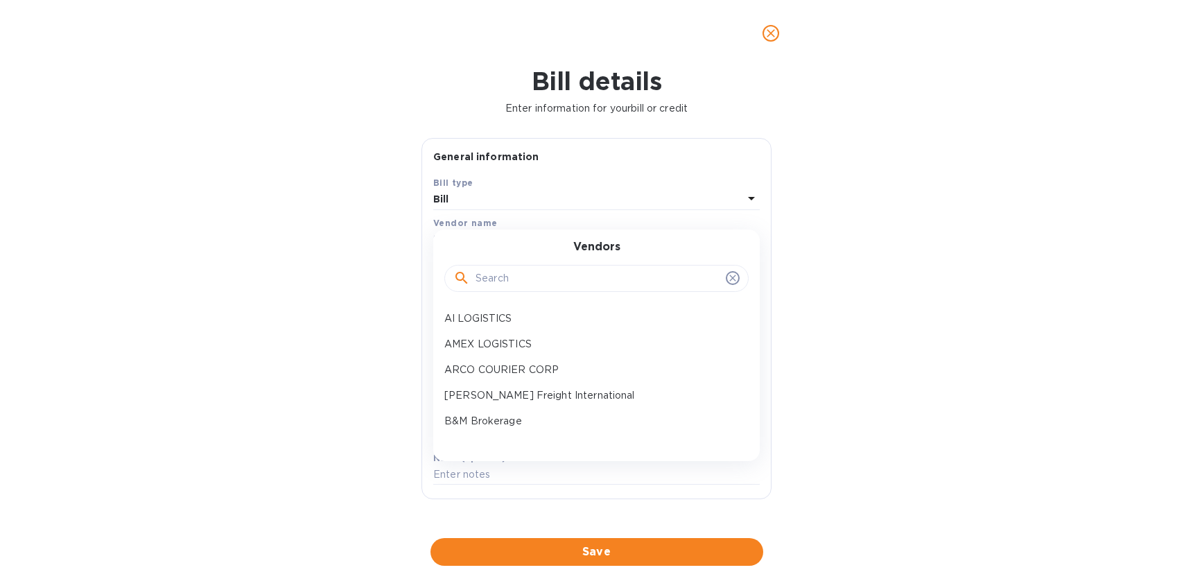
click at [517, 288] on input "text" at bounding box center [598, 278] width 245 height 21
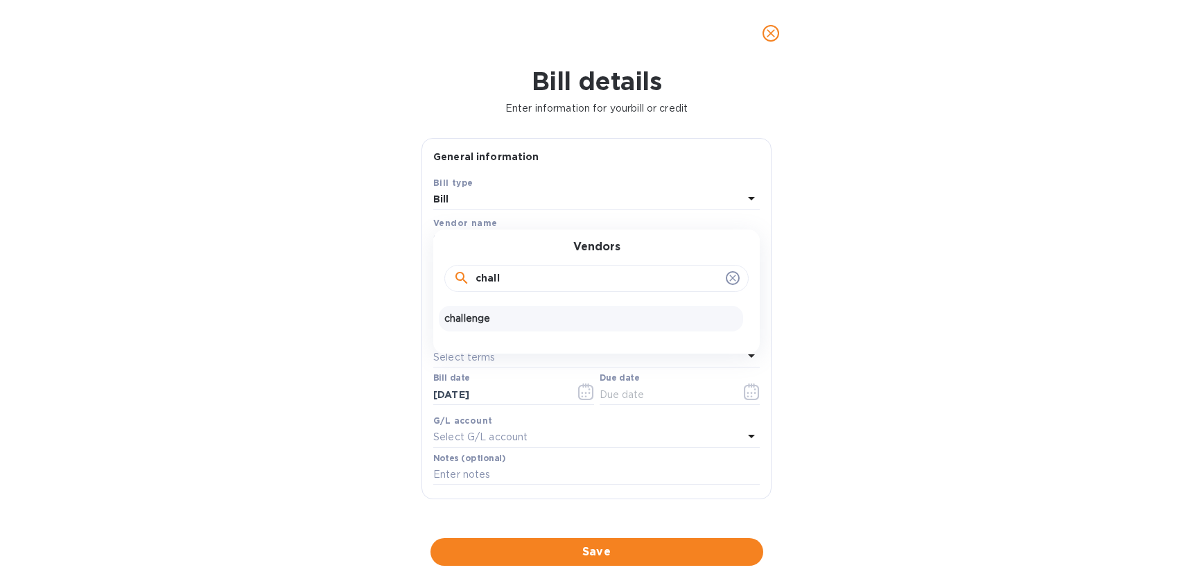
type input "chall"
click at [482, 326] on div "challenge" at bounding box center [591, 319] width 304 height 26
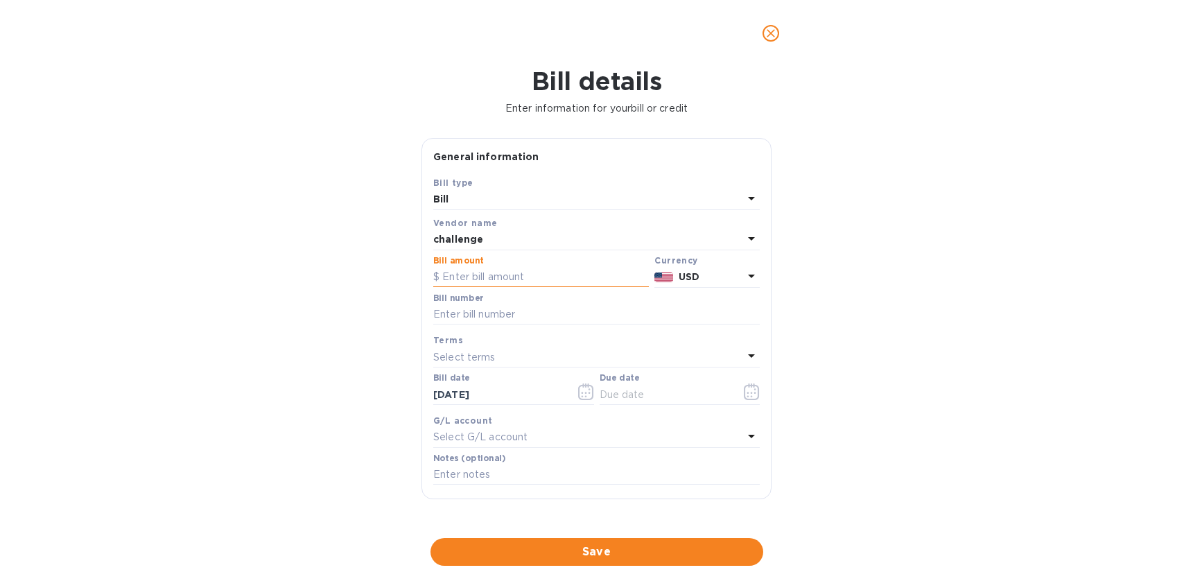
click at [491, 279] on input "text" at bounding box center [541, 277] width 216 height 21
type input "19,180.83"
click at [484, 312] on input "text" at bounding box center [596, 314] width 327 height 21
type input "d"
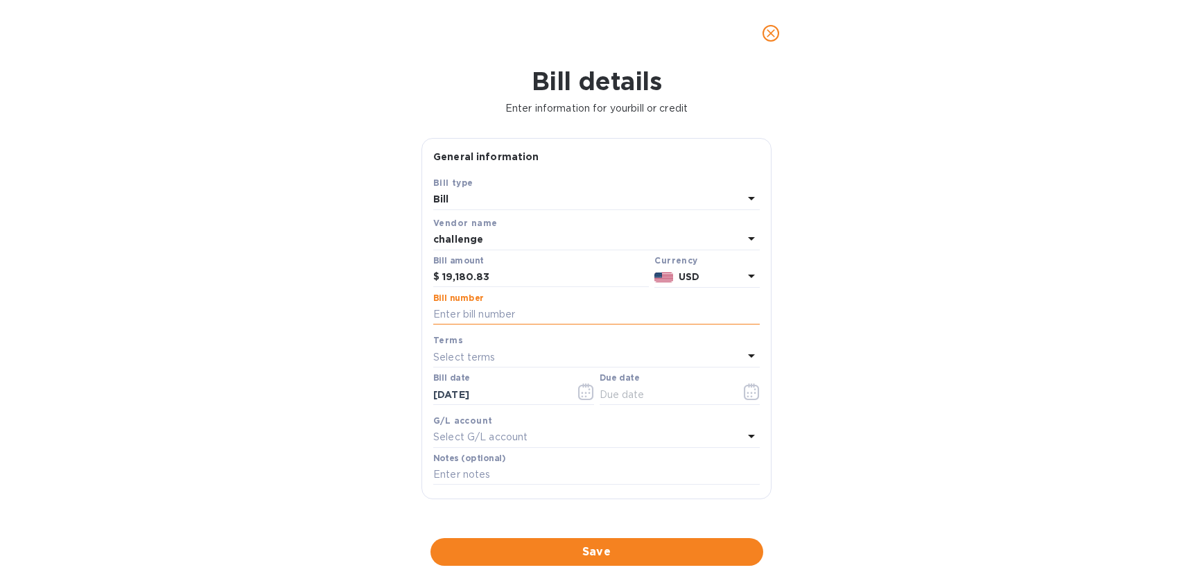
type input "d"
type input "D52357 D52409"
click at [476, 352] on p "Select terms" at bounding box center [464, 357] width 62 height 15
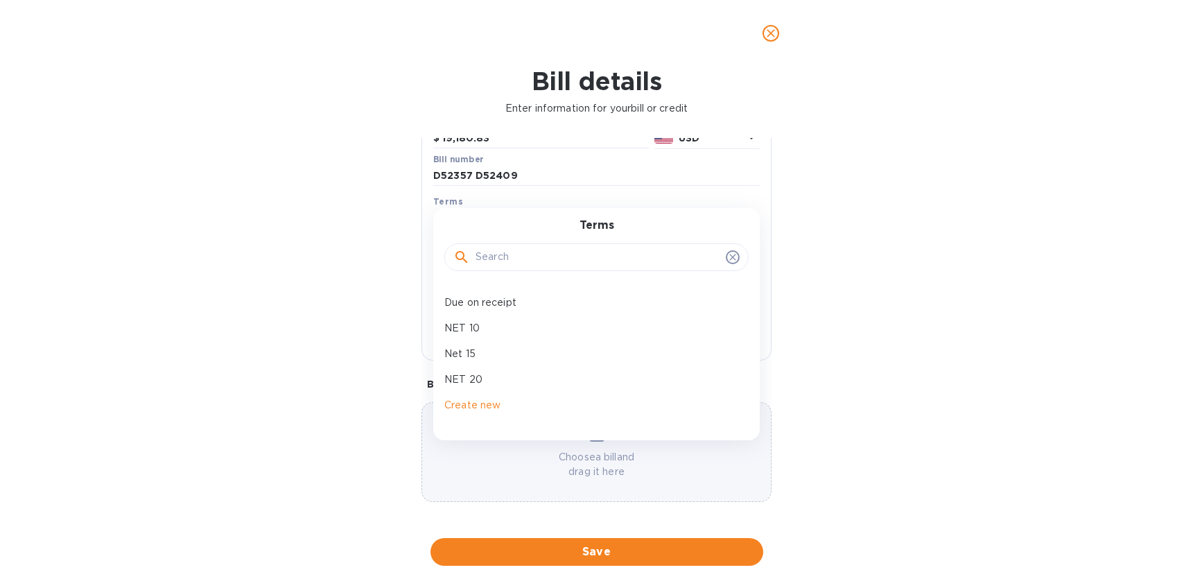
scroll to position [141, 0]
click at [512, 300] on p "Due on receipt" at bounding box center [590, 300] width 293 height 15
type input "[DATE]"
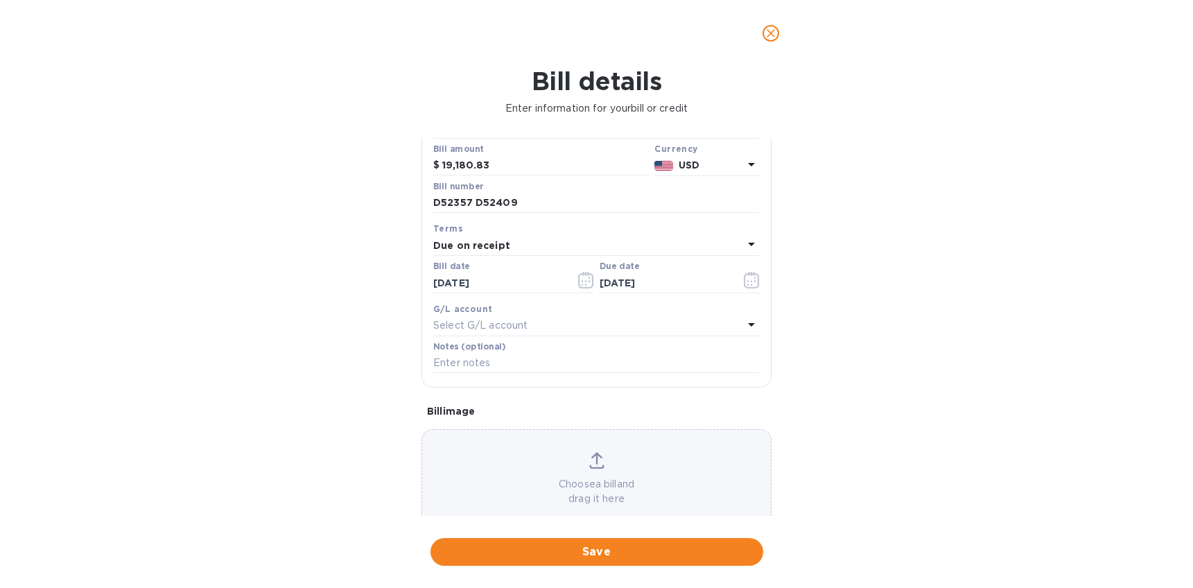
scroll to position [29, 0]
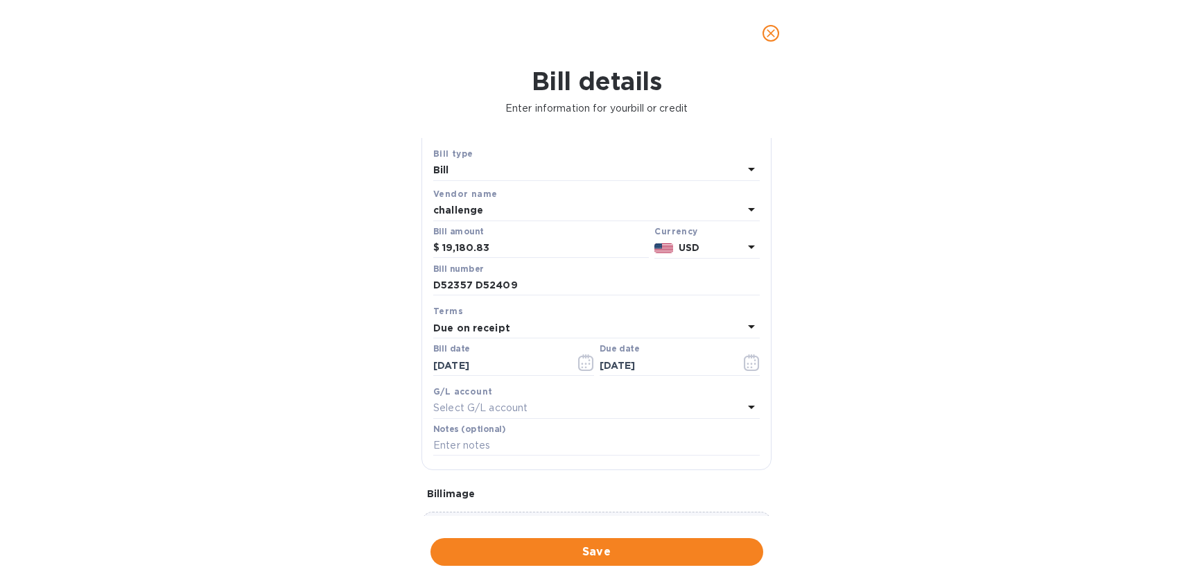
click at [559, 419] on div "G/L account Select G/L account" at bounding box center [596, 401] width 332 height 40
click at [562, 412] on div "Select G/L account" at bounding box center [588, 408] width 310 height 19
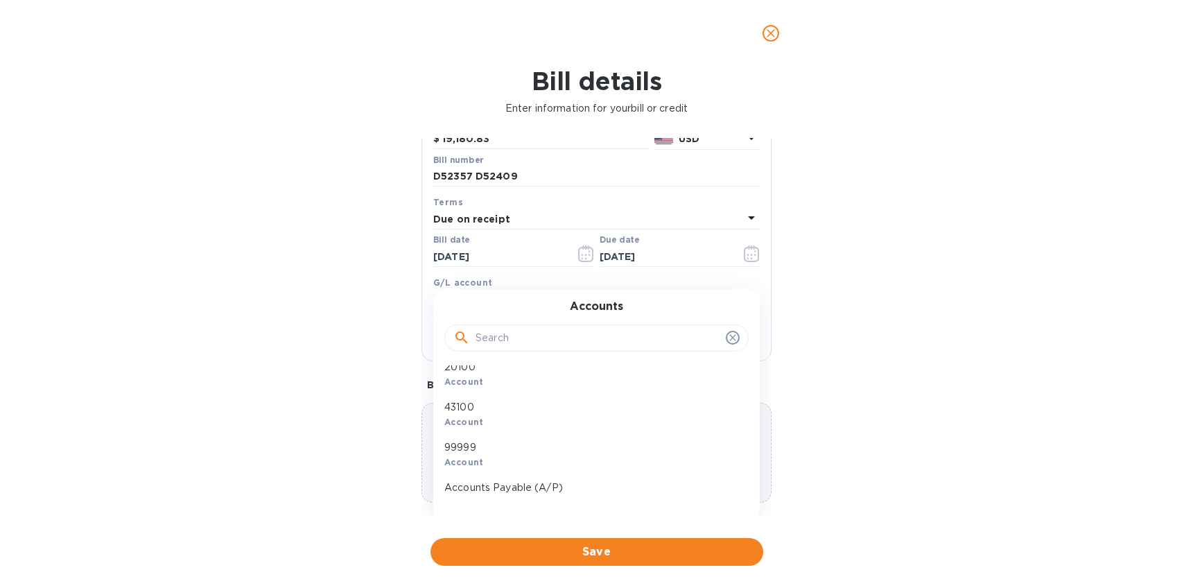
scroll to position [24, 0]
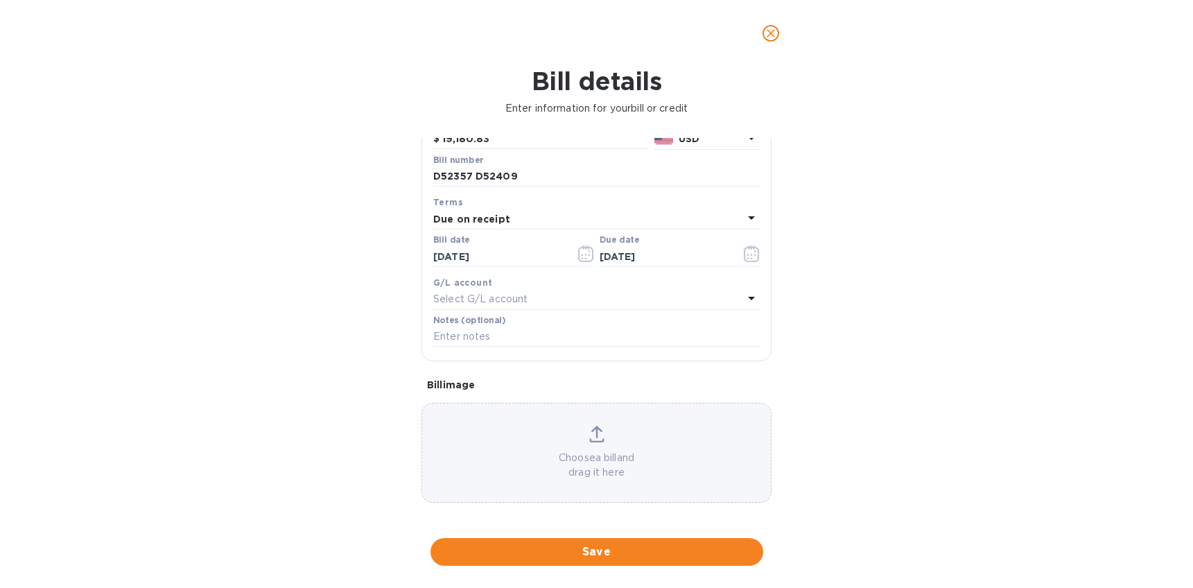
click at [841, 415] on div "Bill details Enter information for your bill or credit General information Save…" at bounding box center [596, 327] width 1193 height 521
click at [592, 543] on span "Save" at bounding box center [597, 551] width 311 height 17
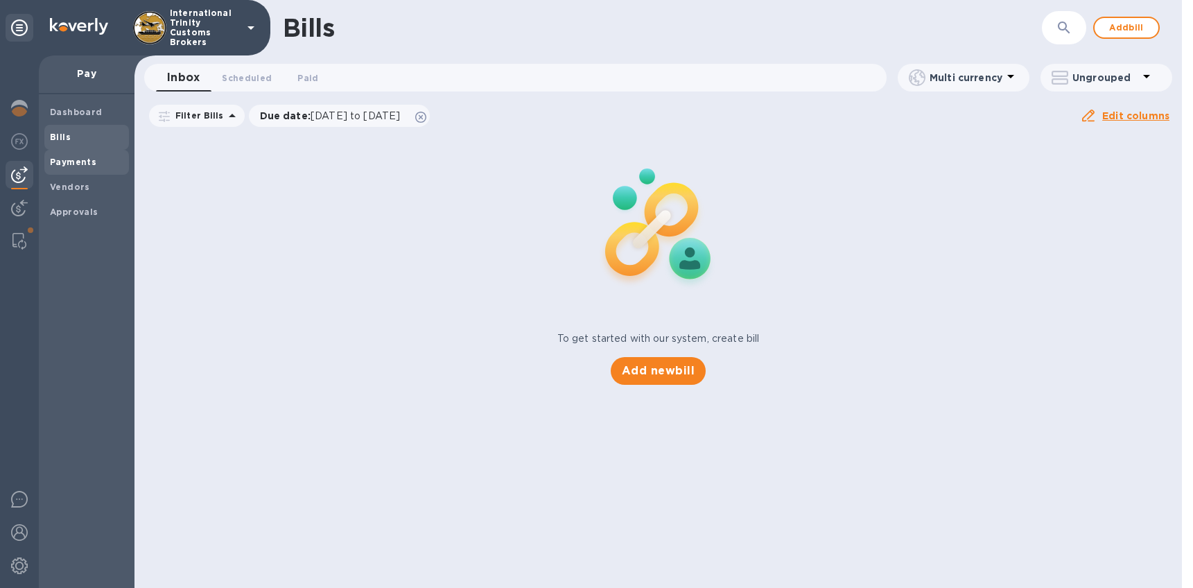
click at [69, 163] on b "Payments" at bounding box center [73, 162] width 46 height 10
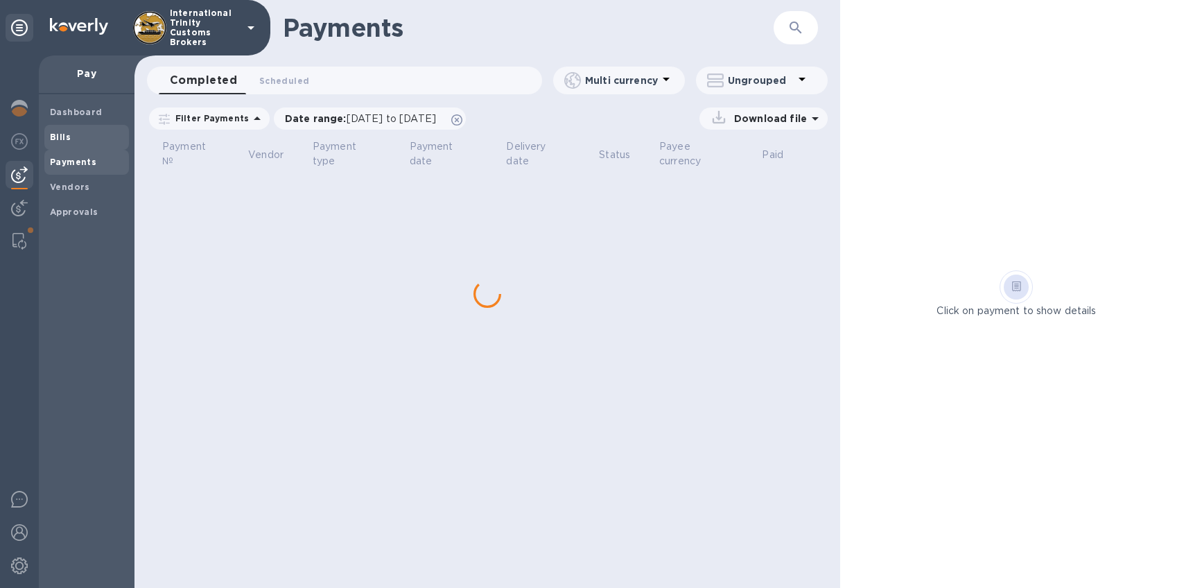
click at [69, 140] on span "Bills" at bounding box center [86, 137] width 73 height 14
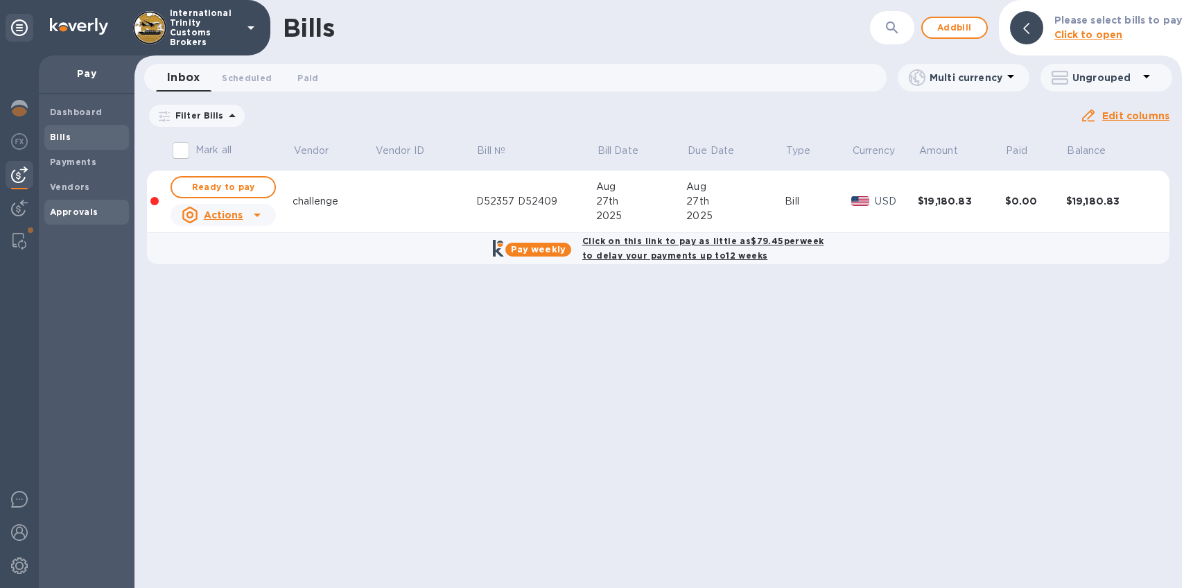
click at [85, 212] on b "Approvals" at bounding box center [74, 212] width 49 height 10
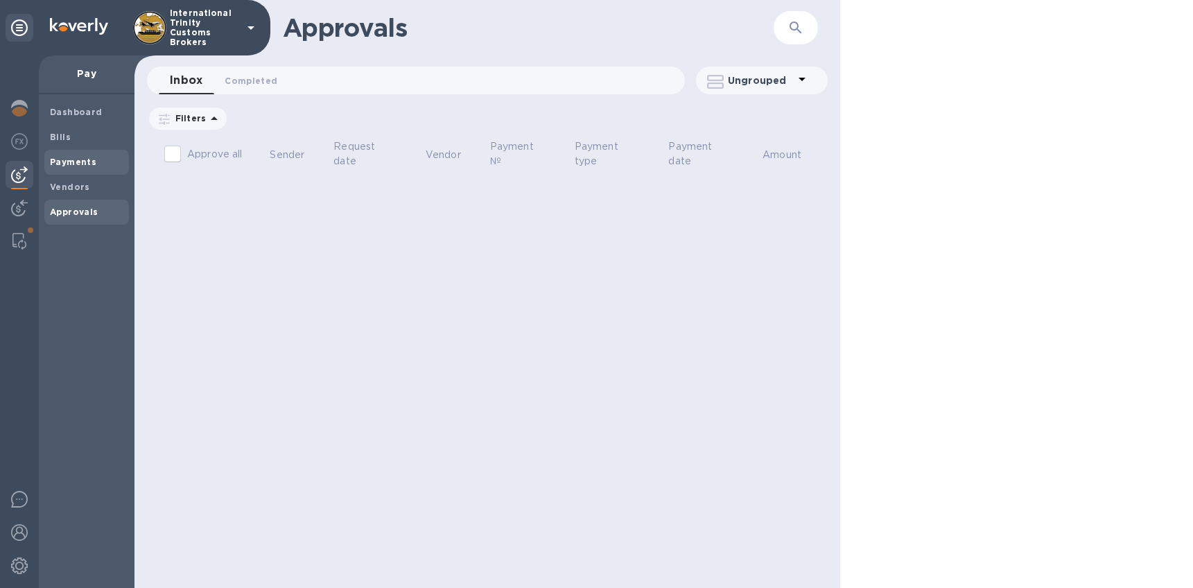
click at [75, 165] on b "Payments" at bounding box center [73, 162] width 46 height 10
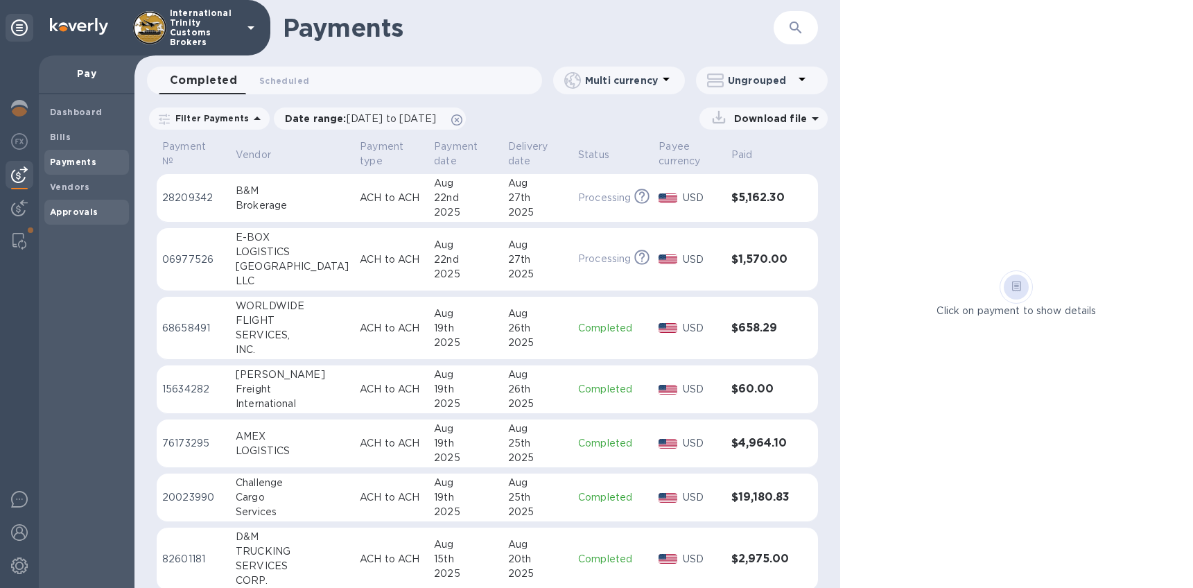
click at [68, 223] on div "Approvals" at bounding box center [86, 212] width 85 height 25
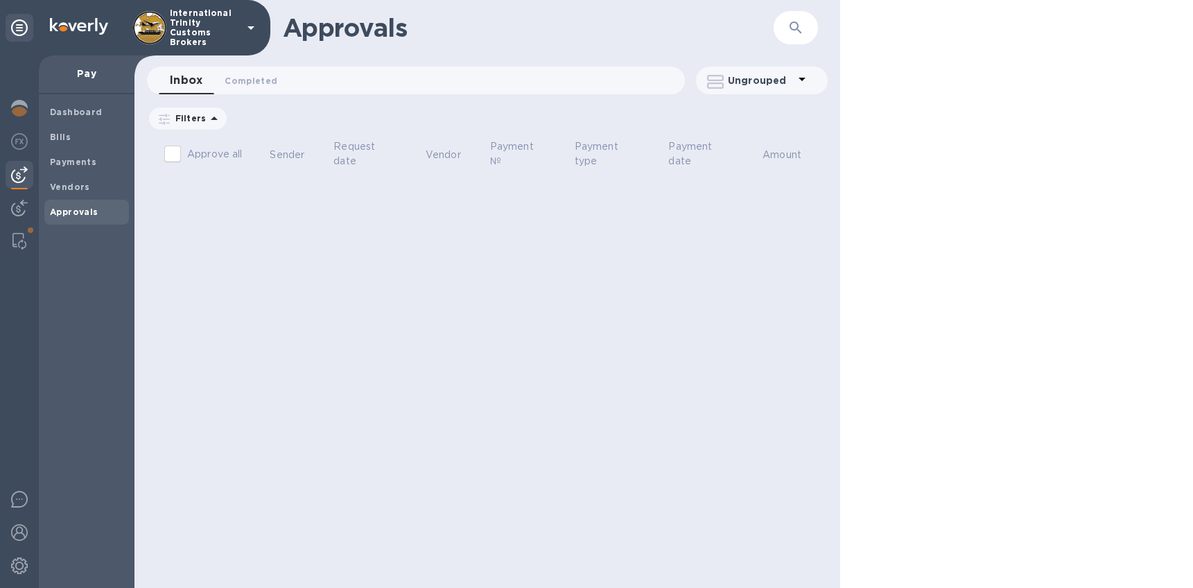
click at [69, 212] on b "Approvals" at bounding box center [74, 212] width 49 height 10
click at [67, 188] on b "Vendors" at bounding box center [70, 187] width 40 height 10
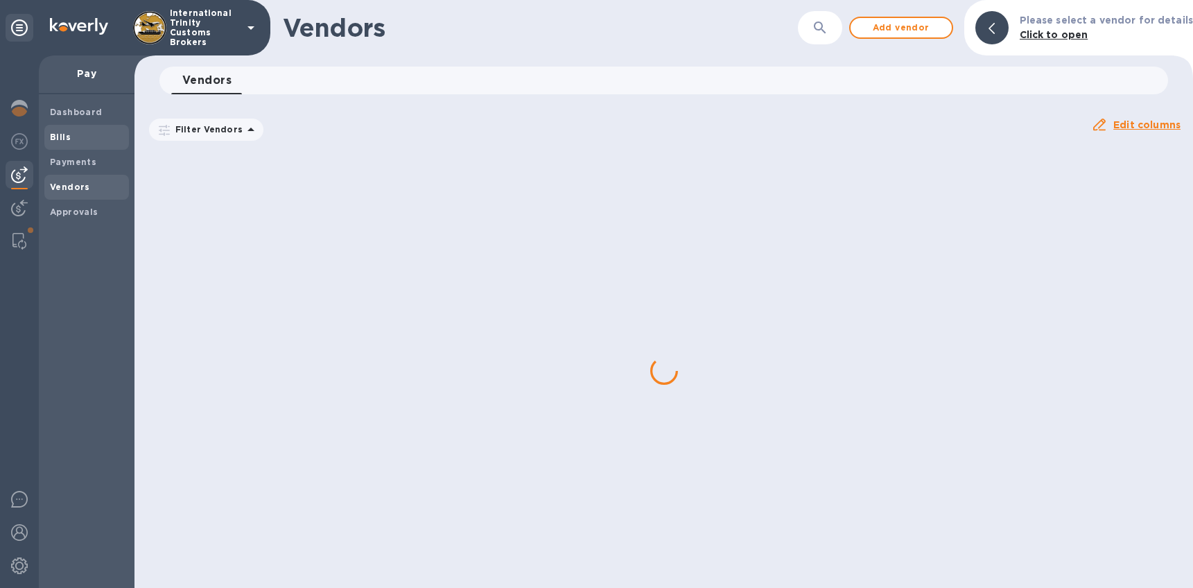
click at [69, 137] on span "Bills" at bounding box center [86, 137] width 73 height 14
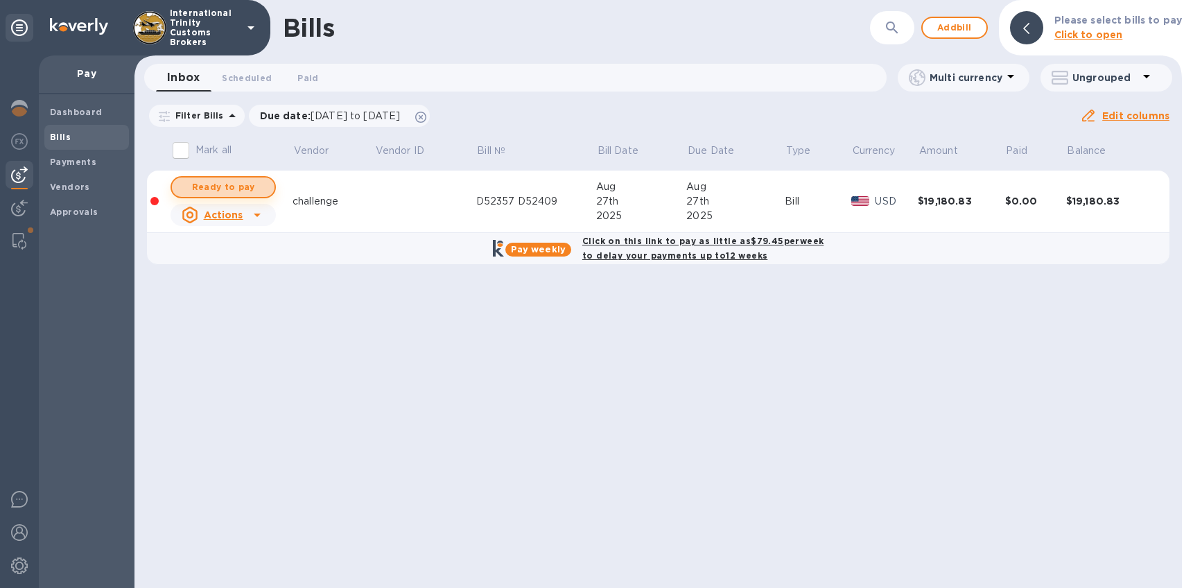
click at [238, 191] on span "Ready to pay" at bounding box center [223, 187] width 80 height 17
click at [236, 188] on span "Ready to pay" at bounding box center [223, 187] width 80 height 17
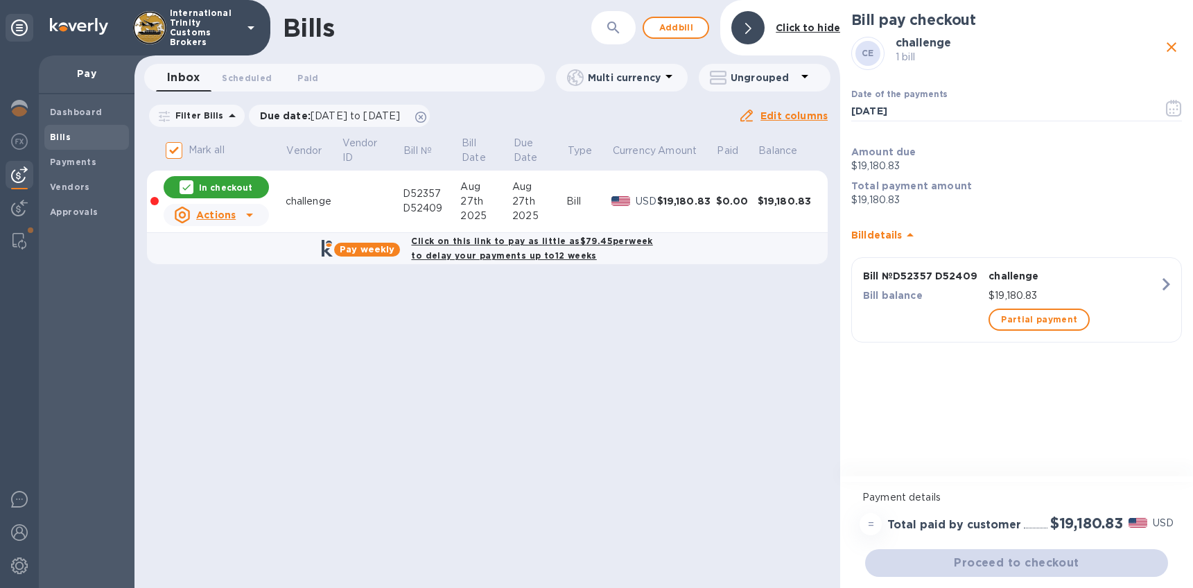
click at [1152, 294] on p "$19,180.83" at bounding box center [1074, 295] width 171 height 15
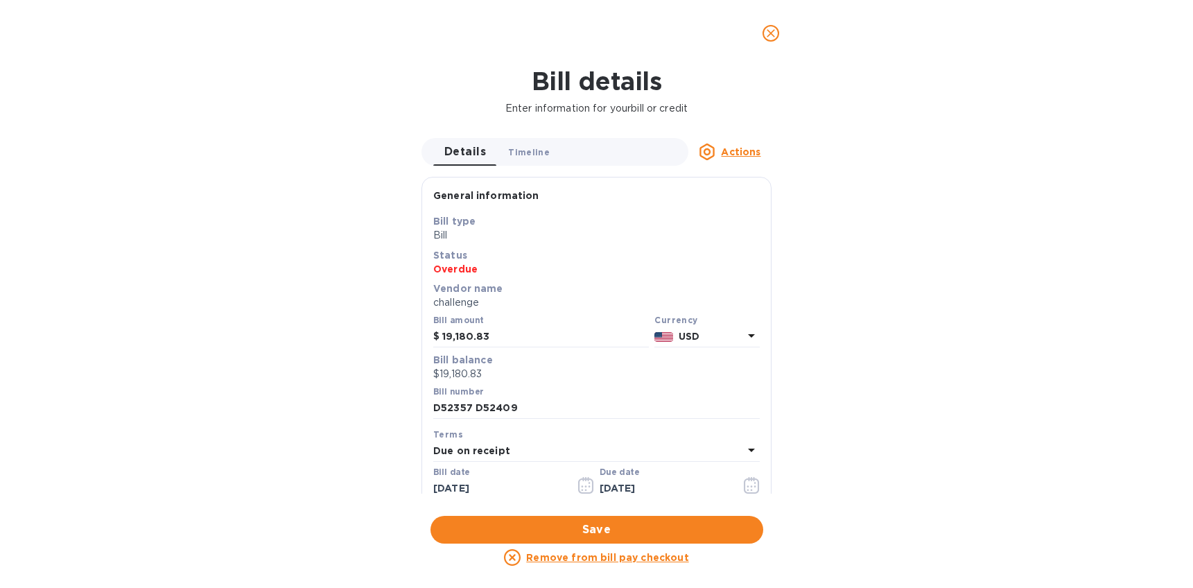
click at [529, 156] on span "Timeline 0" at bounding box center [529, 152] width 42 height 15
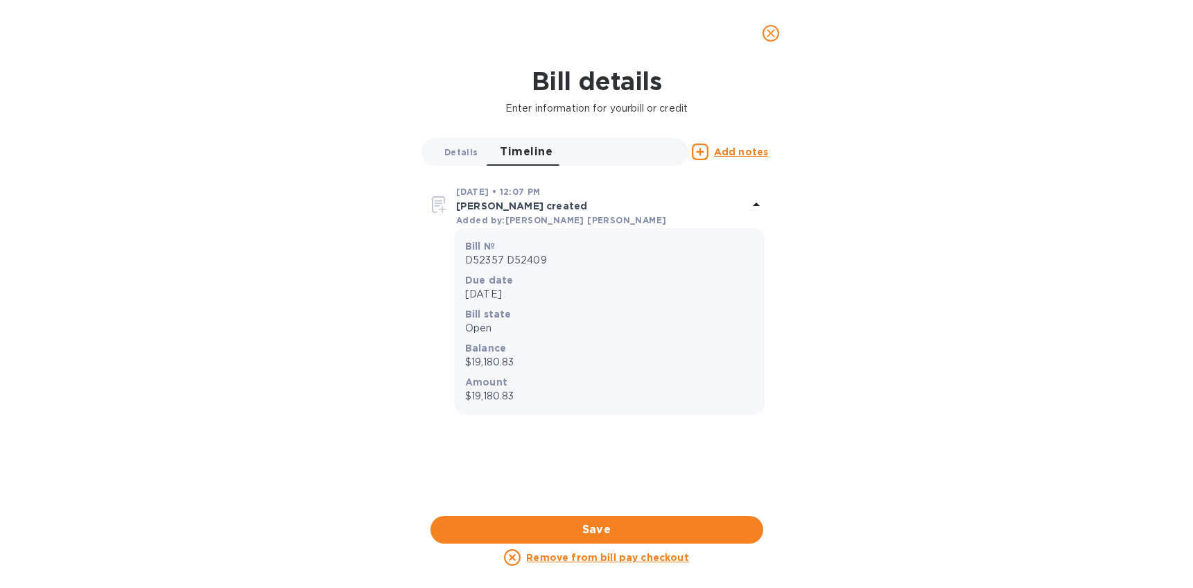
click at [465, 152] on span "Details 0" at bounding box center [460, 152] width 33 height 15
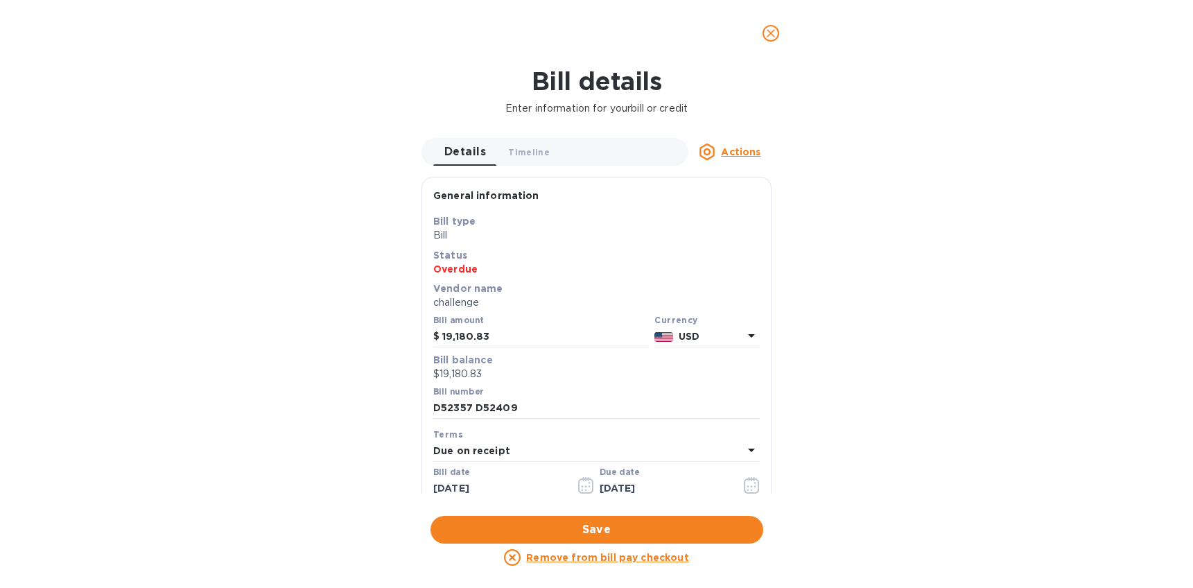
click at [358, 243] on div "Bill details Enter information for your bill or credit Details 0 Timeline 0 Act…" at bounding box center [596, 327] width 1193 height 521
click at [778, 28] on span "close" at bounding box center [771, 33] width 17 height 17
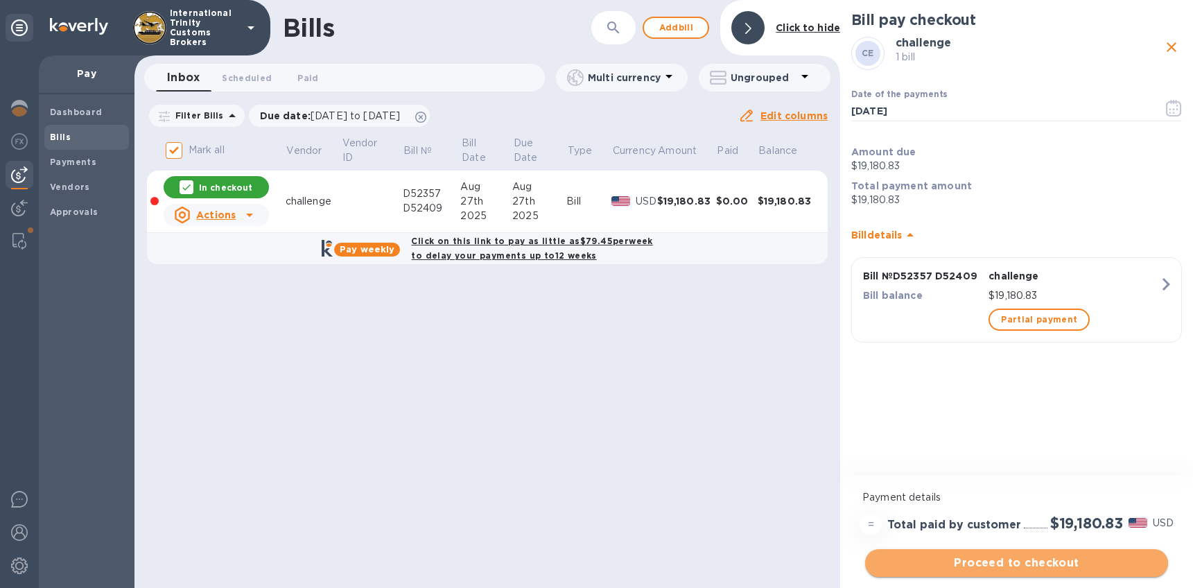
click at [1044, 562] on span "Proceed to checkout" at bounding box center [1016, 563] width 281 height 17
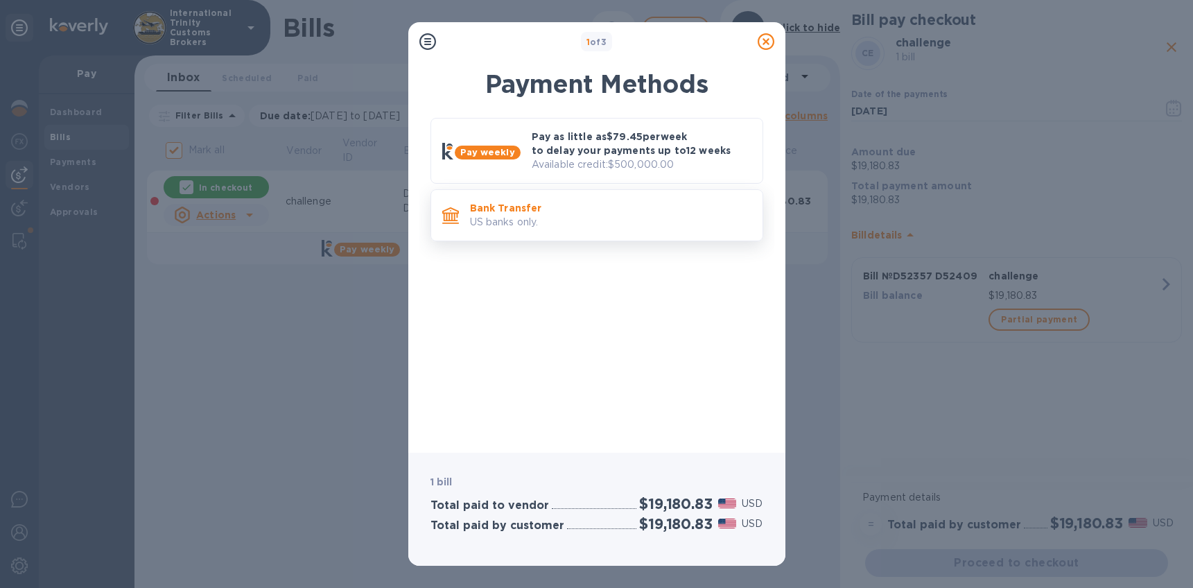
click at [577, 209] on p "Bank Transfer" at bounding box center [610, 208] width 281 height 14
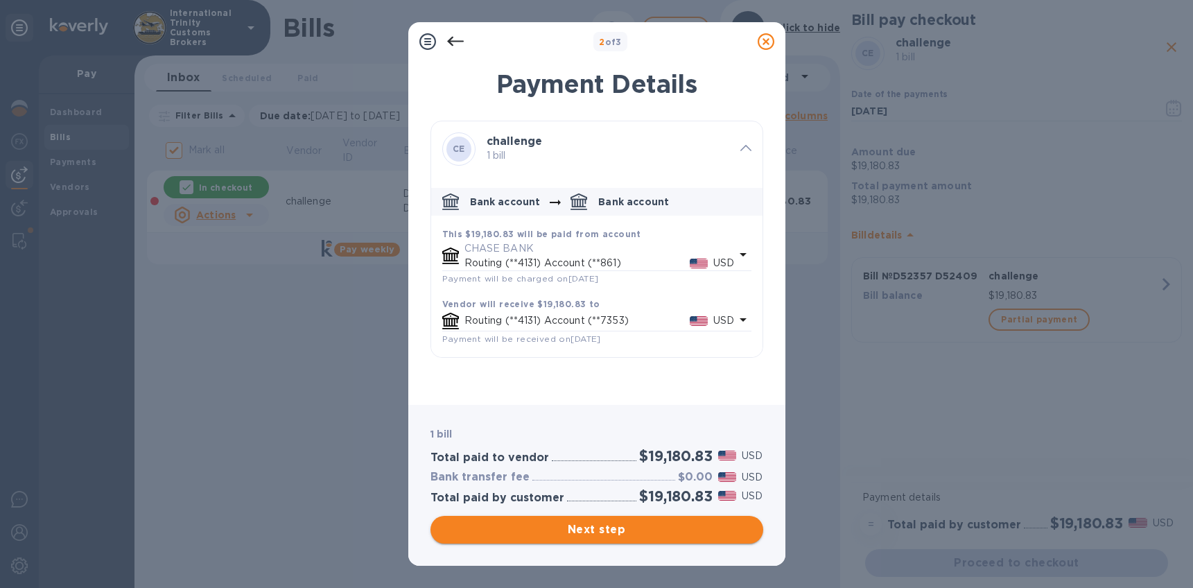
click at [595, 530] on span "Next step" at bounding box center [597, 529] width 311 height 17
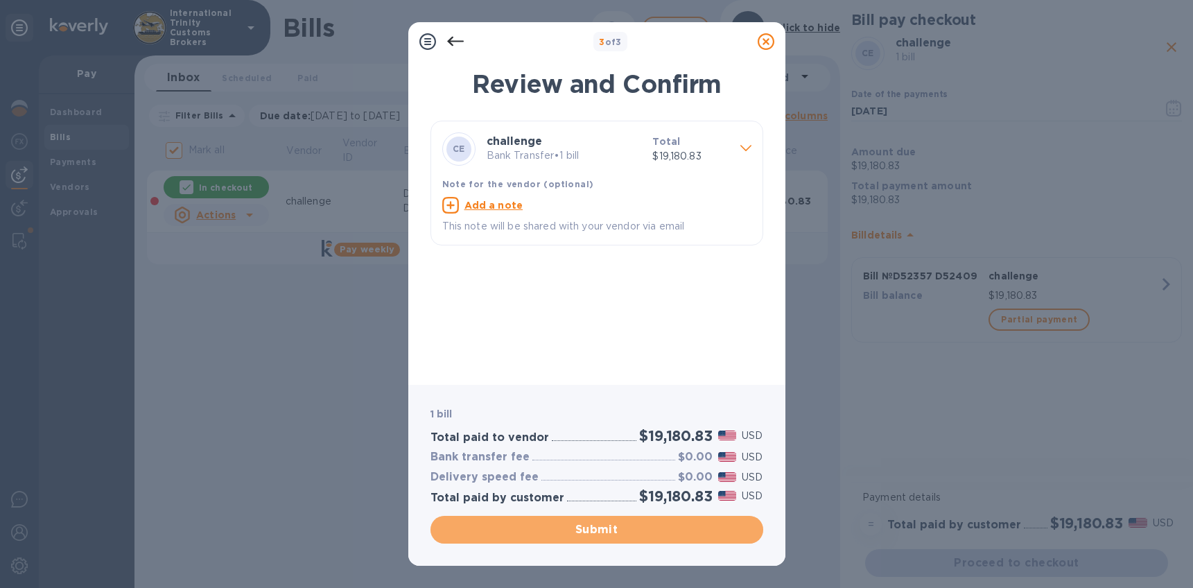
click at [617, 532] on span "Submit" at bounding box center [597, 529] width 311 height 17
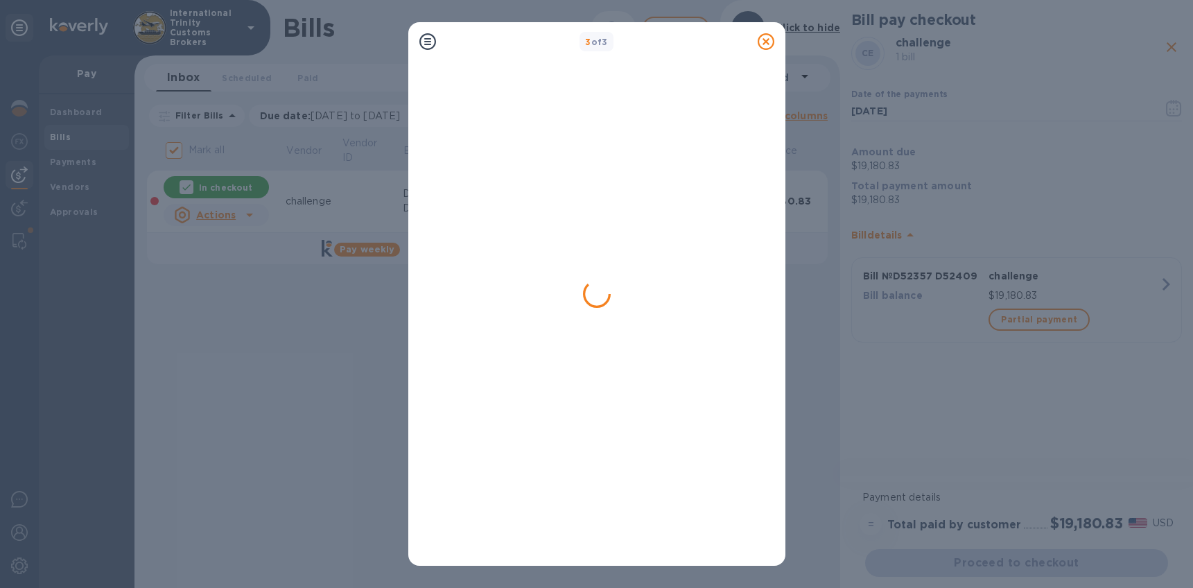
checkbox input "false"
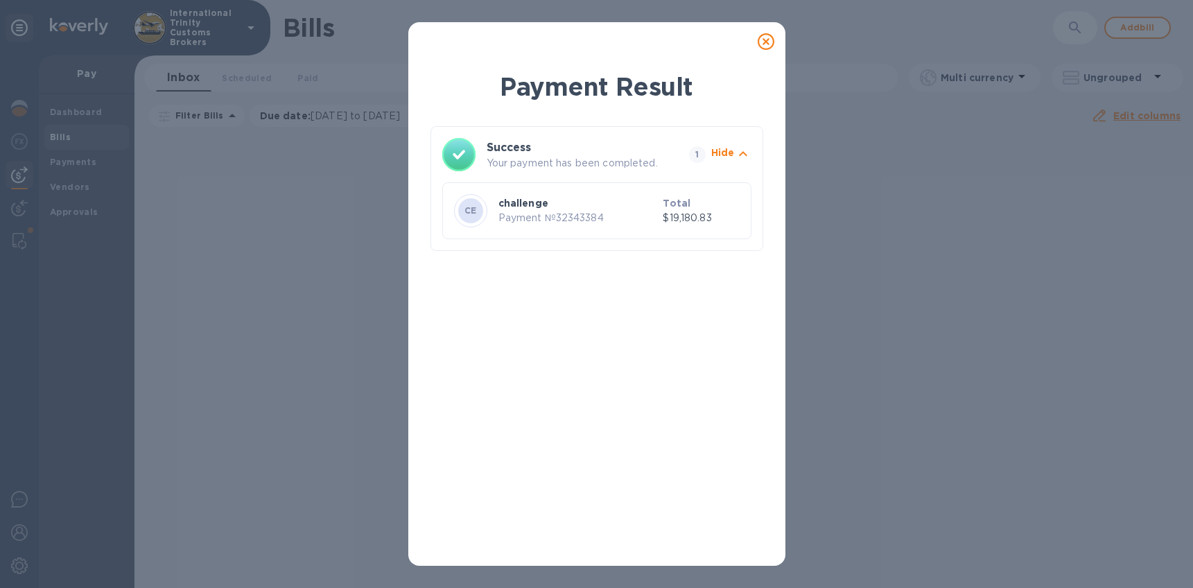
click at [523, 200] on p "challenge" at bounding box center [577, 203] width 159 height 14
click at [593, 148] on h3 "Success" at bounding box center [575, 147] width 177 height 17
drag, startPoint x: 720, startPoint y: 164, endPoint x: 732, endPoint y: 159, distance: 13.2
click at [724, 163] on div "Hide" at bounding box center [731, 155] width 46 height 24
click at [735, 156] on icon "button" at bounding box center [743, 154] width 17 height 17
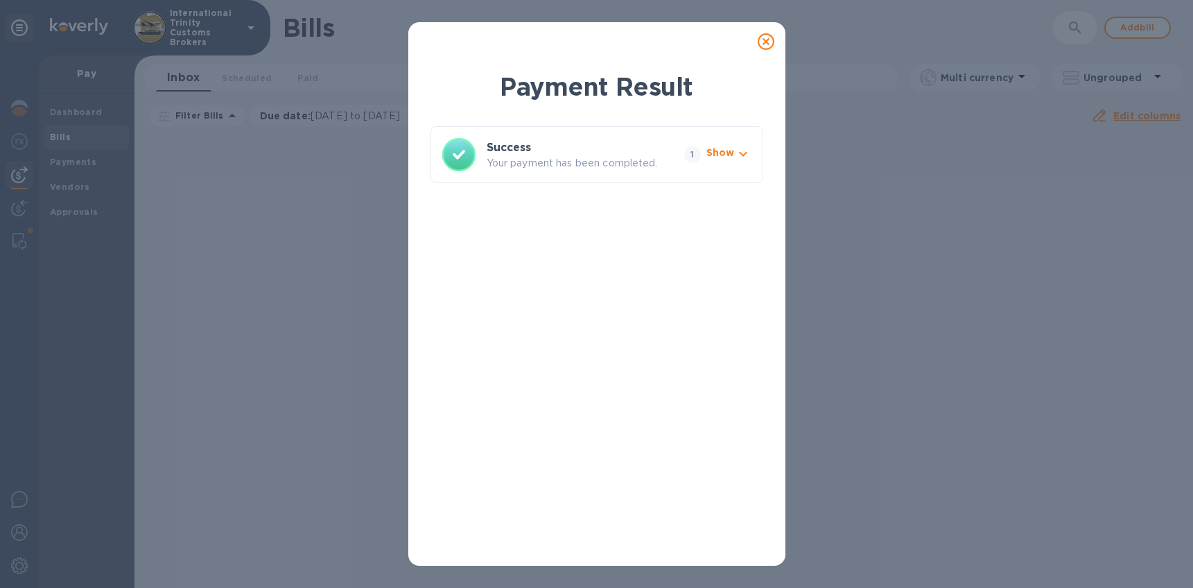
click at [735, 157] on icon "button" at bounding box center [743, 154] width 17 height 17
click at [765, 43] on icon at bounding box center [766, 41] width 17 height 17
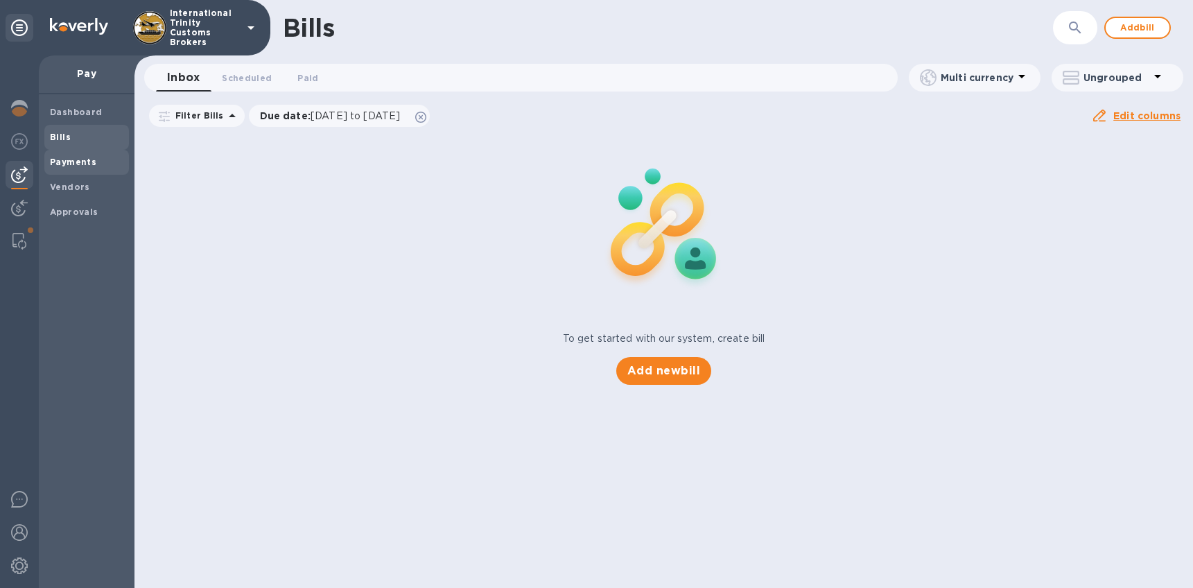
click at [82, 164] on b "Payments" at bounding box center [73, 162] width 46 height 10
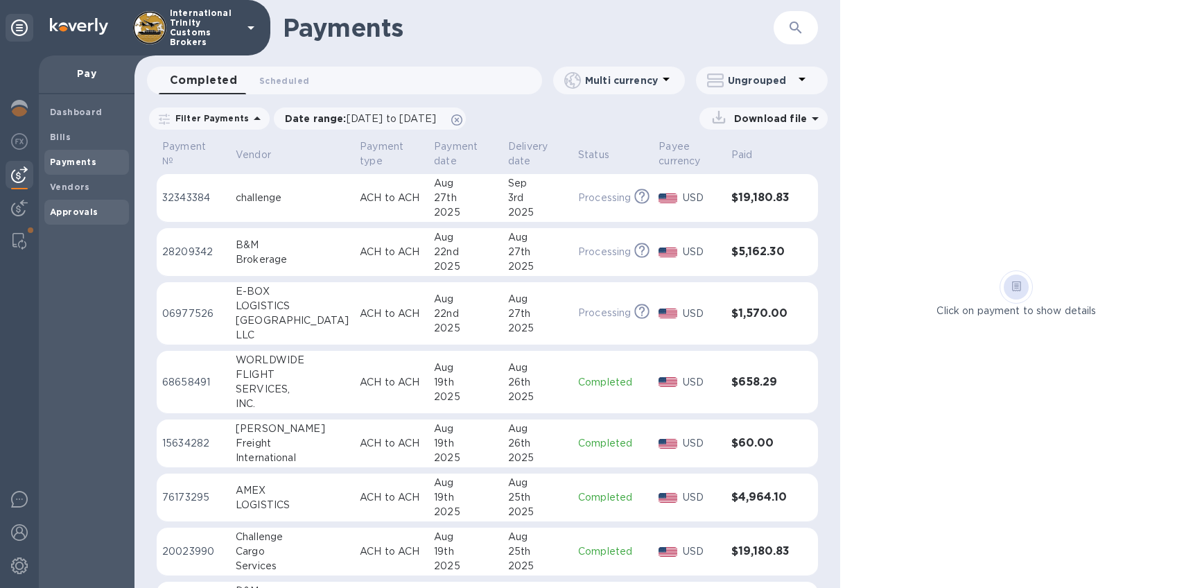
click at [73, 215] on b "Approvals" at bounding box center [74, 212] width 49 height 10
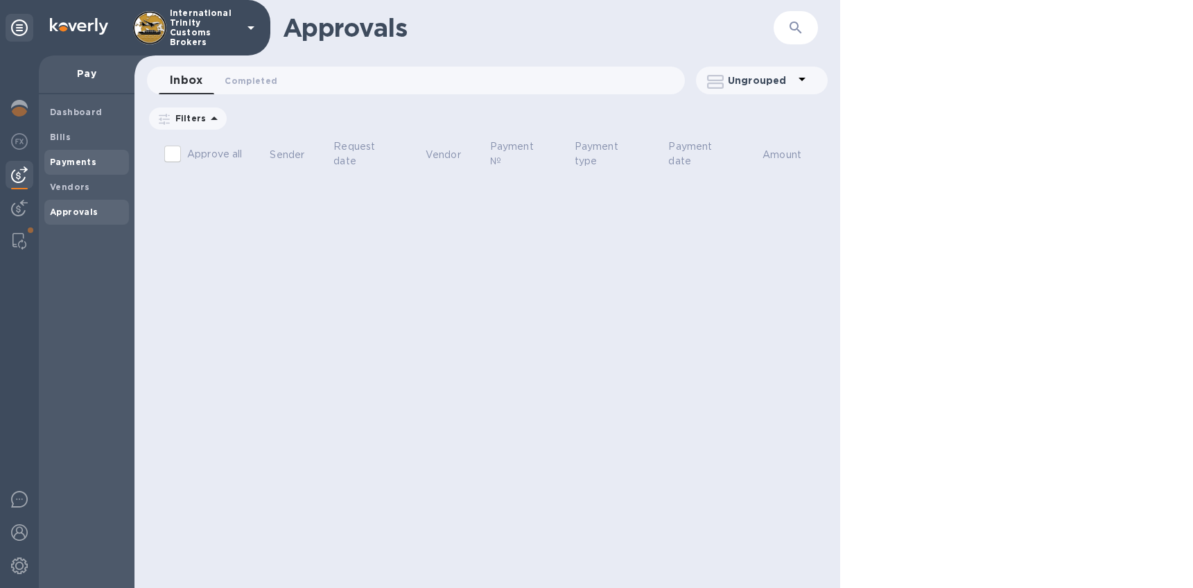
click at [71, 165] on b "Payments" at bounding box center [73, 162] width 46 height 10
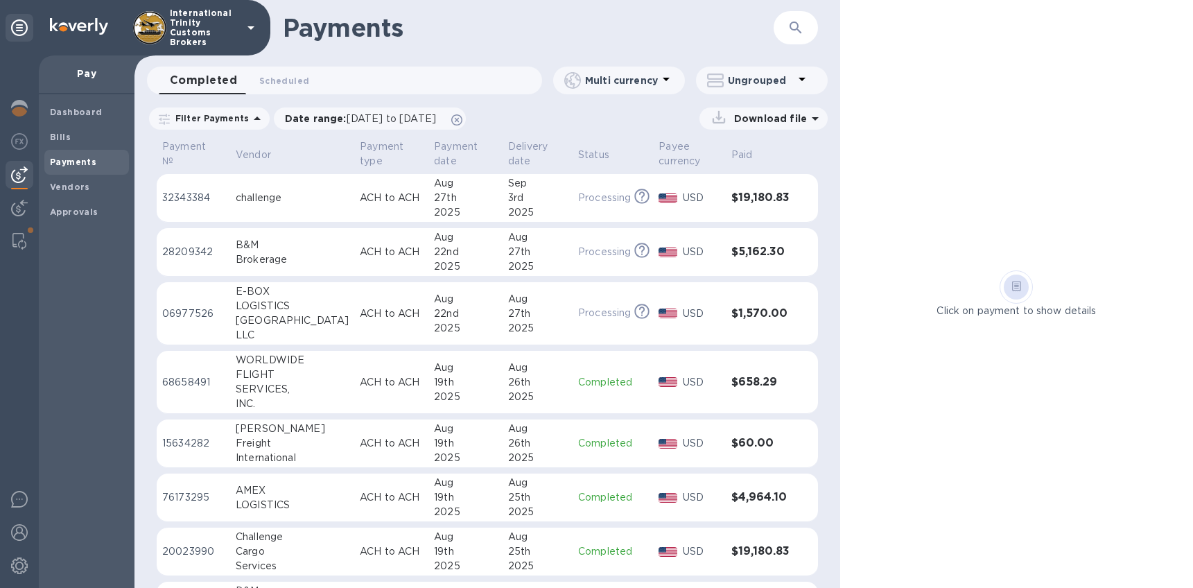
click at [287, 201] on div "challenge" at bounding box center [292, 198] width 113 height 15
